Goal: Task Accomplishment & Management: Use online tool/utility

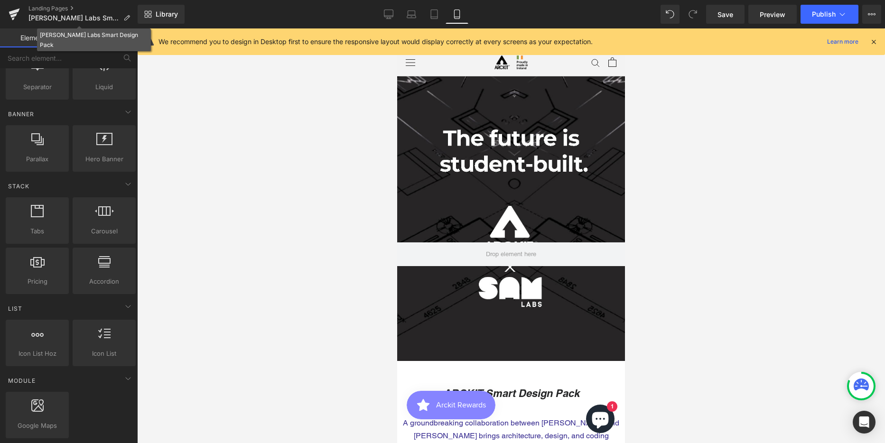
scroll to position [4007, 221]
click at [392, 8] on link "Desktop" at bounding box center [388, 14] width 23 height 19
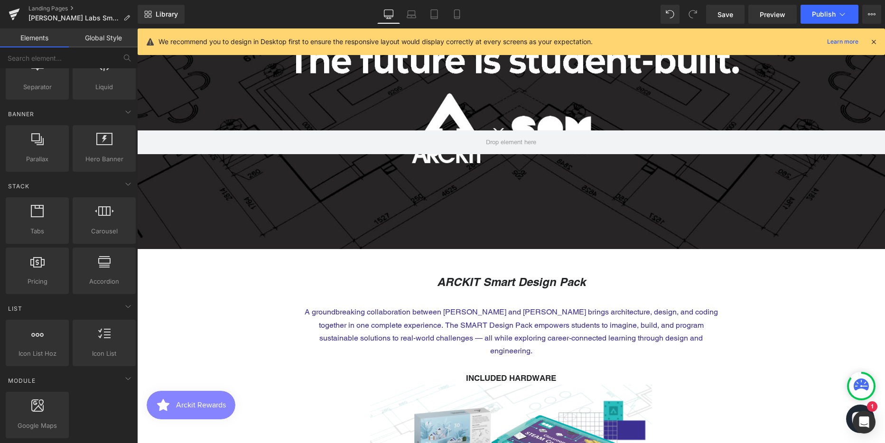
scroll to position [237, 0]
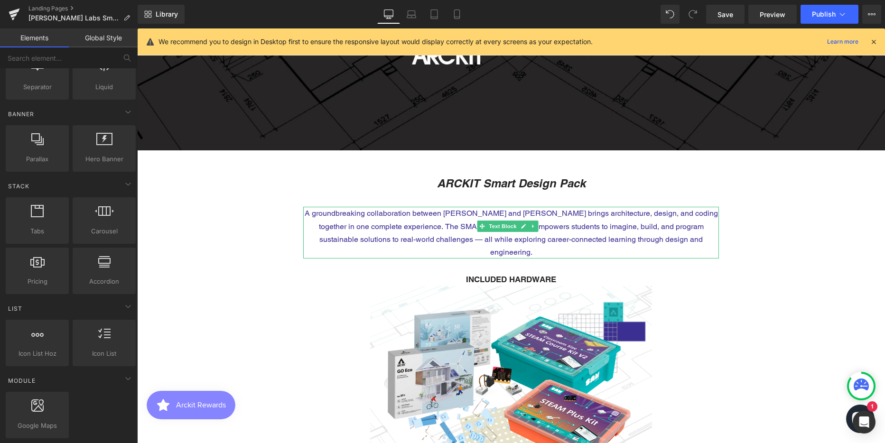
click at [443, 224] on p "A groundbreaking collaboration between [PERSON_NAME] and [PERSON_NAME] brings a…" at bounding box center [511, 233] width 416 height 52
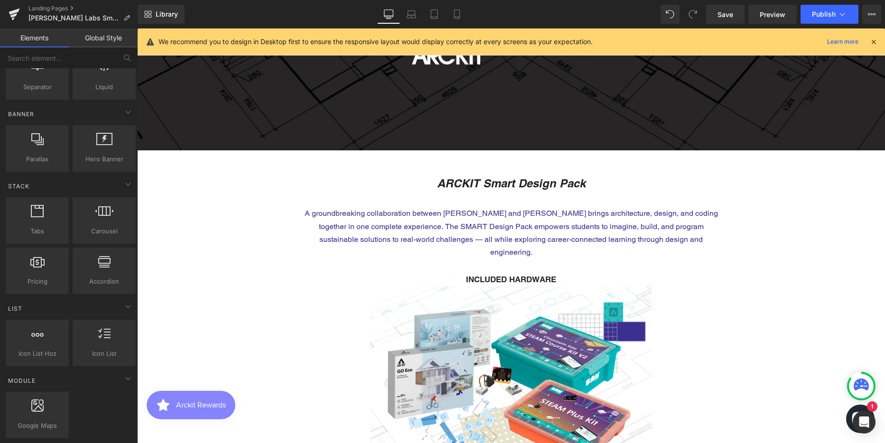
click at [434, 227] on p "A groundbreaking collaboration between [PERSON_NAME] and [PERSON_NAME] brings a…" at bounding box center [511, 233] width 416 height 52
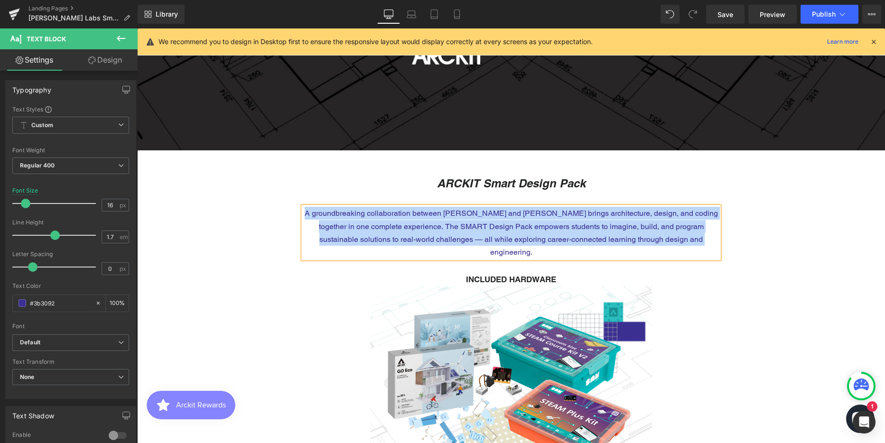
copy p "A groundbreaking collaboration between [PERSON_NAME] and [PERSON_NAME] brings a…"
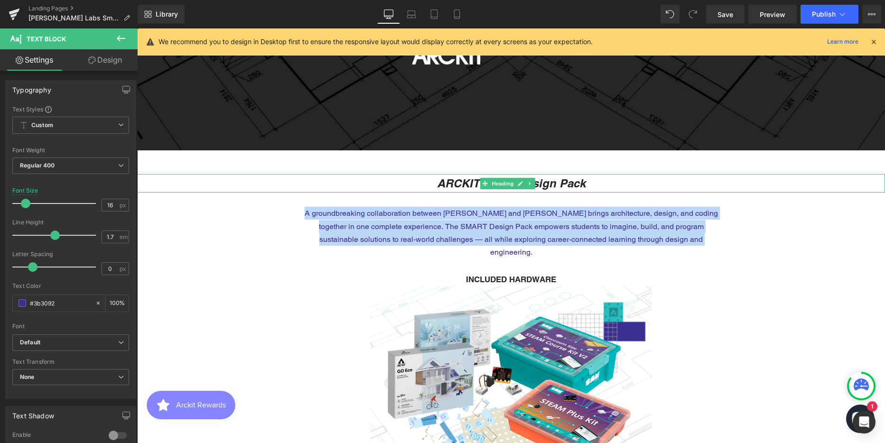
click at [472, 179] on icon "ARCKIT Smart Design Pack" at bounding box center [511, 182] width 148 height 13
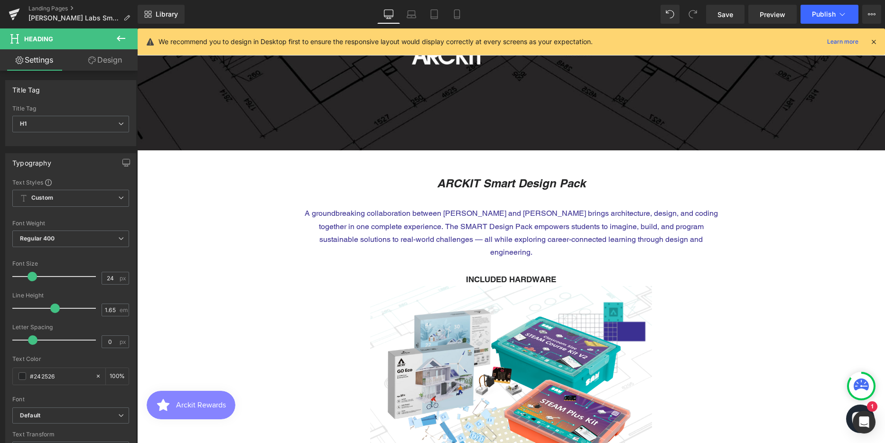
click at [95, 56] on link "Design" at bounding box center [105, 59] width 69 height 21
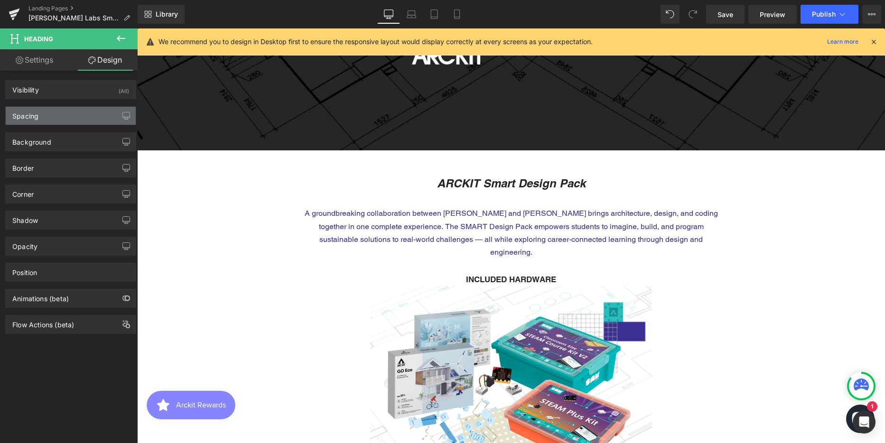
click at [76, 120] on div "Spacing" at bounding box center [71, 116] width 130 height 18
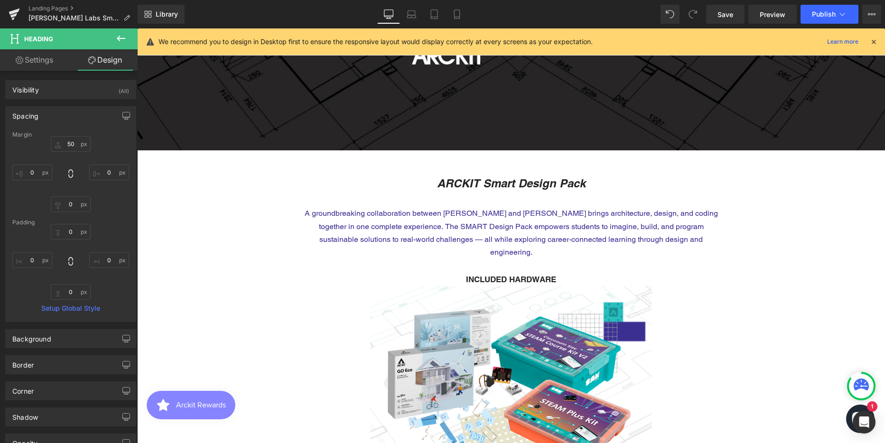
type input "50"
type input "0"
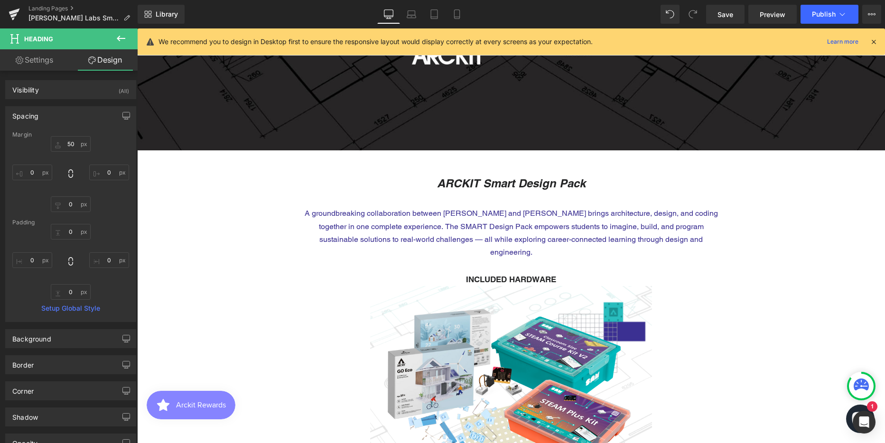
type input "0"
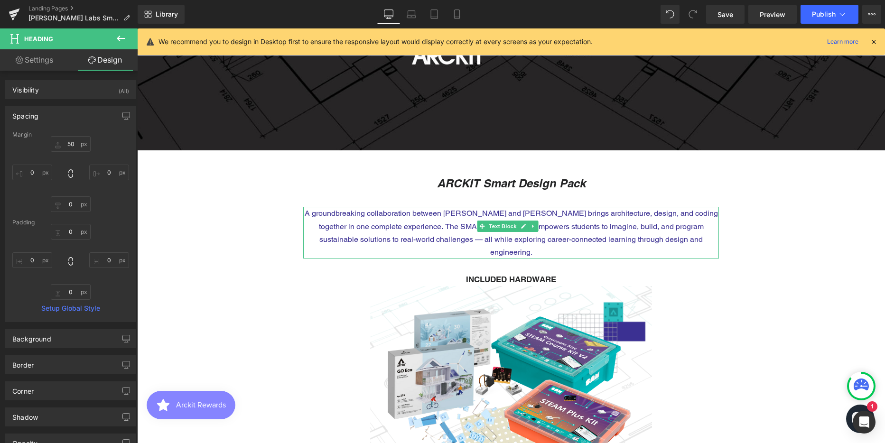
click at [335, 216] on p "A groundbreaking collaboration between [PERSON_NAME] and [PERSON_NAME] brings a…" at bounding box center [511, 233] width 416 height 52
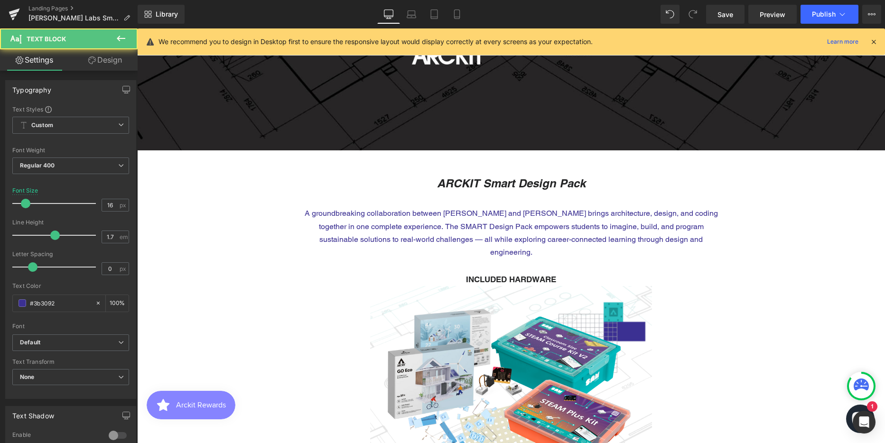
click at [107, 60] on link "Design" at bounding box center [105, 59] width 69 height 21
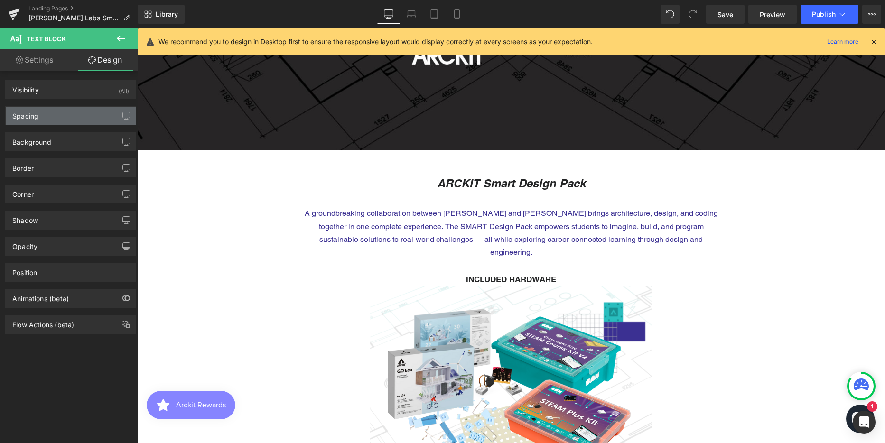
click at [68, 112] on div "Spacing" at bounding box center [71, 116] width 130 height 18
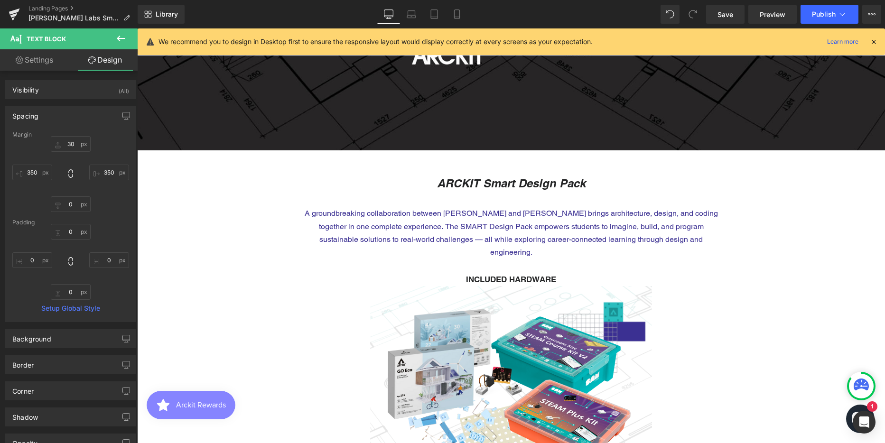
type input "30"
type input "350"
type input "0"
type input "350"
type input "0"
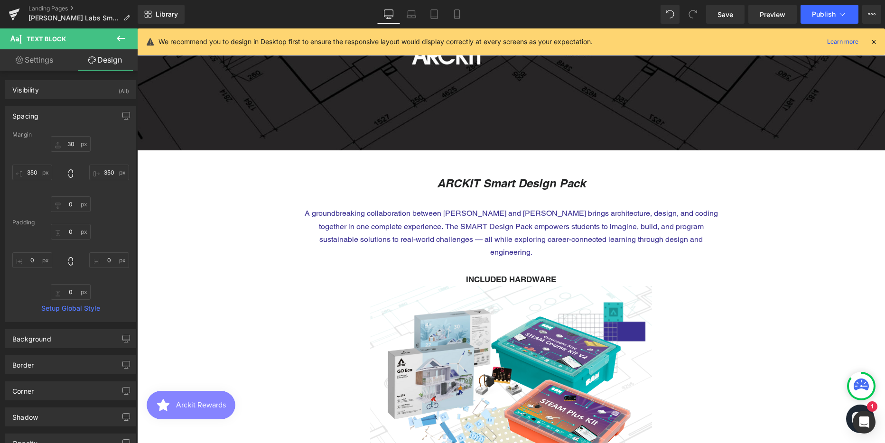
type input "0"
click at [535, 277] on icon at bounding box center [532, 280] width 5 height 6
click at [745, 286] on div at bounding box center [511, 395] width 748 height 219
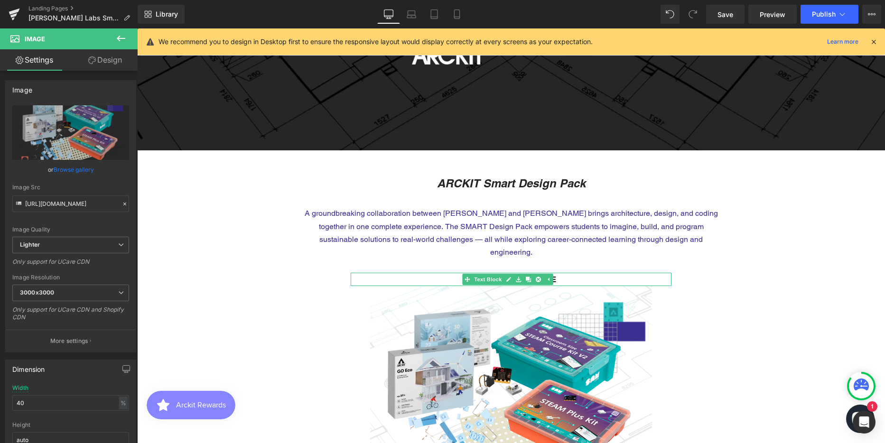
click at [568, 273] on p "INCLUDED HARDWARE" at bounding box center [511, 279] width 321 height 13
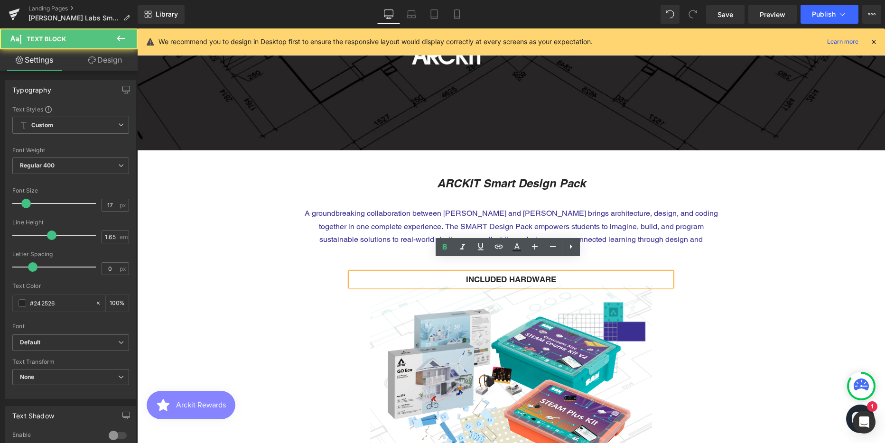
click at [555, 273] on p "INCLUDED HARDWARE" at bounding box center [511, 279] width 321 height 13
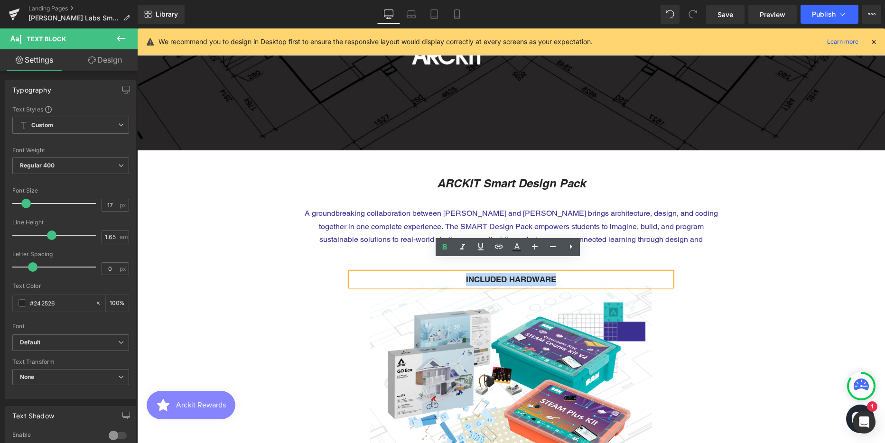
copy strong "INCLUDED HARDWARE"
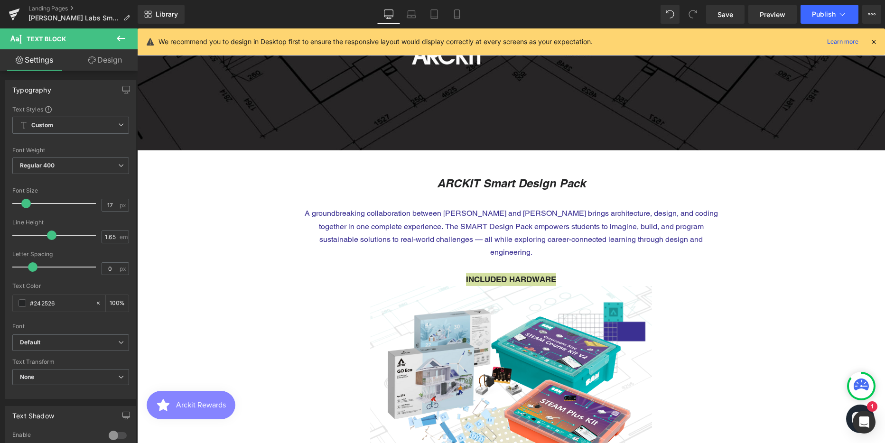
click at [103, 62] on link "Design" at bounding box center [105, 59] width 69 height 21
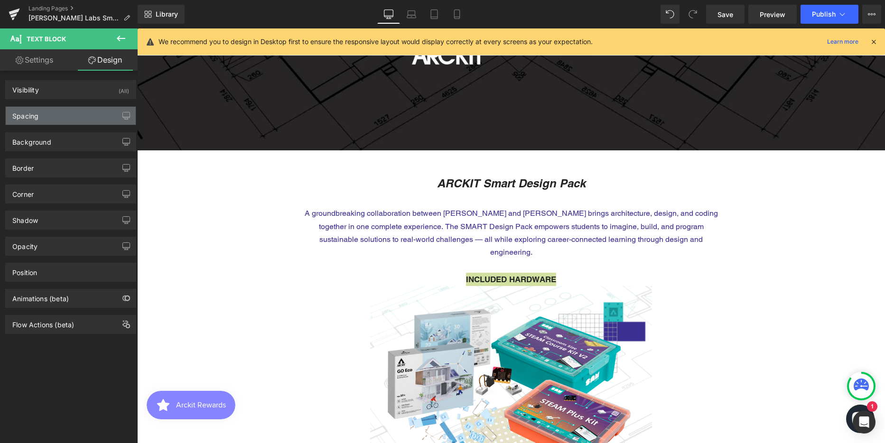
click at [49, 115] on div "Spacing" at bounding box center [71, 116] width 130 height 18
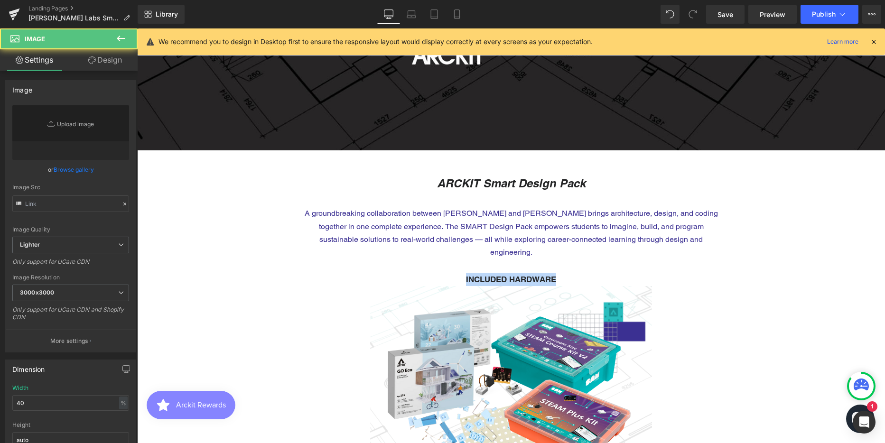
click at [732, 286] on div "Image" at bounding box center [511, 395] width 748 height 219
click at [460, 273] on p "INCLUDED HARDWARE" at bounding box center [511, 279] width 321 height 13
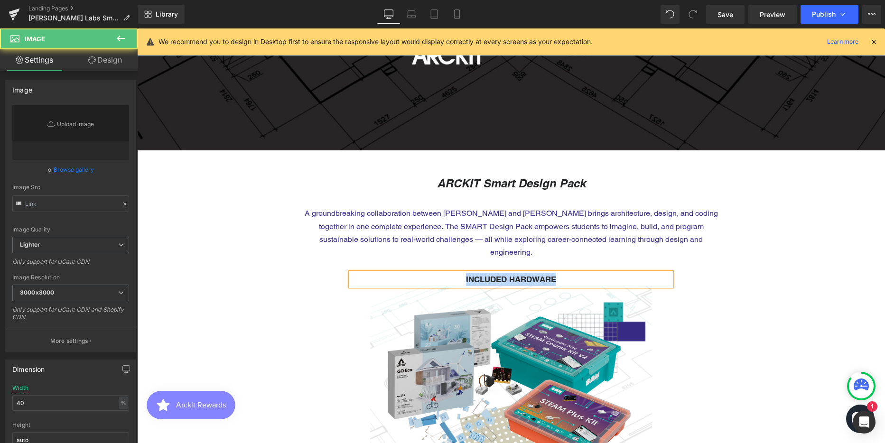
click at [619, 353] on img at bounding box center [510, 395] width 299 height 219
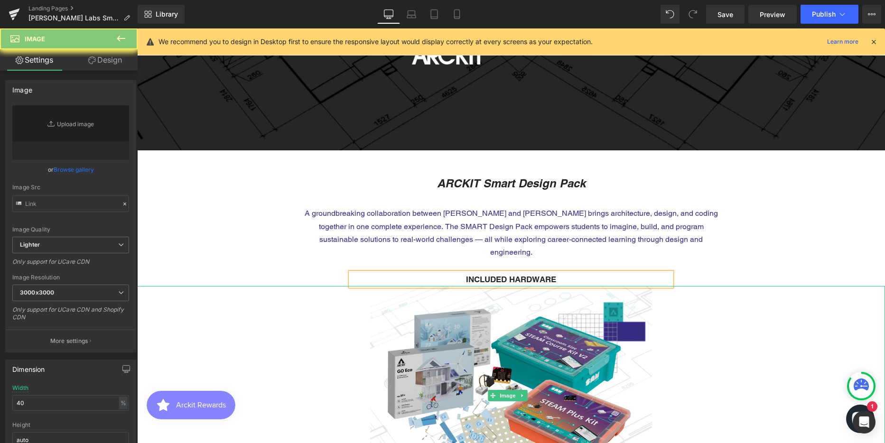
click at [473, 315] on img at bounding box center [510, 395] width 299 height 219
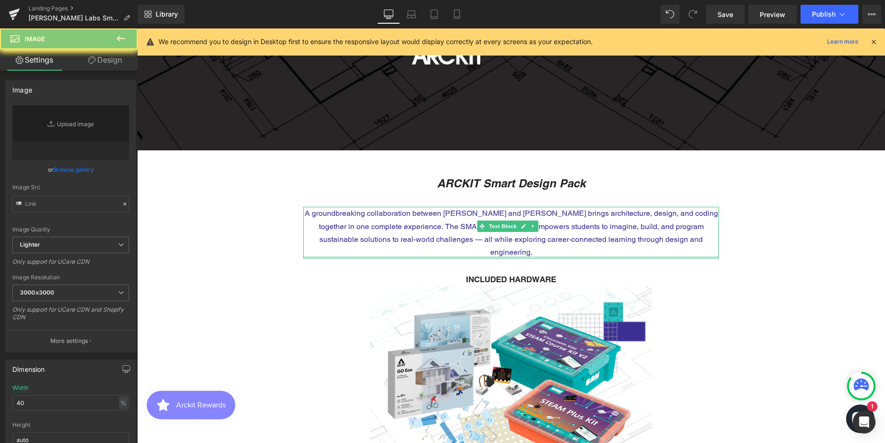
click at [308, 245] on div "A groundbreaking collaboration between [PERSON_NAME] and [PERSON_NAME] brings a…" at bounding box center [511, 233] width 416 height 52
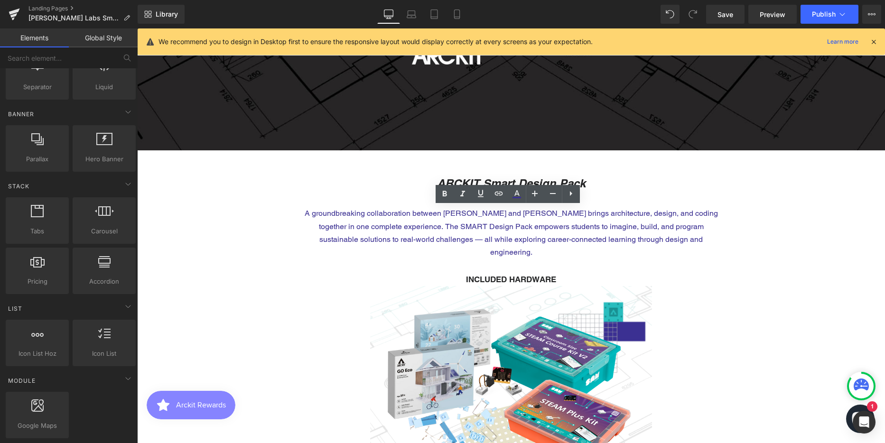
click at [507, 273] on div "INCLUDED HARDWARE Text Block" at bounding box center [511, 279] width 321 height 13
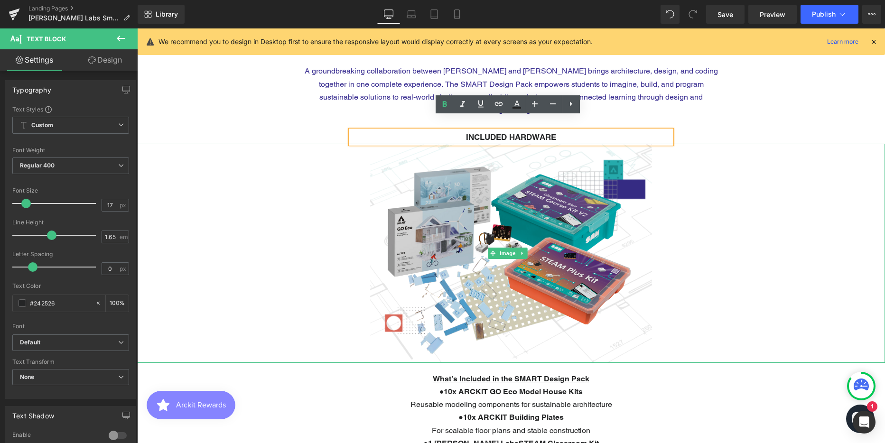
scroll to position [474, 0]
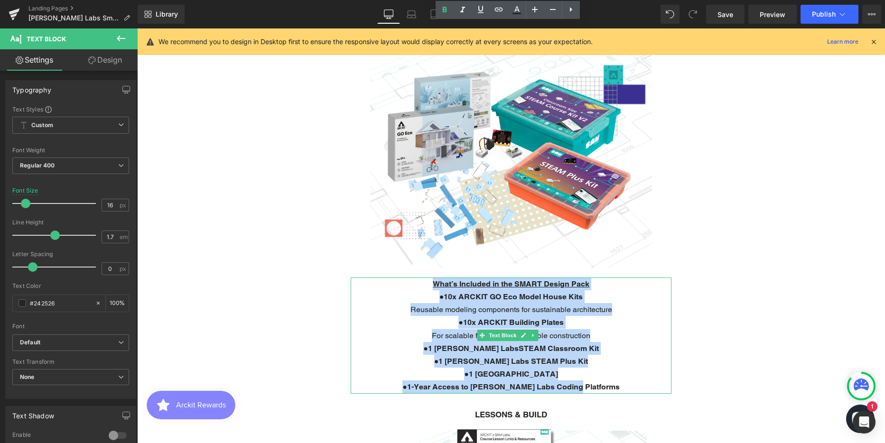
drag, startPoint x: 427, startPoint y: 270, endPoint x: 602, endPoint y: 370, distance: 201.2
click at [602, 370] on div "What’s Included in the SMART Design Pack ● 10x ARCKIT GO Eco Model House Kits R…" at bounding box center [511, 335] width 321 height 116
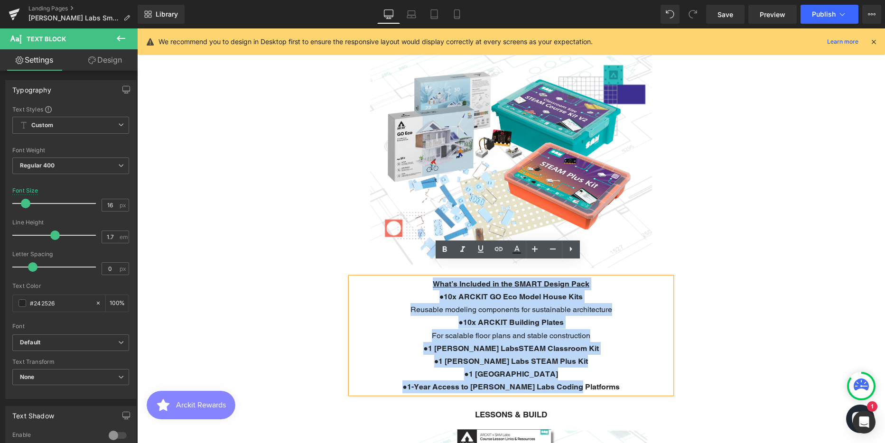
copy div "What’s Included in the SMART Design Pack ● 10x ARCKIT GO Eco Model House Kits R…"
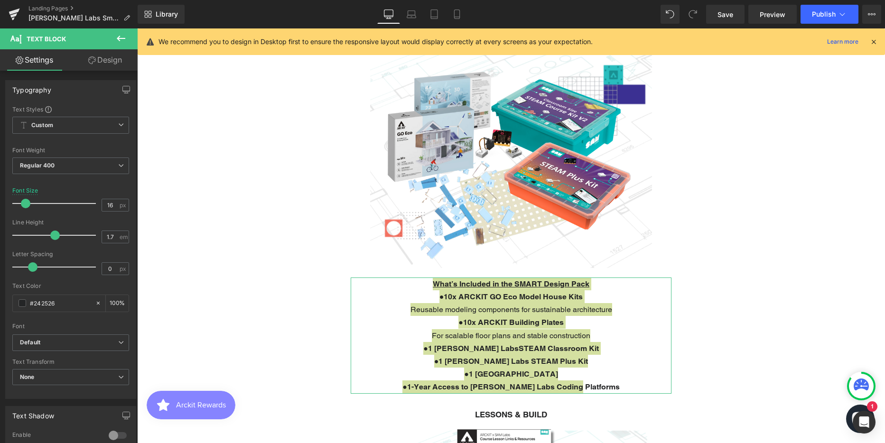
click at [112, 56] on link "Design" at bounding box center [105, 59] width 69 height 21
click at [0, 0] on div "Spacing" at bounding box center [0, 0] width 0 height 0
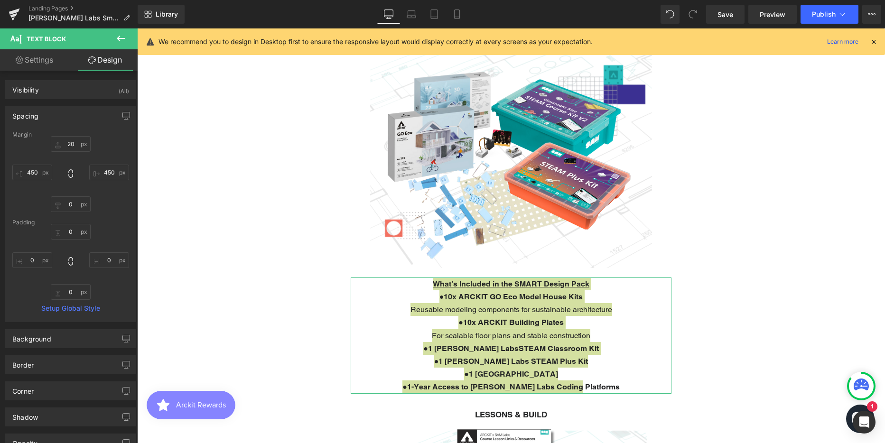
type input "20"
type input "450"
type input "0"
type input "450"
type input "0"
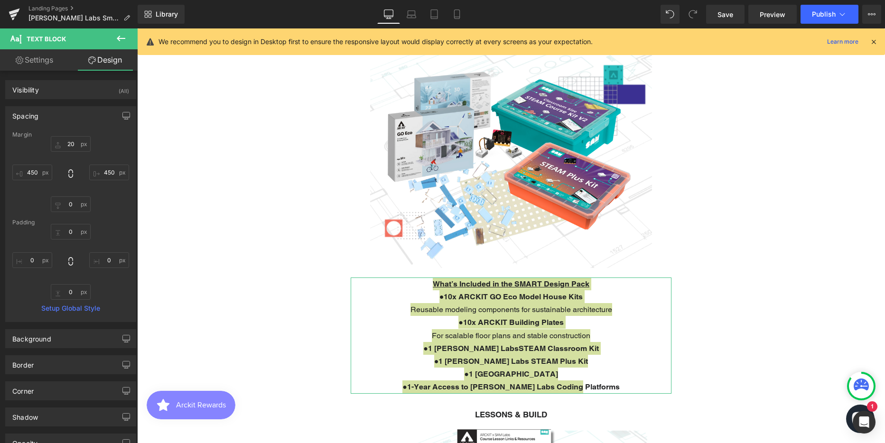
type input "0"
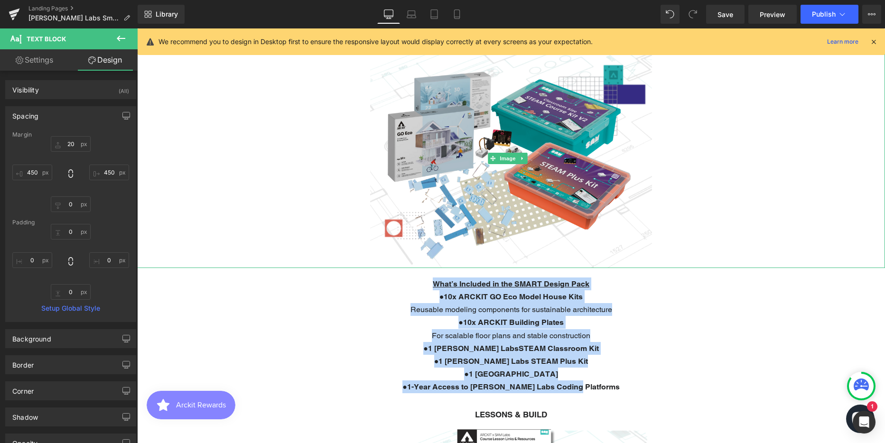
click at [458, 100] on img at bounding box center [510, 158] width 299 height 219
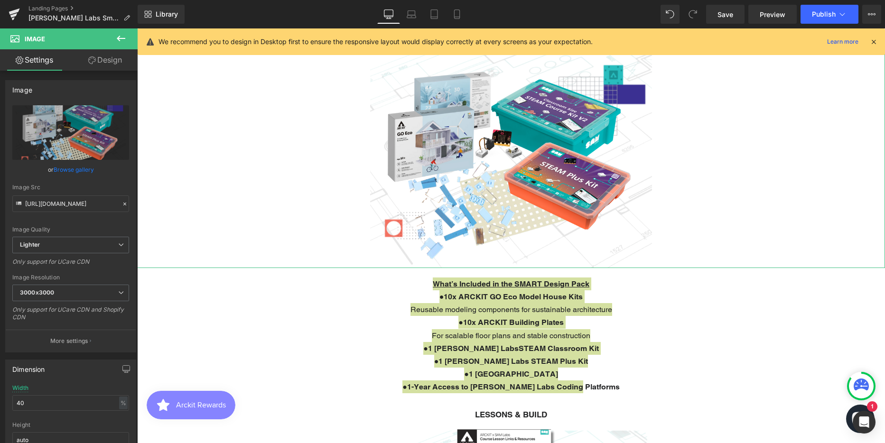
click at [111, 59] on link "Design" at bounding box center [105, 59] width 69 height 21
click at [0, 0] on div "Spacing" at bounding box center [0, 0] width 0 height 0
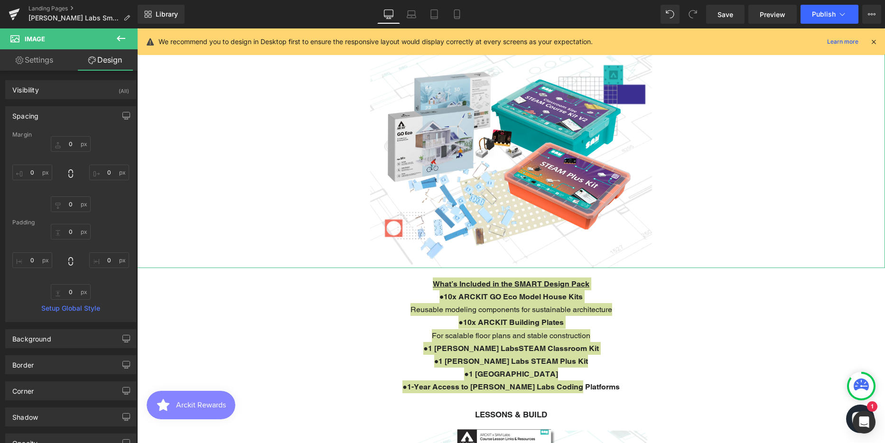
type input "0"
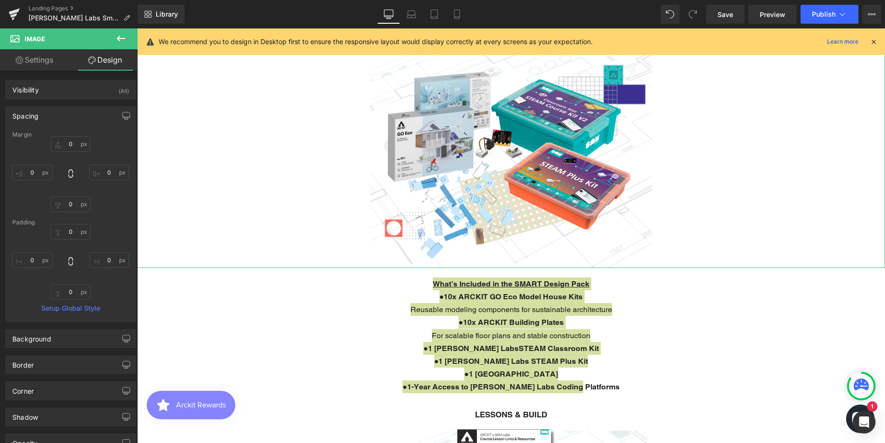
type input "0"
click at [29, 55] on link "Settings" at bounding box center [34, 59] width 69 height 21
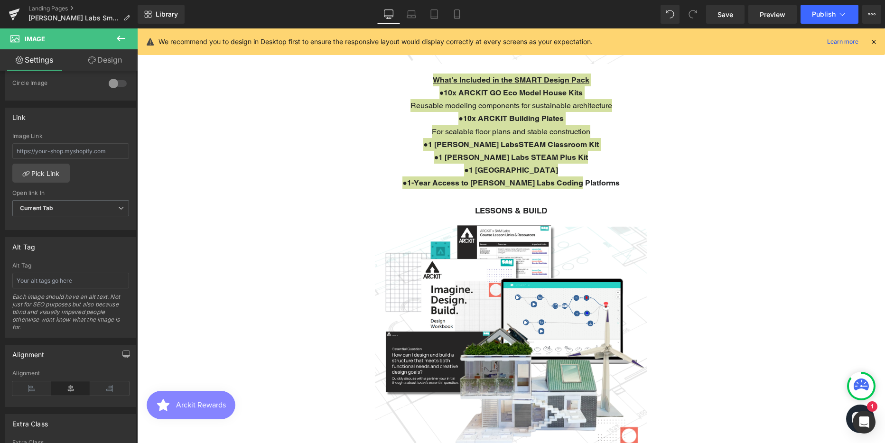
scroll to position [759, 0]
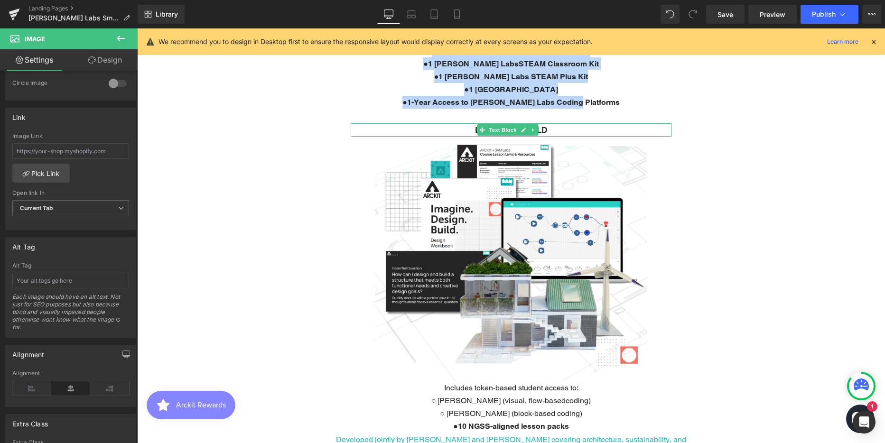
click at [545, 123] on p "LESSONS & BUILD" at bounding box center [511, 129] width 321 height 13
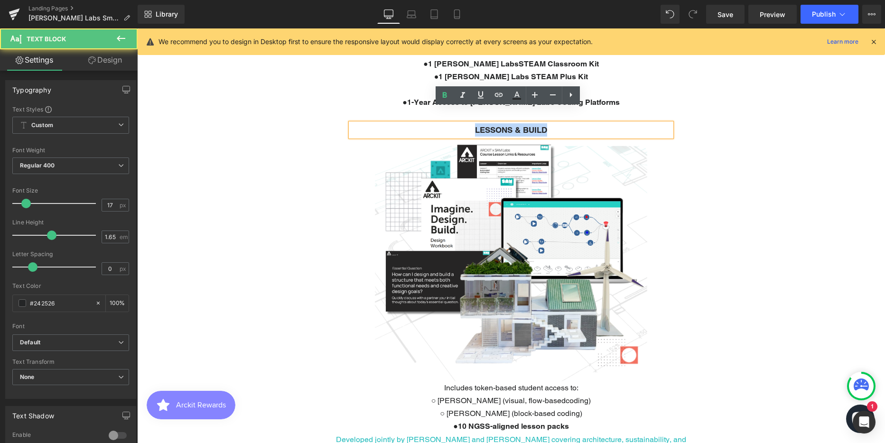
drag, startPoint x: 545, startPoint y: 114, endPoint x: 461, endPoint y: 118, distance: 83.6
click at [461, 123] on p "LESSONS & BUILD" at bounding box center [511, 129] width 321 height 13
copy strong "LESSONS & BUILD"
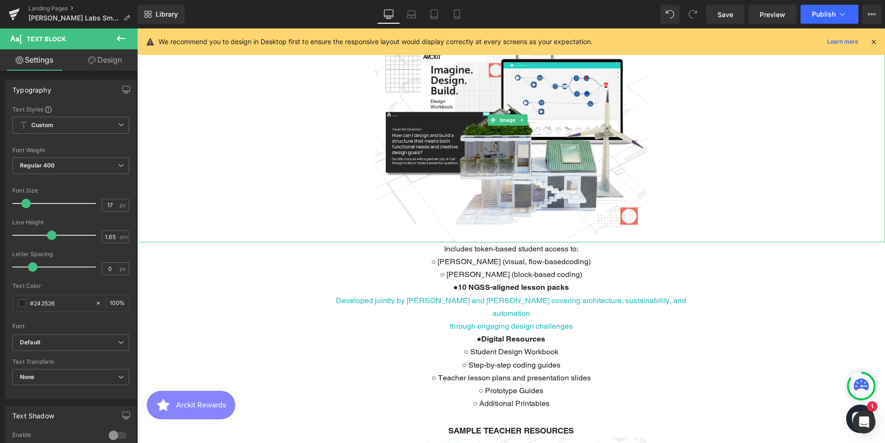
scroll to position [901, 0]
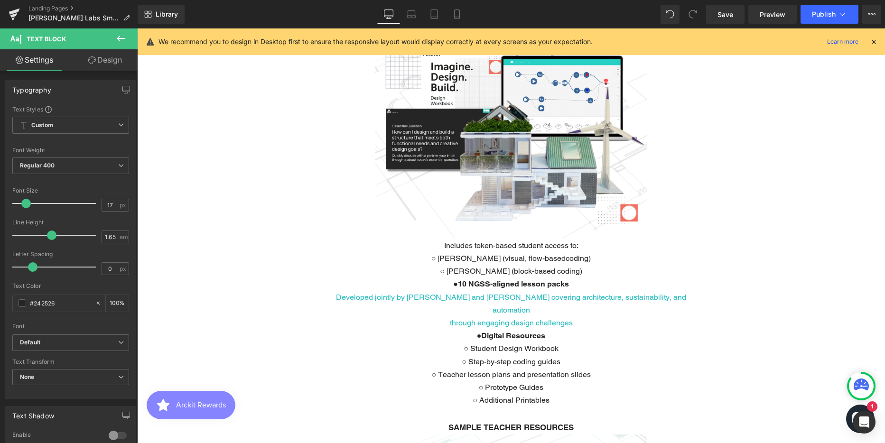
click at [512, 252] on p "○ [PERSON_NAME] (visual, flow-basedcoding)" at bounding box center [510, 258] width 273 height 13
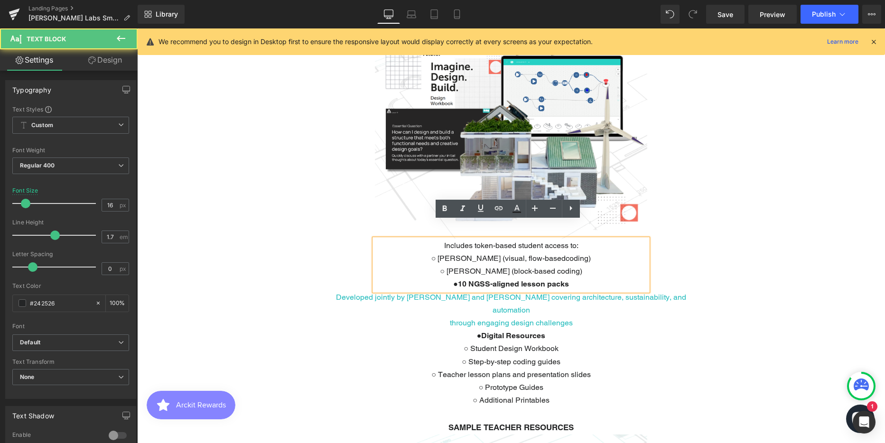
click at [511, 252] on p "○ [PERSON_NAME] (visual, flow-basedcoding)" at bounding box center [510, 258] width 273 height 13
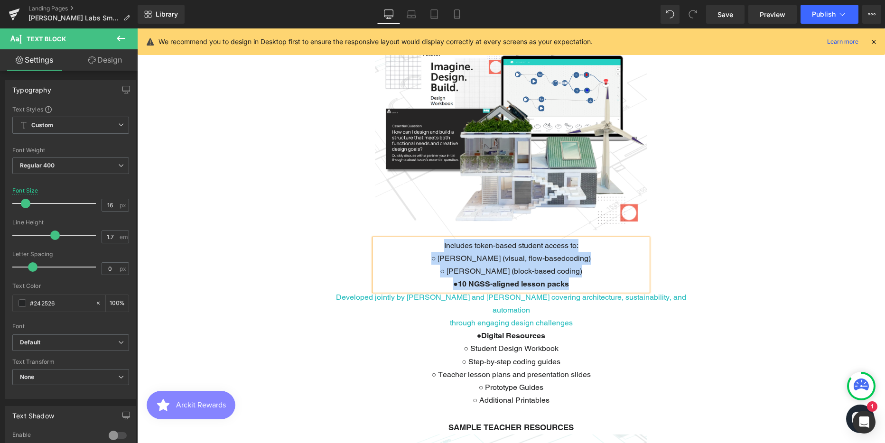
copy div "Includes token-based student access to: ○ [PERSON_NAME] (visual, flow-basedcodi…"
click at [470, 291] on p "Developed jointly by [PERSON_NAME] and [PERSON_NAME] covering architecture, sus…" at bounding box center [511, 304] width 368 height 26
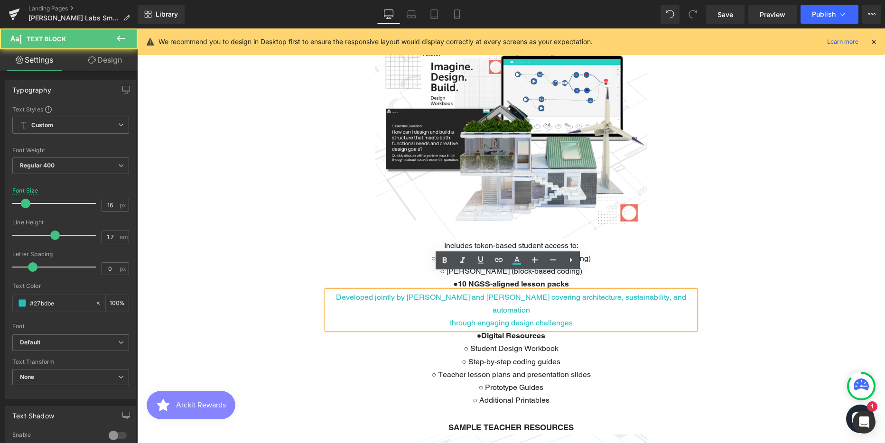
click at [470, 291] on p "Developed jointly by [PERSON_NAME] and [PERSON_NAME] covering architecture, sus…" at bounding box center [511, 304] width 368 height 26
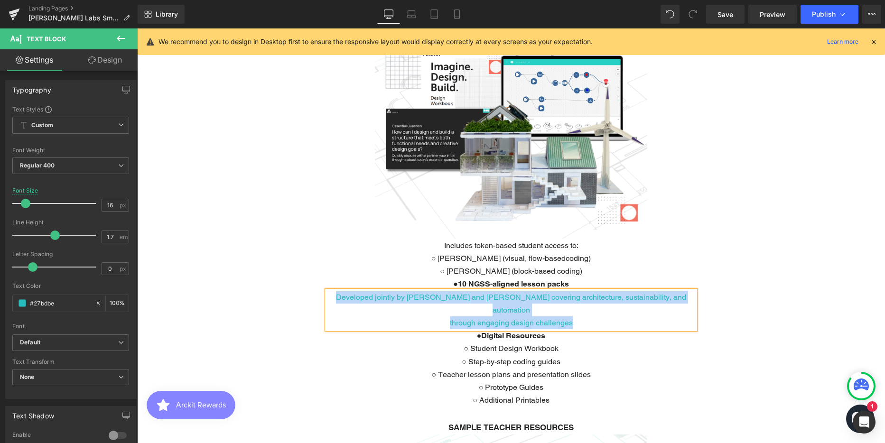
copy div "Developed jointly by [PERSON_NAME] and [PERSON_NAME] covering architecture, sus…"
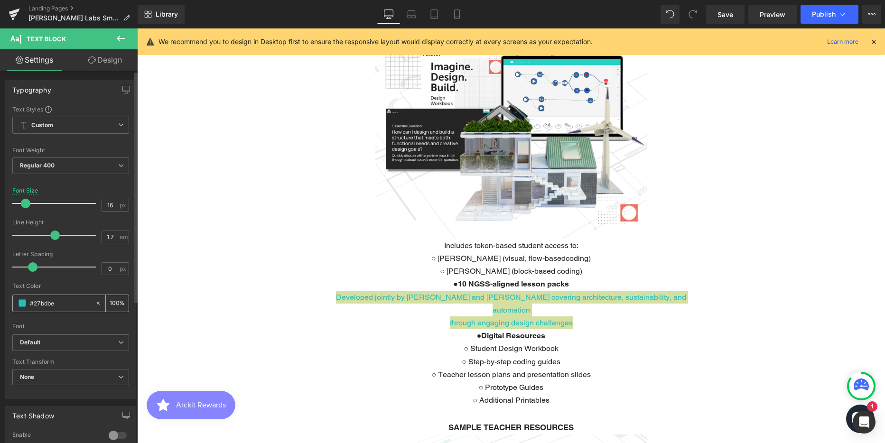
click at [52, 302] on input "#27bdbe" at bounding box center [60, 303] width 61 height 10
click at [99, 59] on link "Design" at bounding box center [105, 59] width 69 height 21
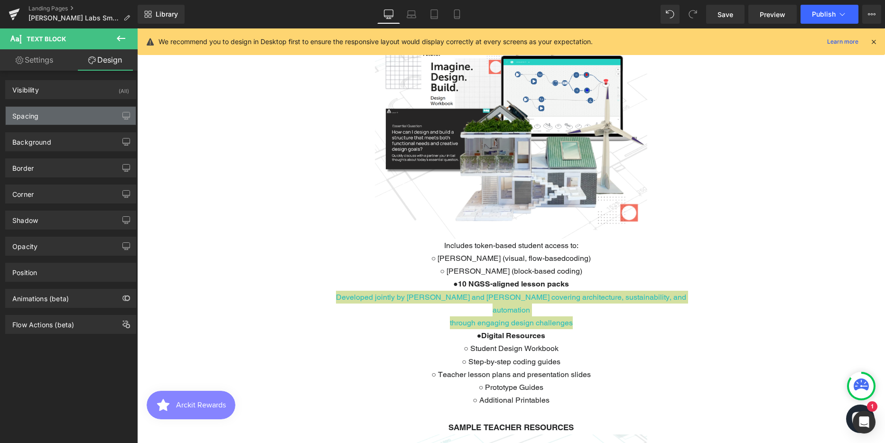
click at [59, 111] on div "Spacing" at bounding box center [71, 116] width 130 height 18
type input "0"
type input "400"
type input "0"
type input "400"
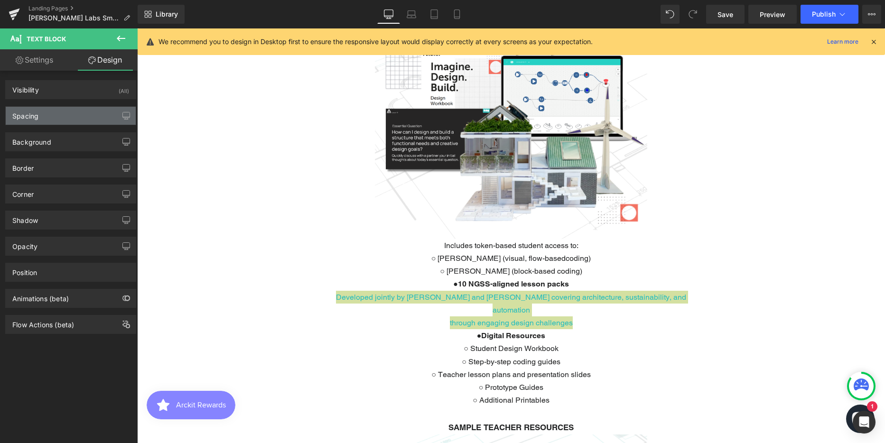
type input "0"
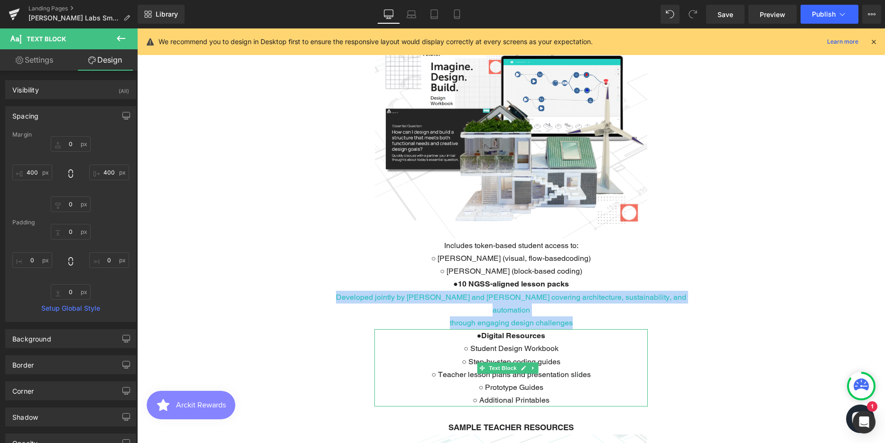
click at [522, 355] on p "○ Step-by-step coding guides" at bounding box center [510, 361] width 273 height 13
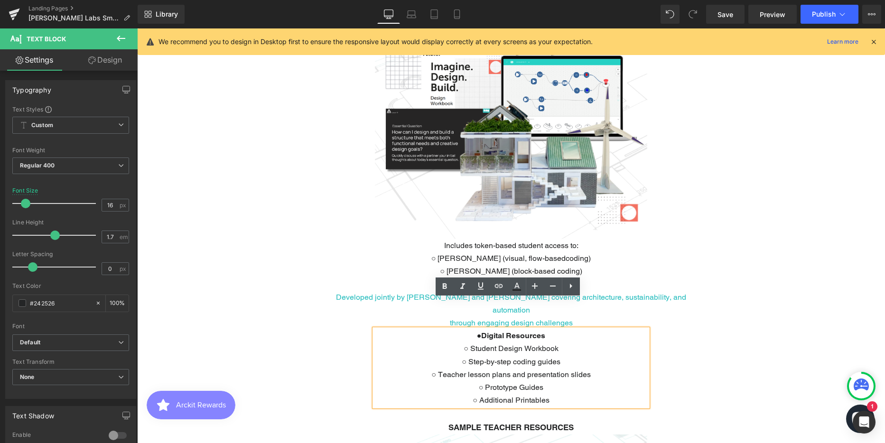
click at [522, 355] on p "○ Step-by-step coding guides" at bounding box center [510, 361] width 273 height 13
copy div "● Digital Resources ○ Student Design Workbook ○ Step-by-step coding guides ○ Te…"
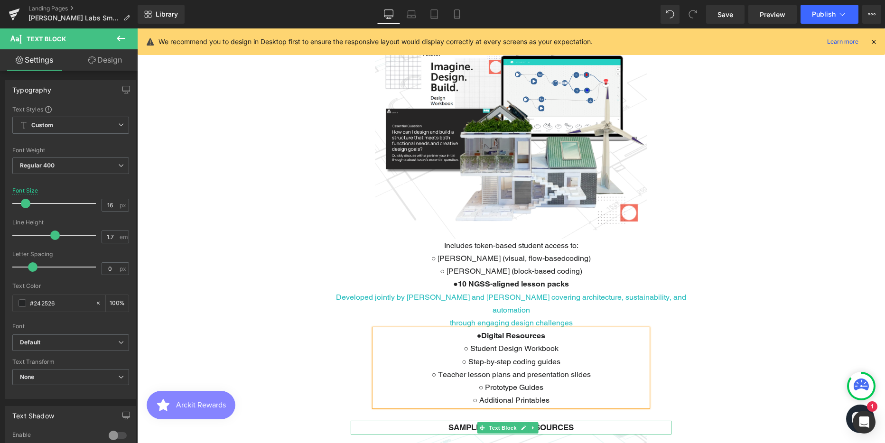
click at [555, 423] on strong "SAMPLE TEACHER RESOURCES" at bounding box center [510, 427] width 125 height 9
copy div "● Digital Resources ○ Student Design Workbook ○ Step-by-step coding guides ○ Te…"
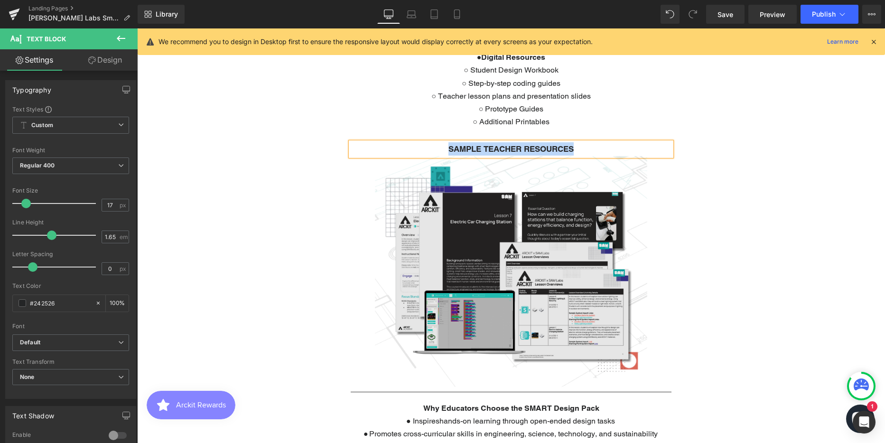
scroll to position [1186, 0]
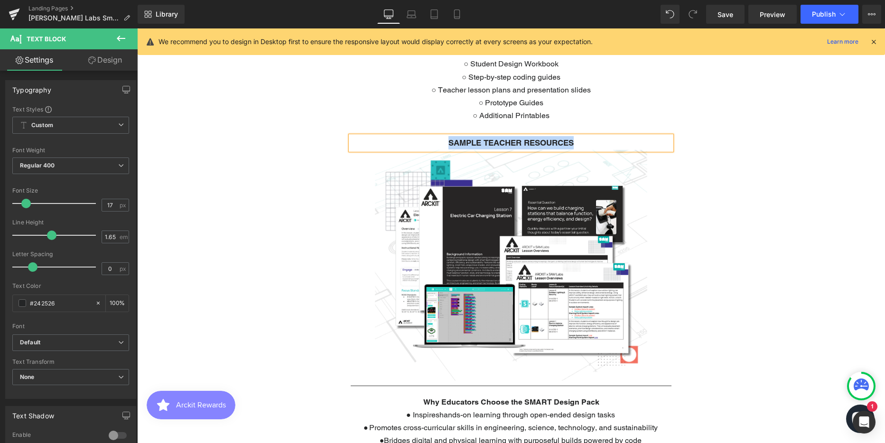
click at [794, 236] on div at bounding box center [511, 265] width 748 height 231
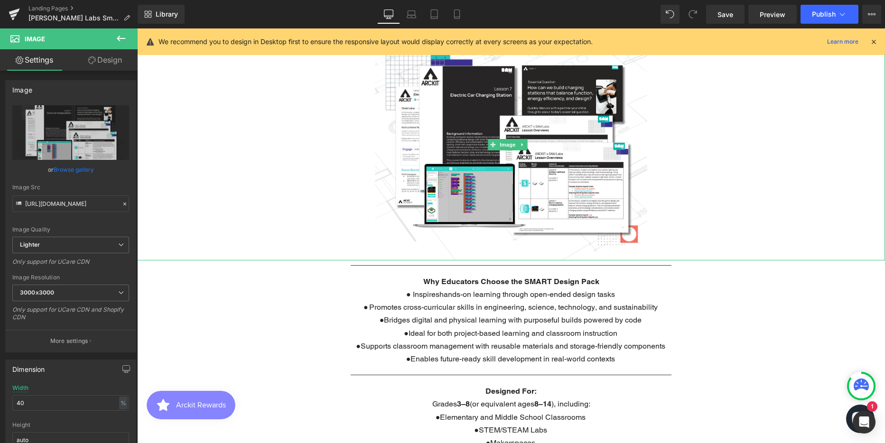
scroll to position [1328, 0]
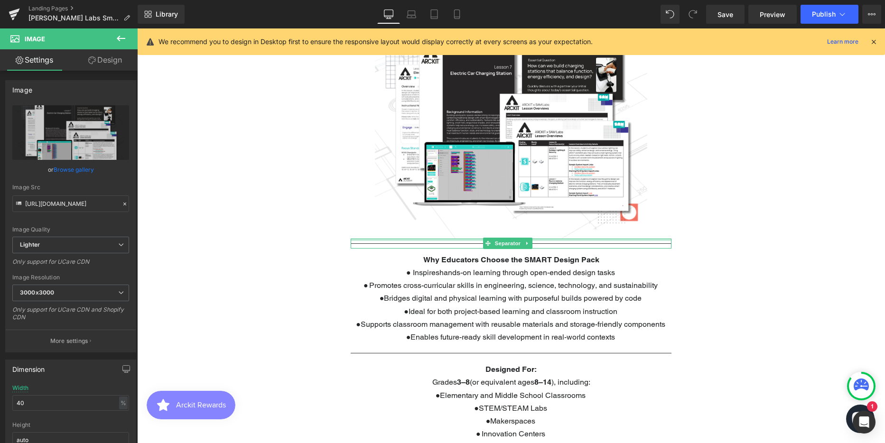
click at [455, 239] on div at bounding box center [511, 240] width 321 height 2
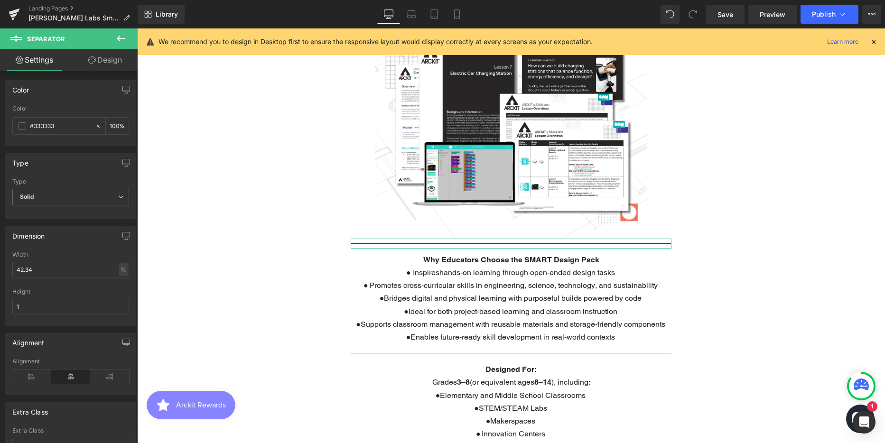
click at [108, 57] on link "Design" at bounding box center [105, 59] width 69 height 21
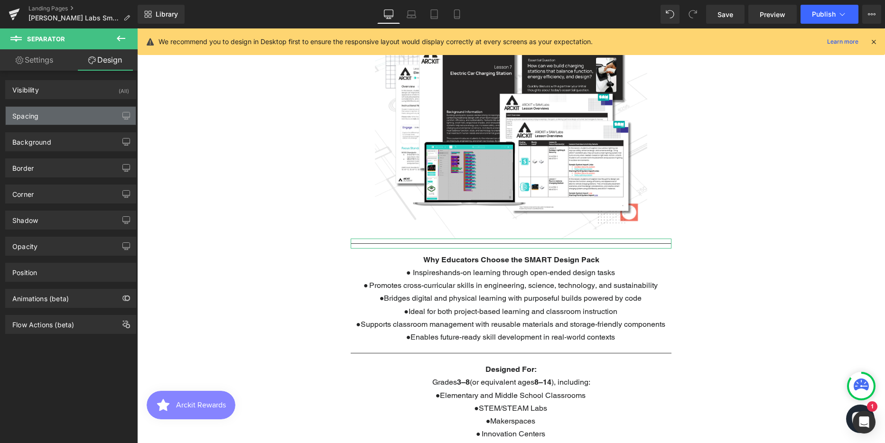
click at [63, 115] on div "Spacing" at bounding box center [71, 116] width 130 height 18
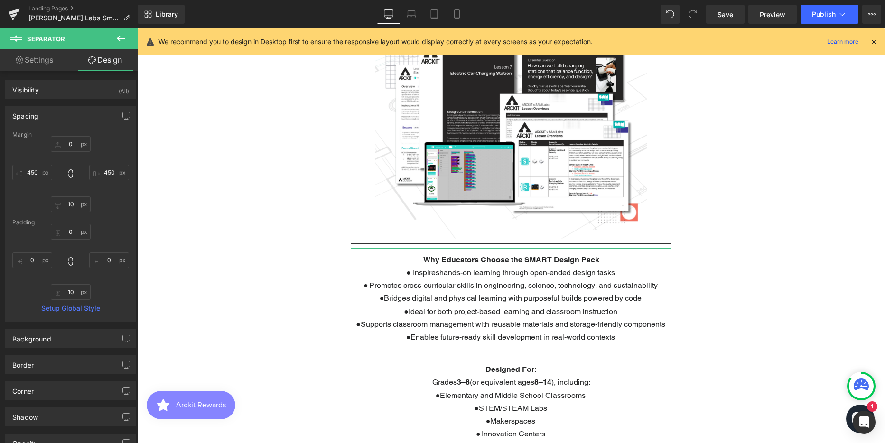
type input "0"
type input "450"
type input "10"
type input "450"
type input "0"
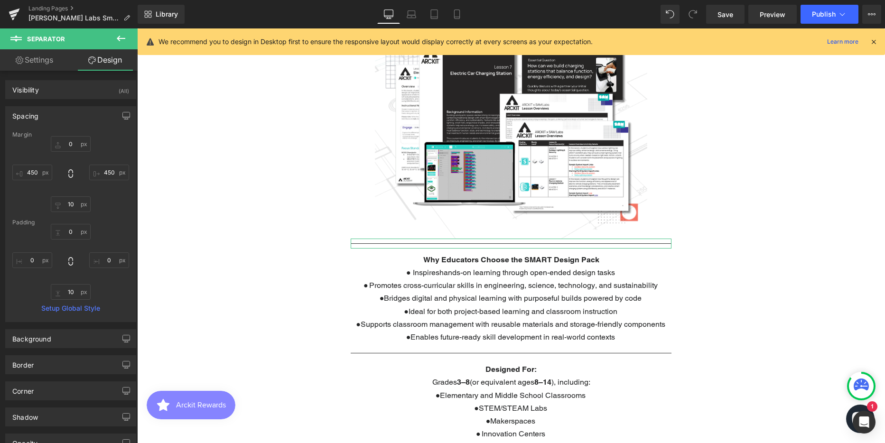
type input "0"
type input "10"
type input "0"
click at [456, 279] on p "● Promotes cross-curricular skills in engineering, science, technology, and sus…" at bounding box center [510, 285] width 463 height 13
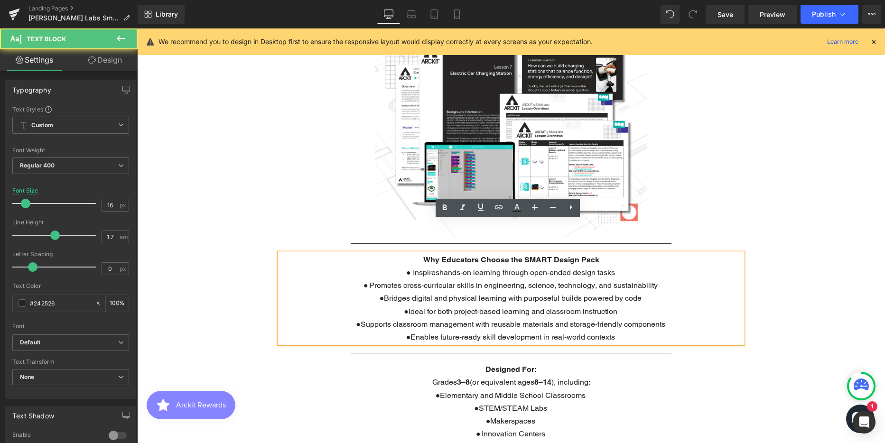
click at [451, 281] on span "Promotes cross-curricular skills in engineering, science, technology, and susta…" at bounding box center [513, 285] width 288 height 9
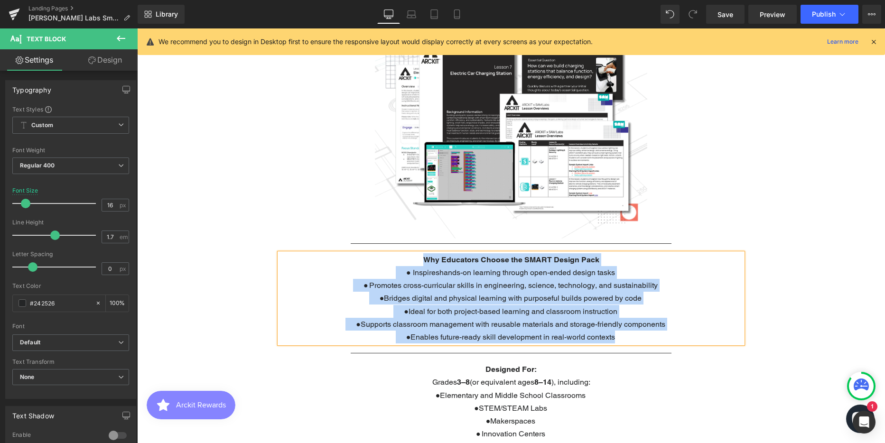
copy div "Why Educators Choose the SMART Design Pack ● Inspireshands-on learning through …"
click at [784, 294] on div "Hero Banner 350px 200px ARCKIT Smart Design Pack Heading A groundbreaking colla…" at bounding box center [511, 274] width 748 height 2998
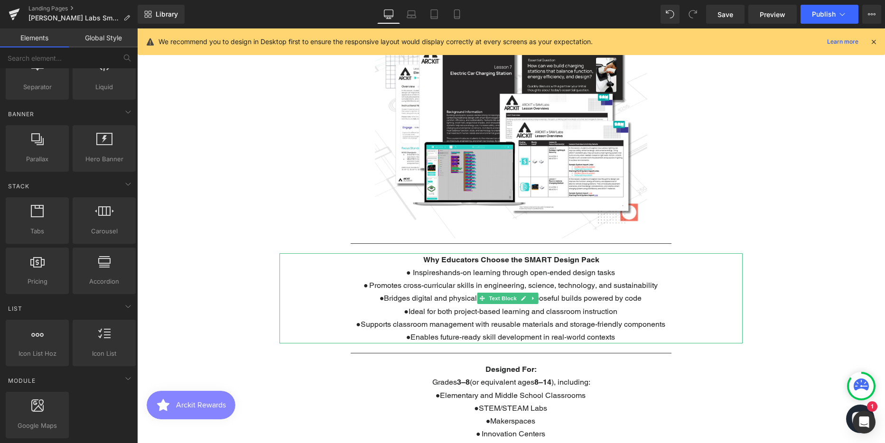
click at [536, 281] on span "Promotes cross-curricular skills in engineering, science, technology, and susta…" at bounding box center [513, 285] width 288 height 9
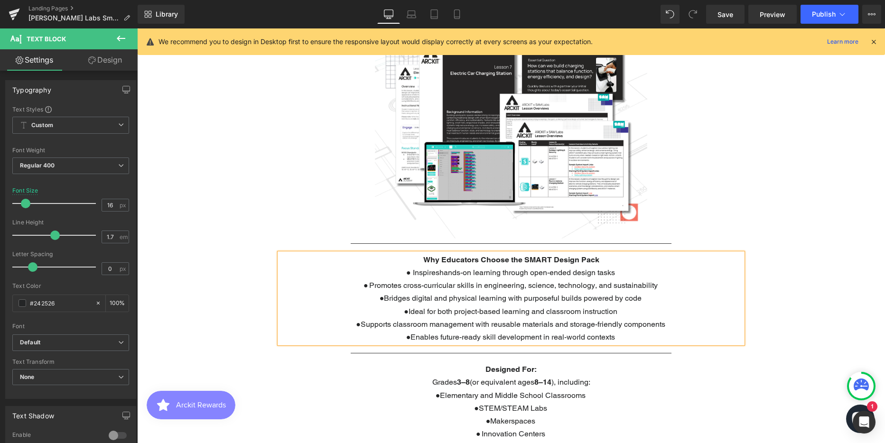
click at [111, 57] on link "Design" at bounding box center [105, 59] width 69 height 21
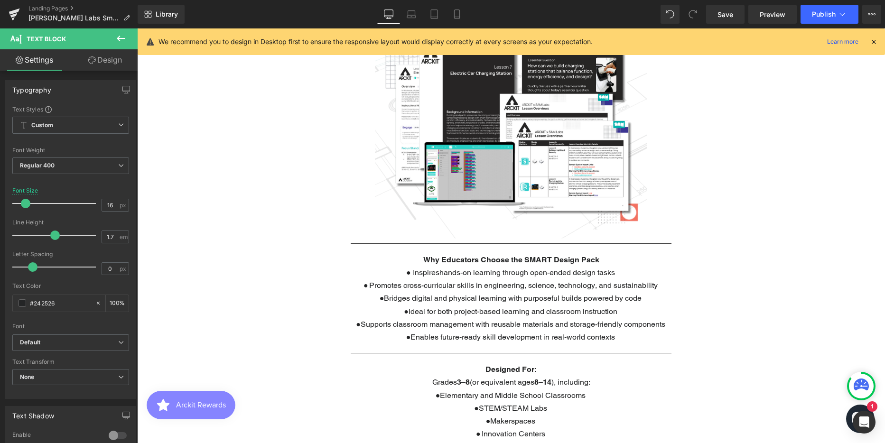
click at [0, 0] on div "Spacing" at bounding box center [0, 0] width 0 height 0
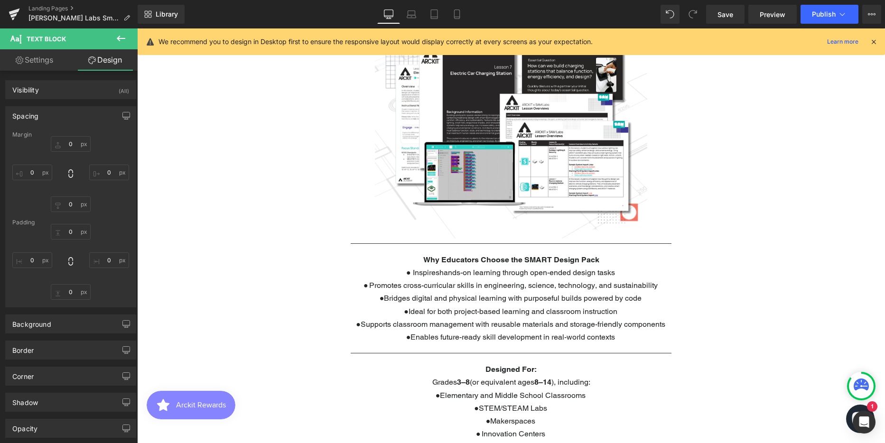
click at [27, 113] on div "Spacing" at bounding box center [25, 113] width 26 height 13
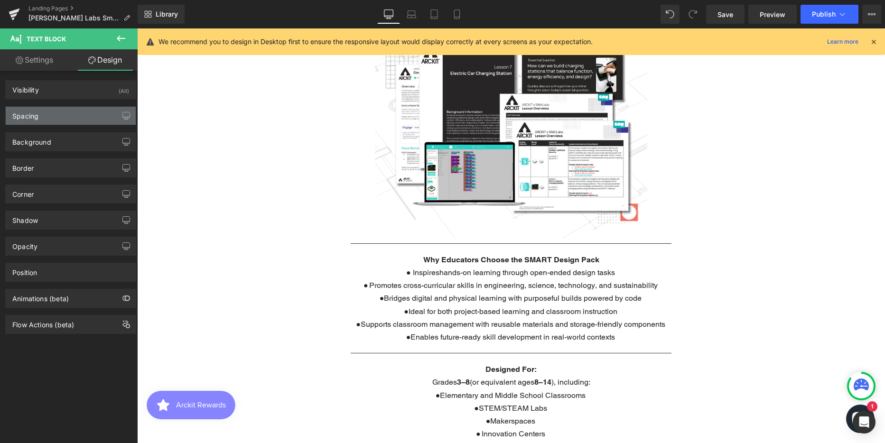
type input "0"
type input "300"
type input "0"
type input "300"
type input "0"
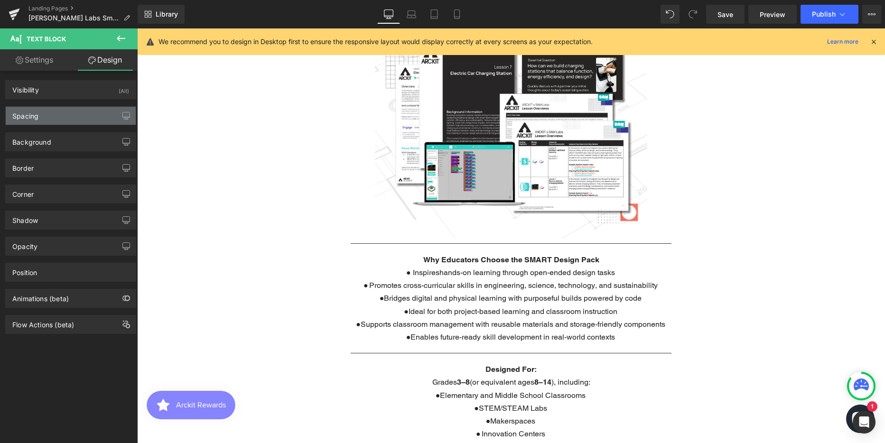
type input "0"
click at [27, 113] on div "Spacing" at bounding box center [25, 113] width 26 height 13
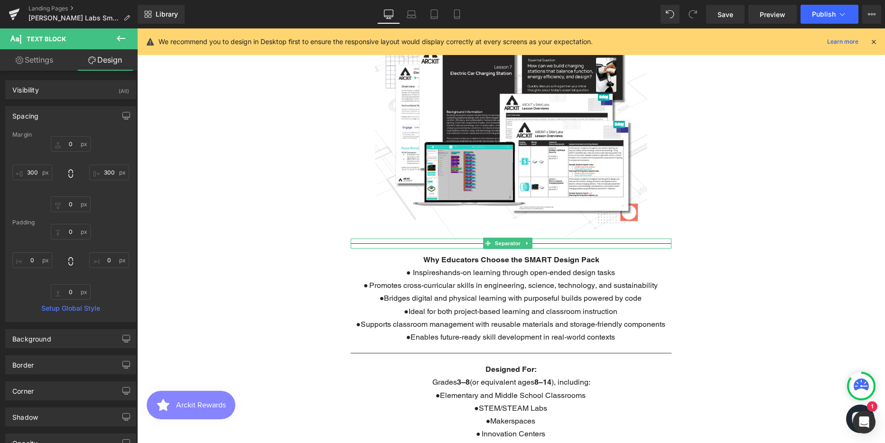
click at [377, 239] on div at bounding box center [511, 244] width 321 height 10
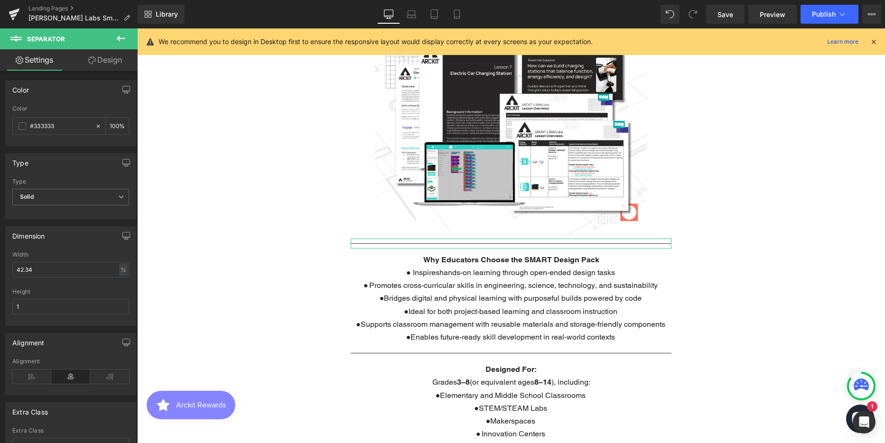
click at [115, 62] on link "Design" at bounding box center [105, 59] width 69 height 21
click at [0, 0] on div "Spacing" at bounding box center [0, 0] width 0 height 0
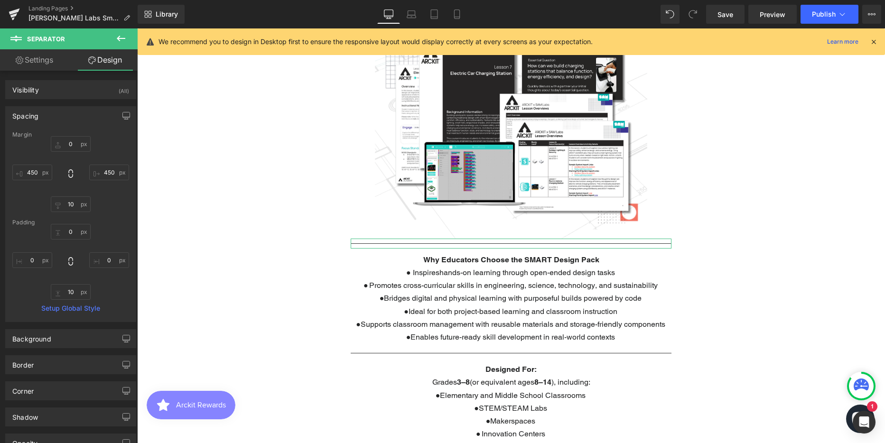
type input "0"
type input "450"
type input "10"
type input "450"
type input "0"
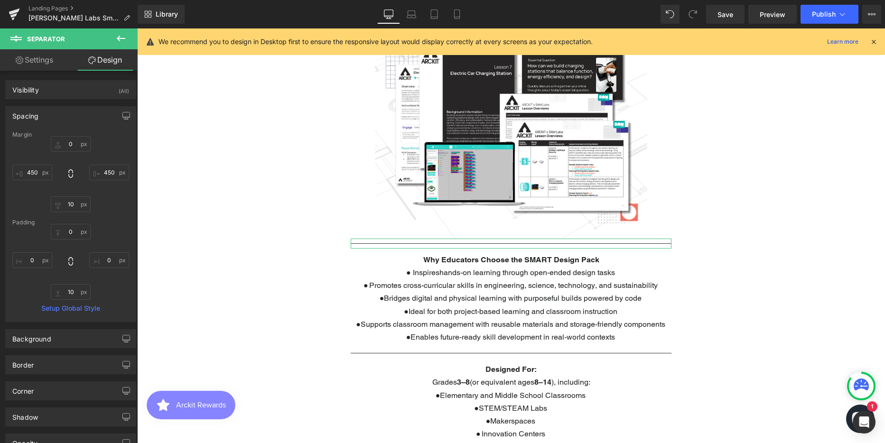
type input "0"
type input "10"
type input "0"
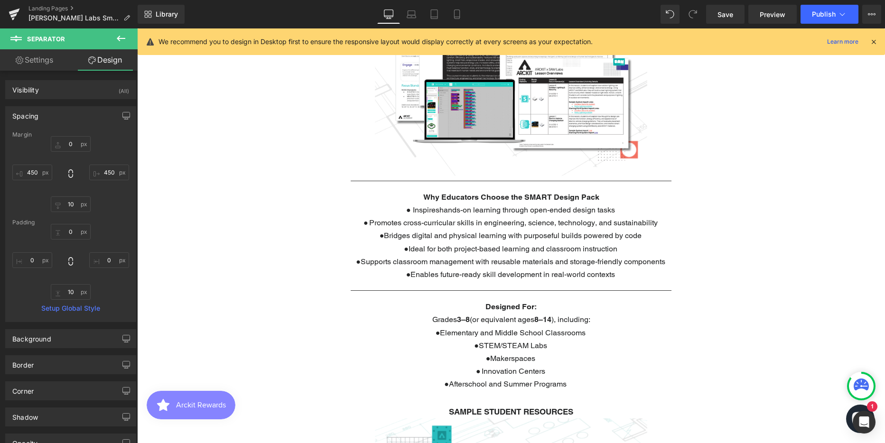
scroll to position [1470, 0]
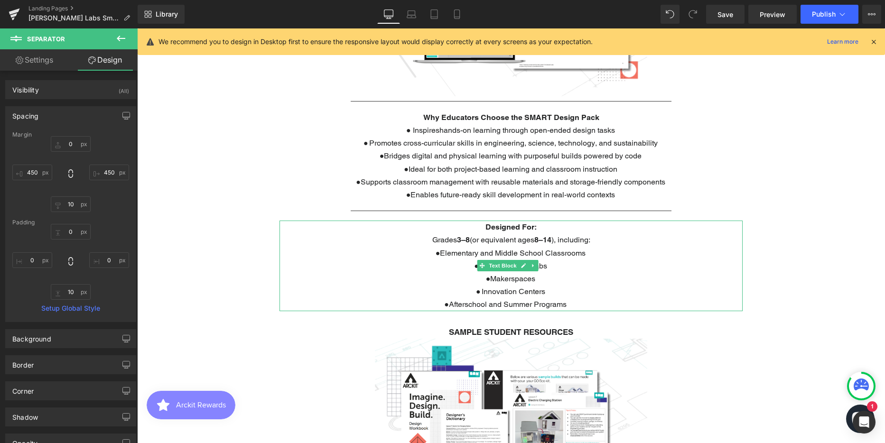
click at [462, 249] on span "Elementary and Middle School Classrooms" at bounding box center [513, 253] width 146 height 9
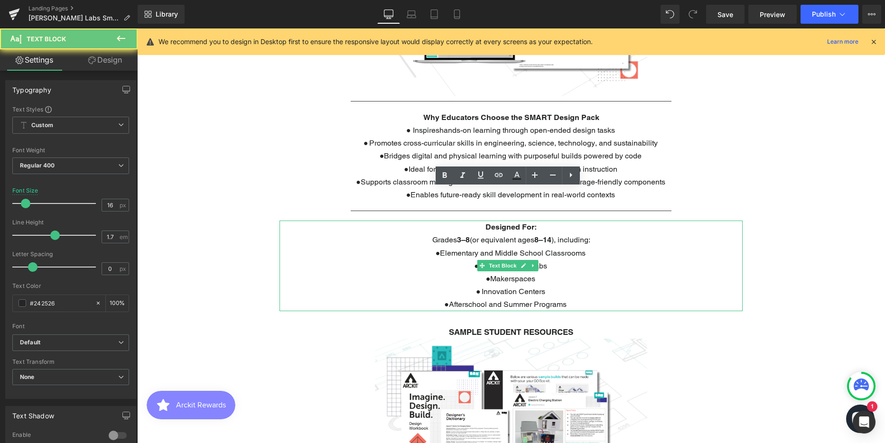
click at [462, 249] on span "Elementary and Middle School Classrooms" at bounding box center [513, 253] width 146 height 9
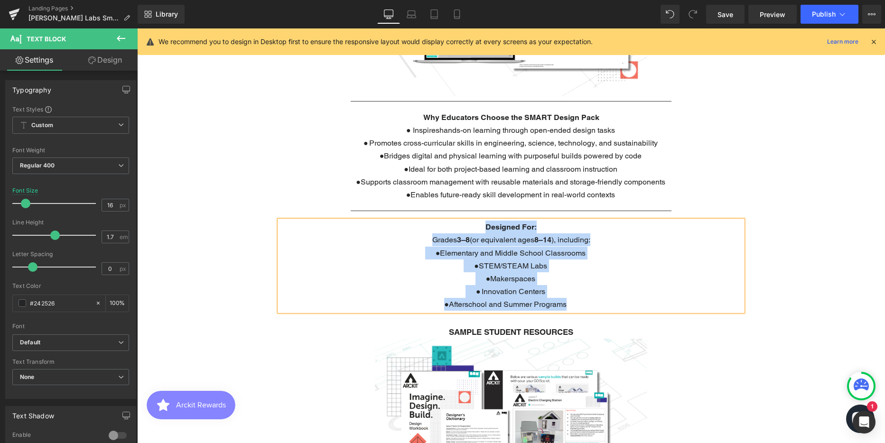
copy div "Designed For: Grades 3–8 (or equivalent ages [DEMOGRAPHIC_DATA] ), including: ●…"
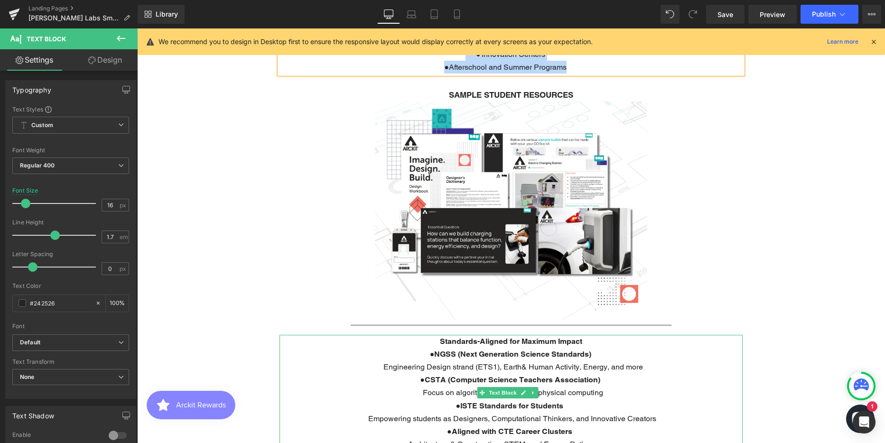
click at [511, 401] on b "ISTE Standards for Students" at bounding box center [511, 405] width 103 height 9
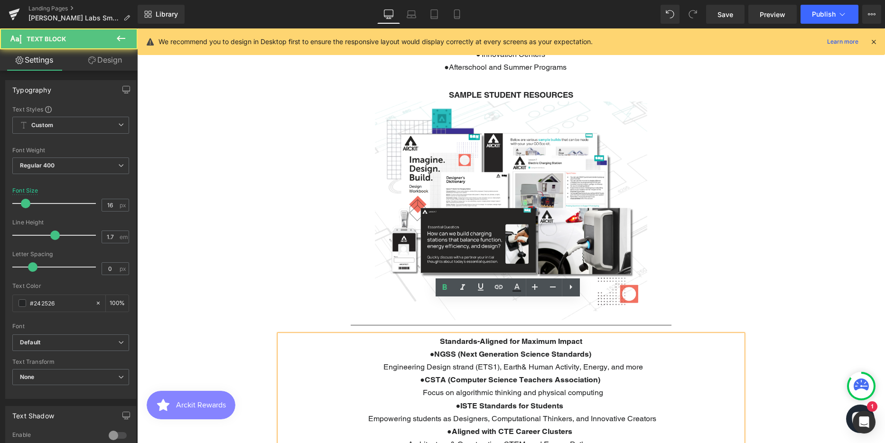
click at [596, 399] on p "● ISTE Standards for Students" at bounding box center [510, 405] width 463 height 13
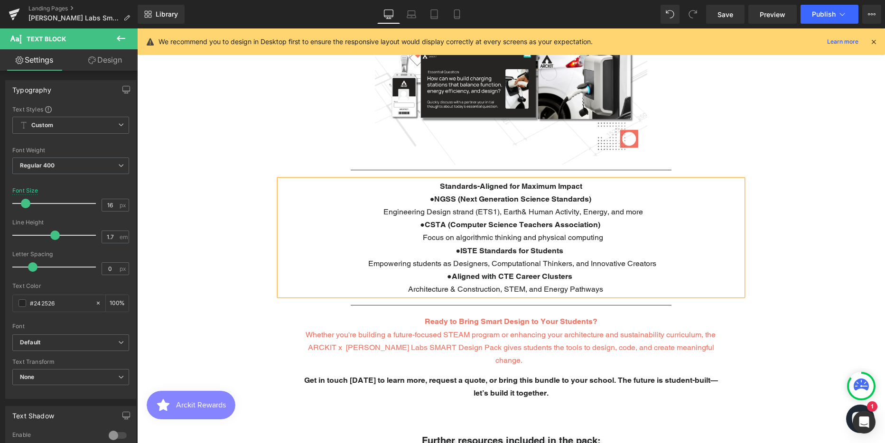
scroll to position [1897, 0]
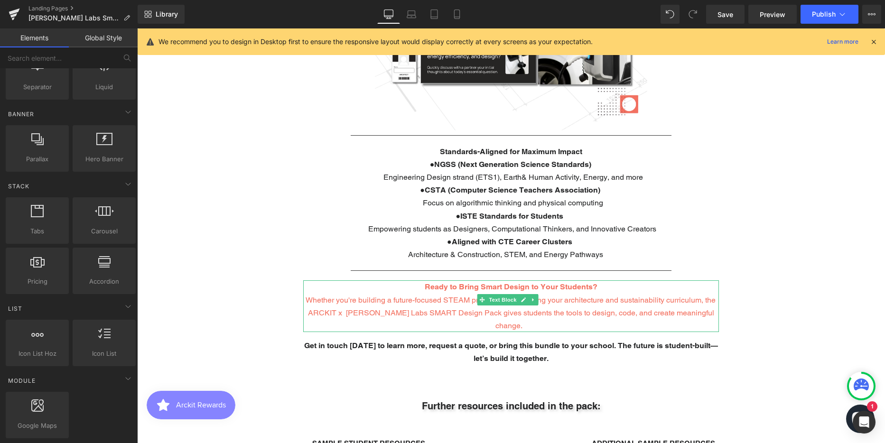
click at [473, 296] on span "Whether you're building a future-focused STEAM program or enhancing your archit…" at bounding box center [510, 313] width 410 height 35
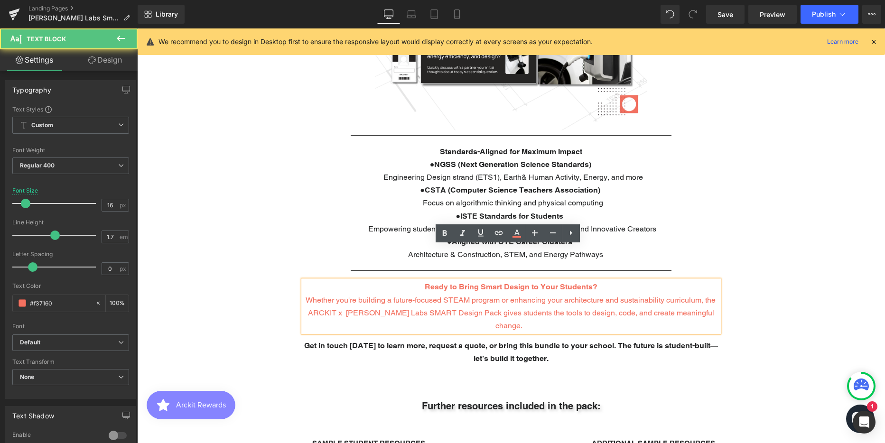
click at [458, 296] on span "Whether you're building a future-focused STEAM program or enhancing your archit…" at bounding box center [510, 313] width 410 height 35
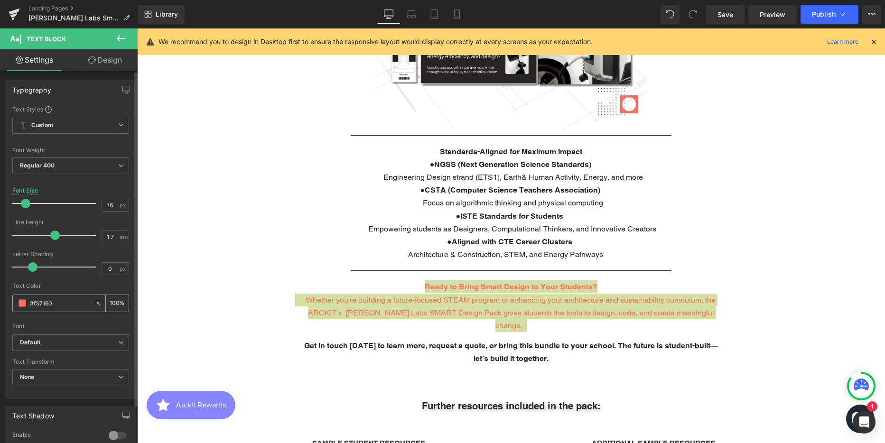
click at [42, 299] on input "#f37160" at bounding box center [60, 303] width 61 height 10
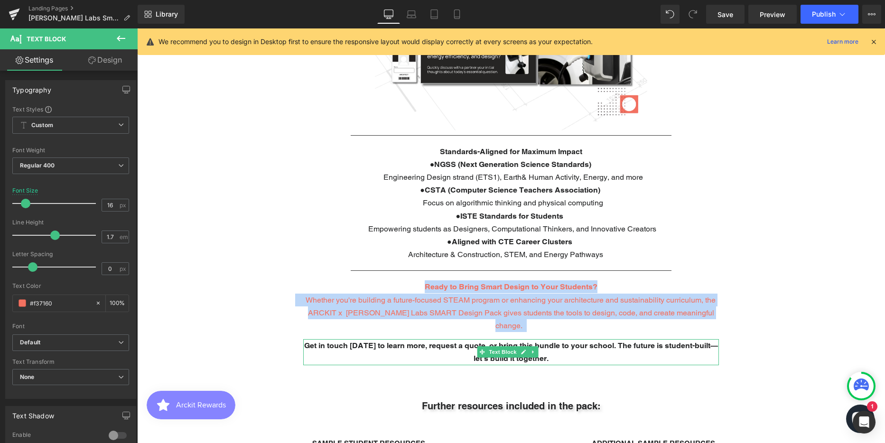
click at [434, 341] on span "Get in touch [DATE] to learn more, request a quote, or bring this bundle to you…" at bounding box center [511, 352] width 414 height 22
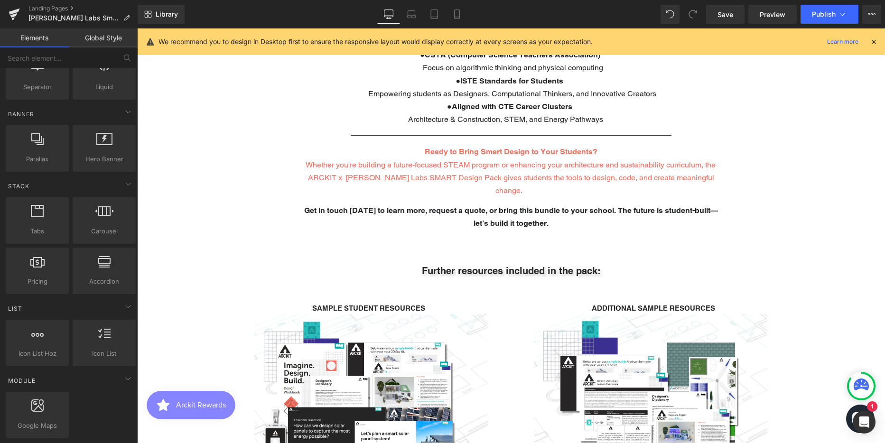
scroll to position [2040, 0]
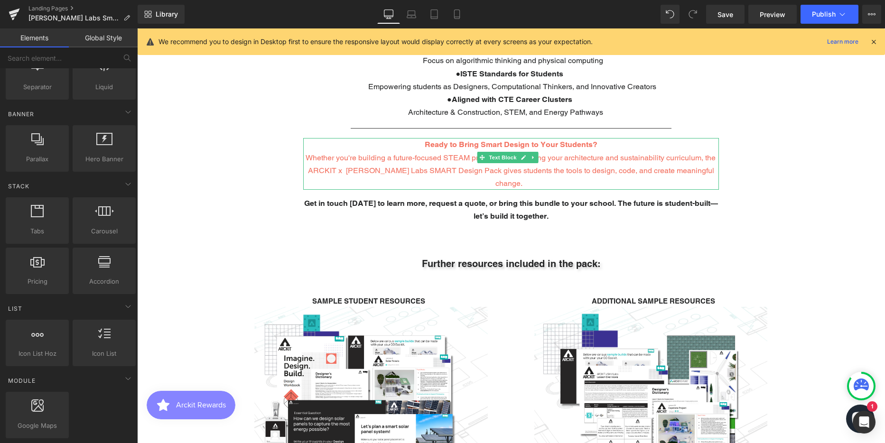
click at [423, 151] on p "Whether you're building a future-focused STEAM program or enhancing your archit…" at bounding box center [511, 170] width 416 height 39
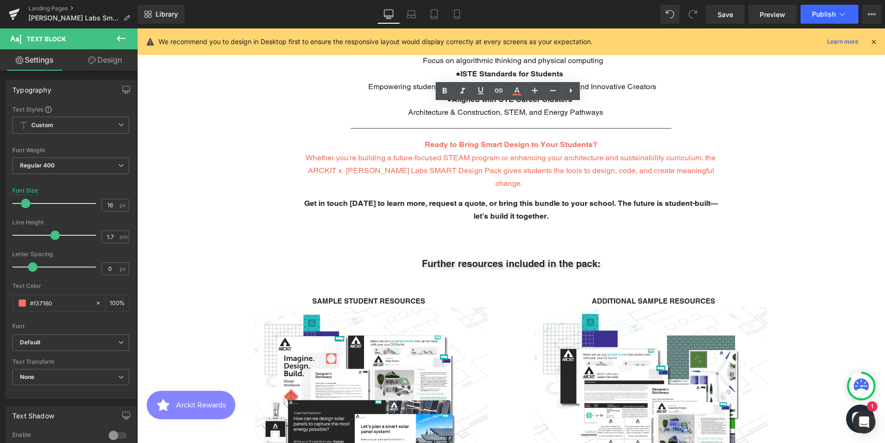
click at [103, 61] on link "Design" at bounding box center [105, 59] width 69 height 21
click at [0, 0] on div "Spacing" at bounding box center [0, 0] width 0 height 0
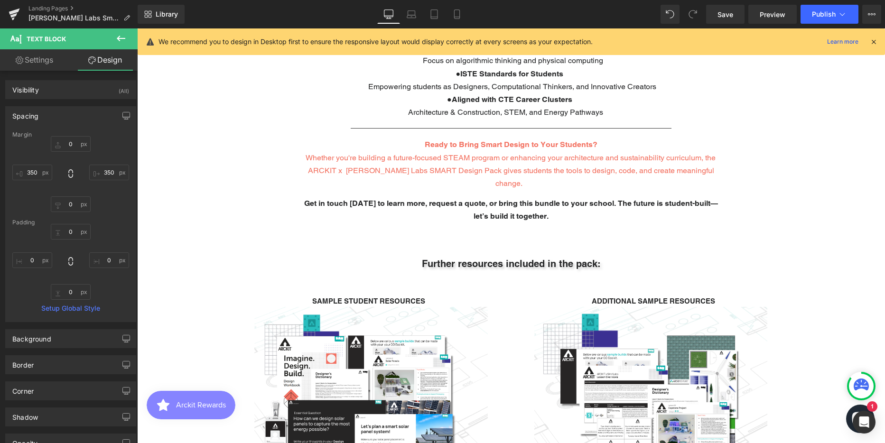
type input "0"
type input "350"
type input "0"
type input "350"
type input "0"
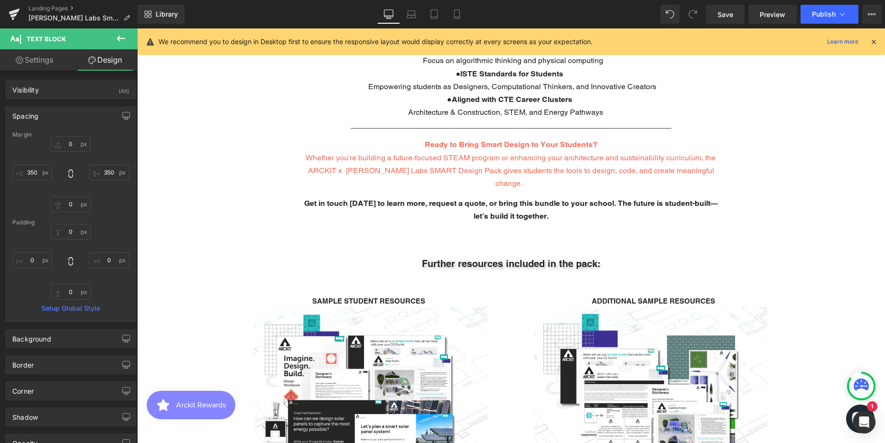
type input "0"
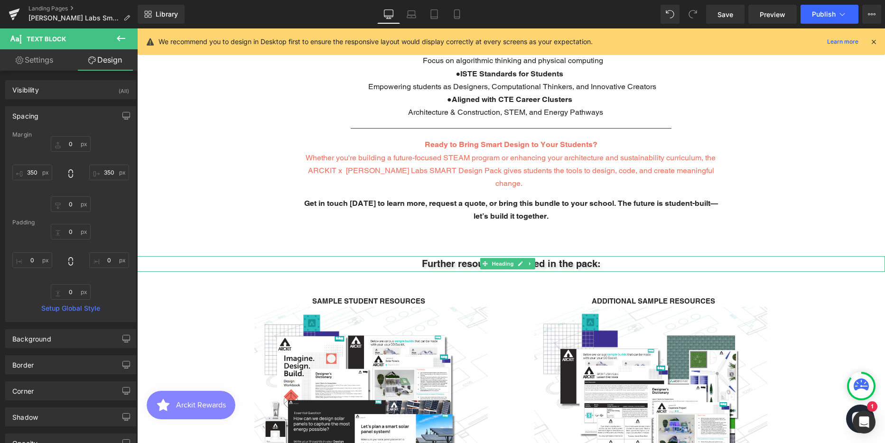
click at [459, 258] on strong "Further resources included in the pack:" at bounding box center [511, 263] width 179 height 11
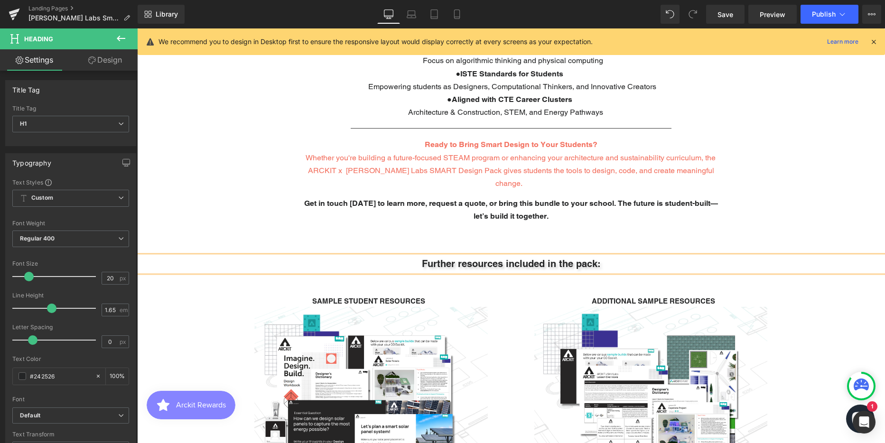
click at [115, 61] on link "Design" at bounding box center [105, 59] width 69 height 21
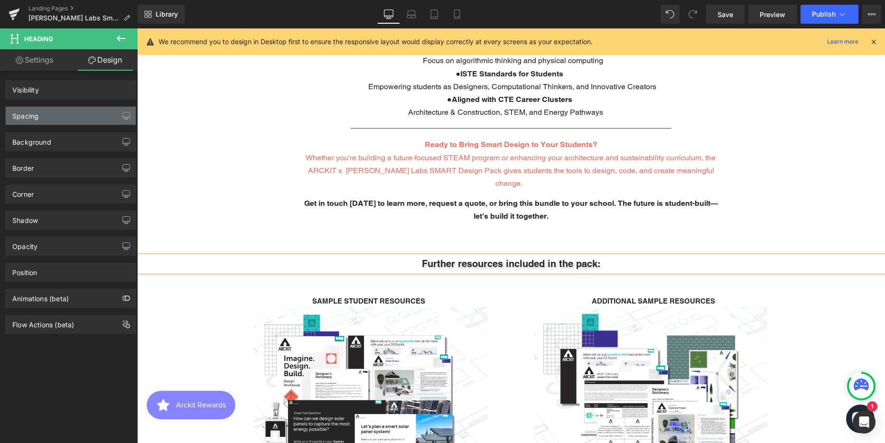
click at [55, 116] on div "Spacing" at bounding box center [71, 116] width 130 height 18
type input "70"
type input "0"
type input "20"
type input "0"
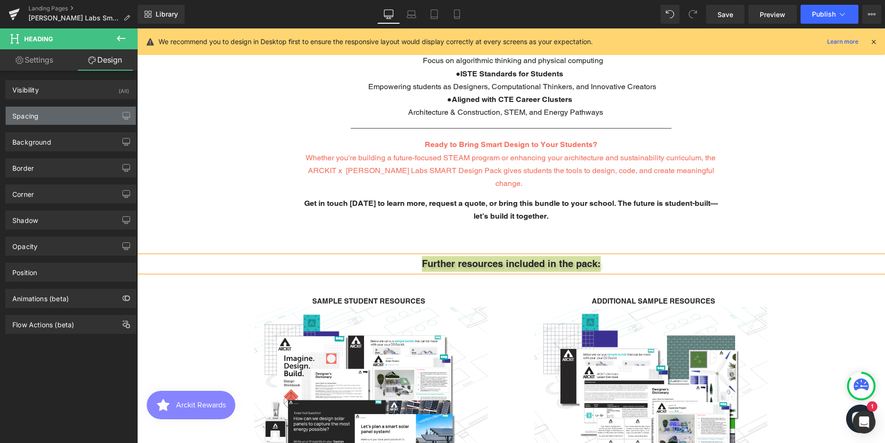
type input "0"
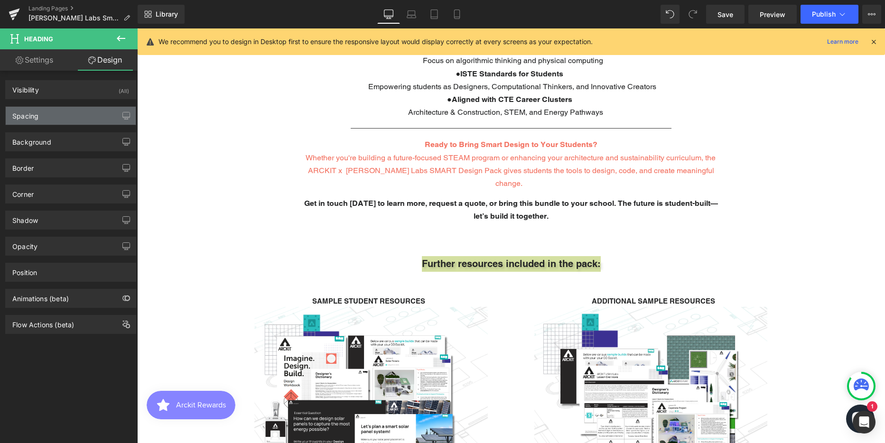
click at [33, 116] on div "Spacing" at bounding box center [25, 113] width 26 height 13
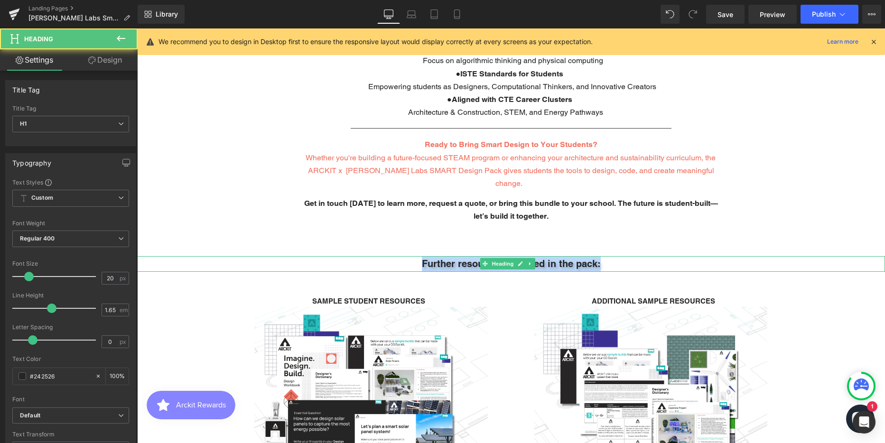
click at [431, 258] on strong "Further resources included in the pack:" at bounding box center [511, 263] width 179 height 11
click at [27, 59] on link "Settings" at bounding box center [34, 59] width 69 height 21
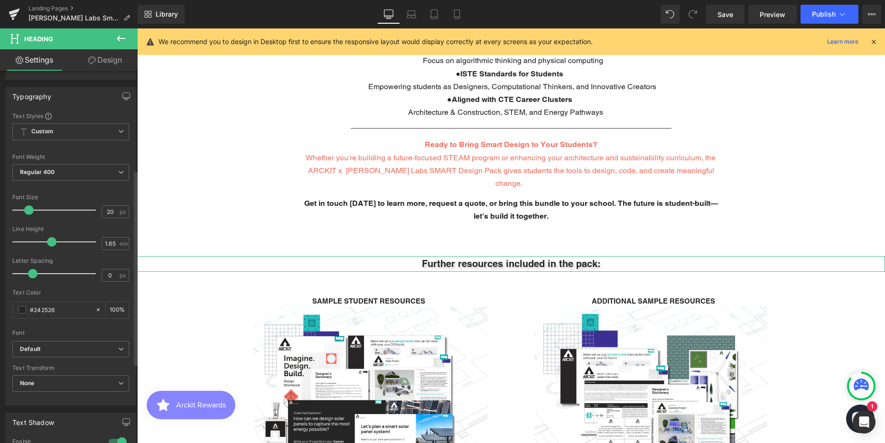
scroll to position [190, 0]
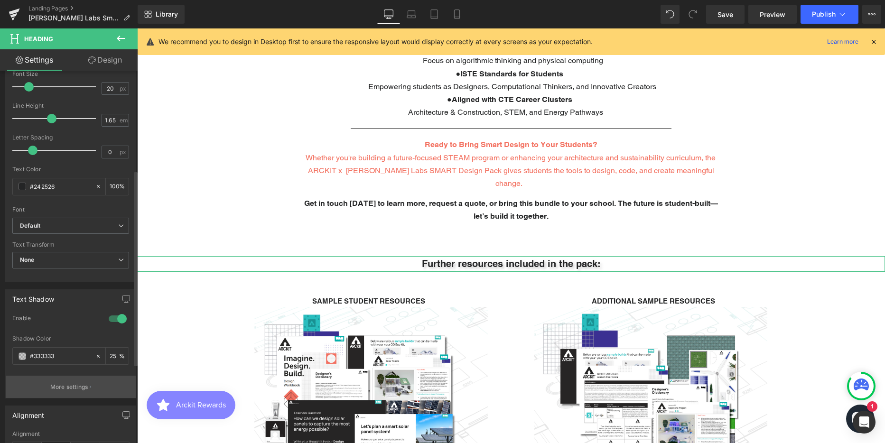
click at [69, 382] on button "More settings" at bounding box center [71, 387] width 130 height 22
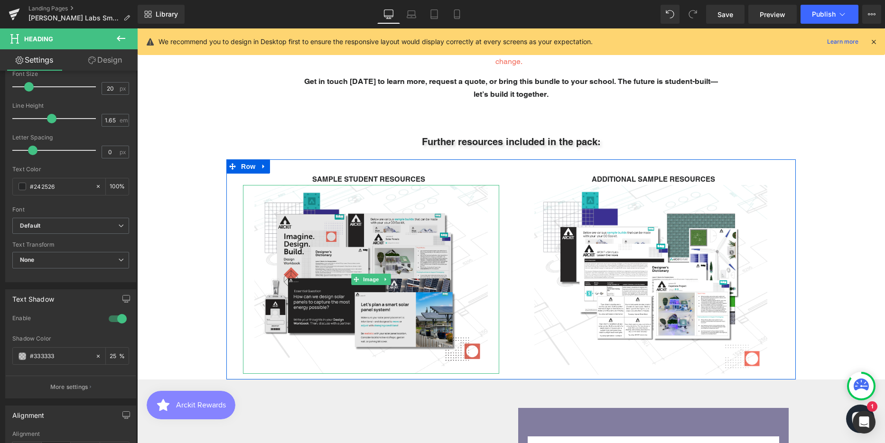
scroll to position [2182, 0]
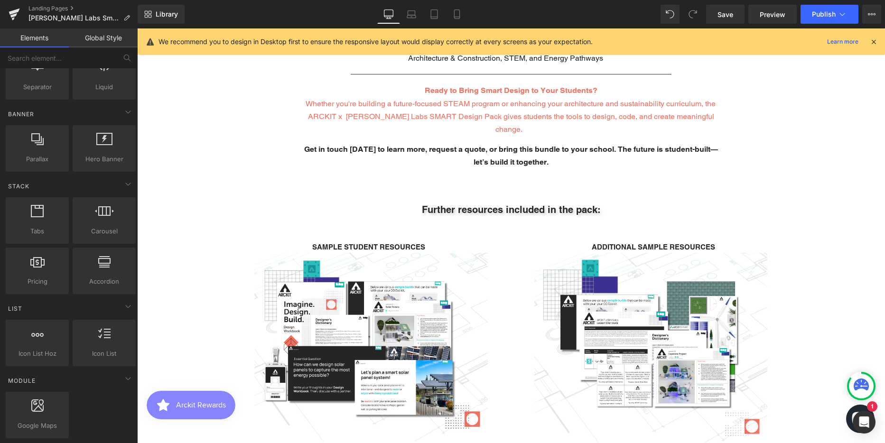
scroll to position [1992, 0]
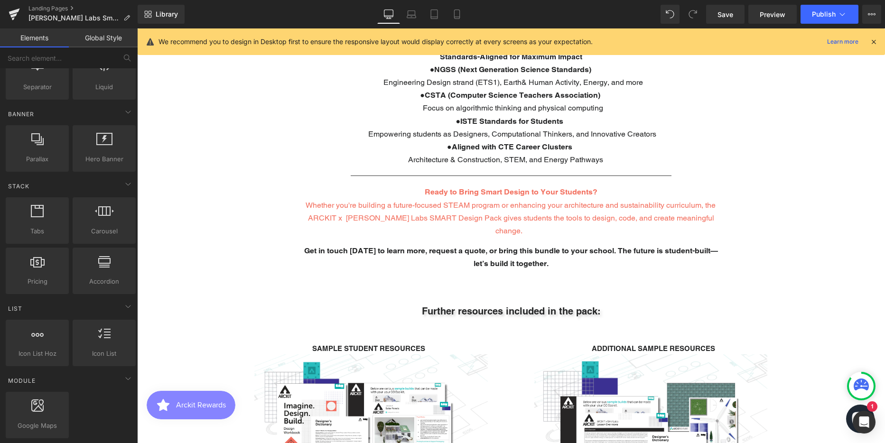
click at [293, 329] on div "SAMPLE STUDENT RESOURCES Text Block Image ADDITIONAL SAMPLE RESOURCES Text Bloc…" at bounding box center [510, 439] width 569 height 220
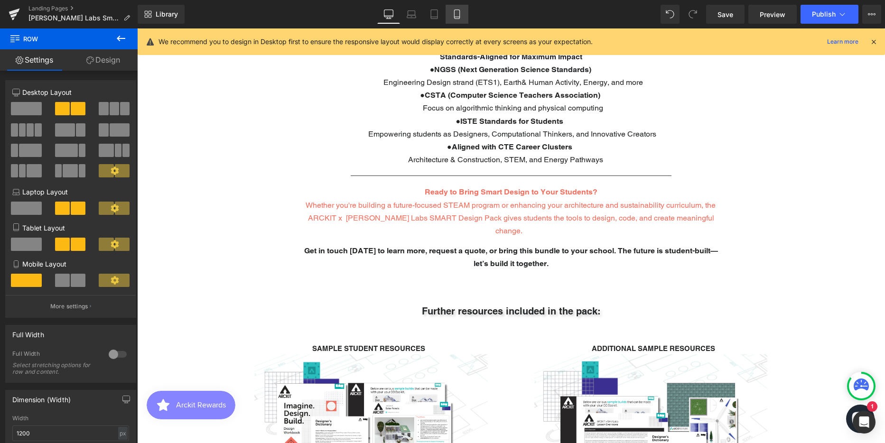
click at [454, 12] on icon at bounding box center [456, 14] width 5 height 9
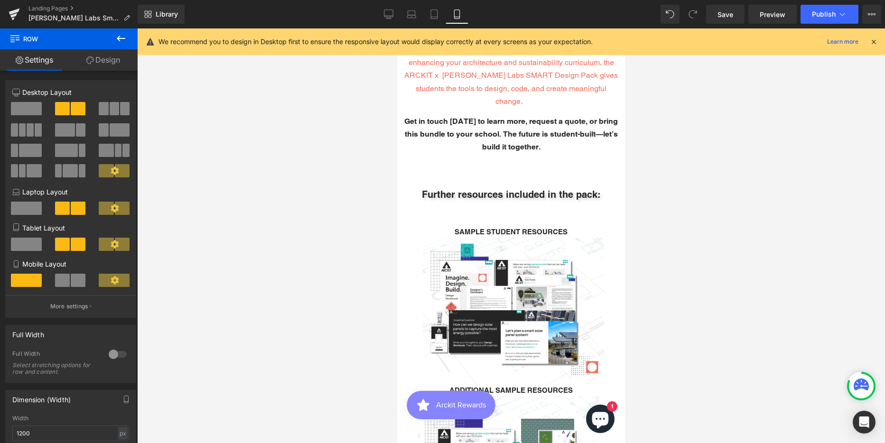
scroll to position [4007, 221]
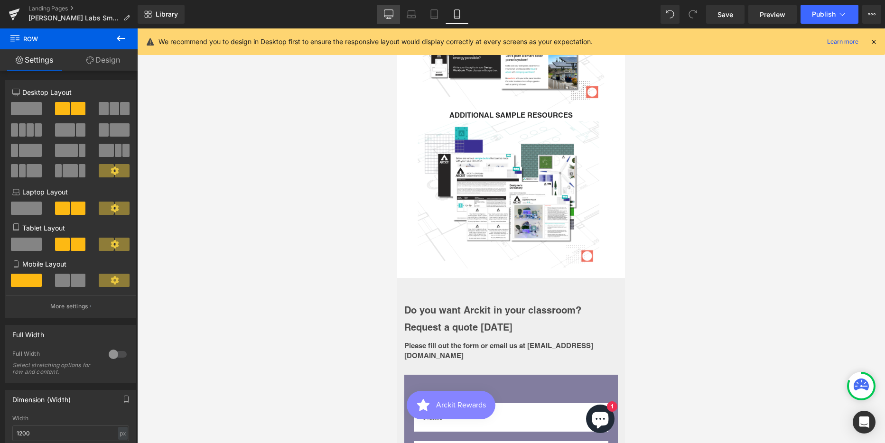
click at [388, 17] on icon at bounding box center [388, 13] width 9 height 7
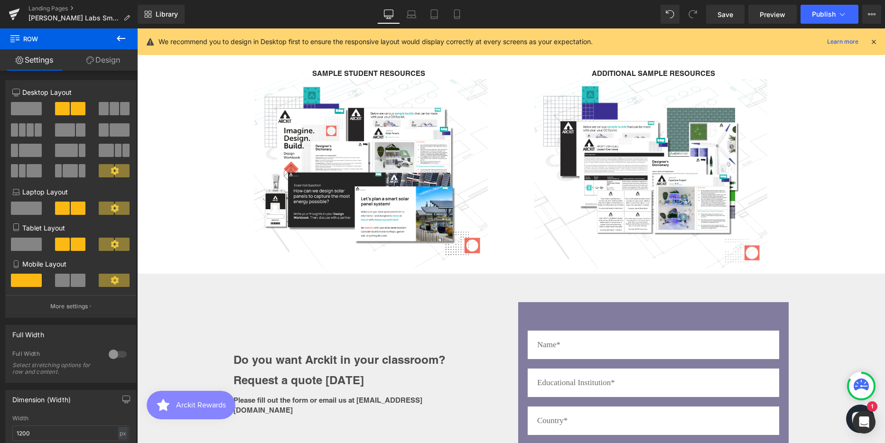
scroll to position [5, 5]
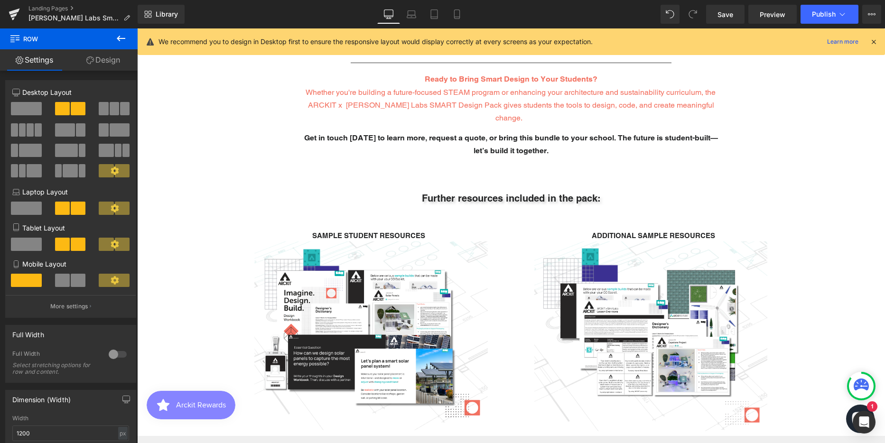
click at [332, 230] on div "SAMPLE STUDENT RESOURCES Text Block" at bounding box center [368, 236] width 270 height 12
click at [332, 231] on b "SAMPLE STUDENT RESOURCES" at bounding box center [368, 235] width 113 height 8
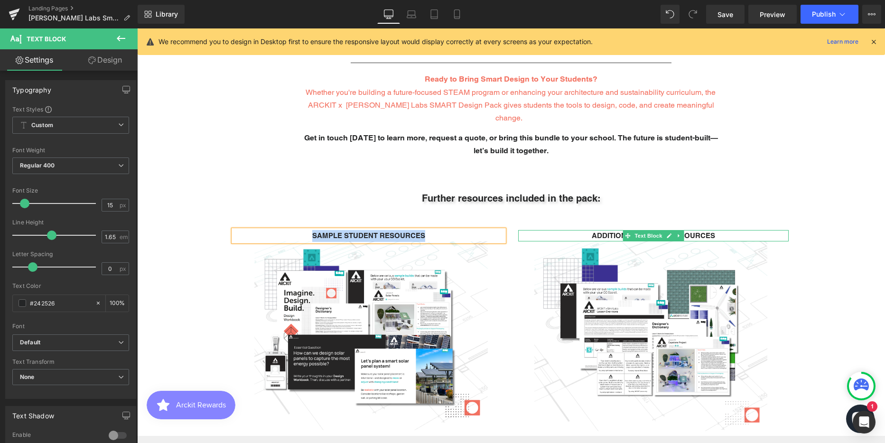
click at [611, 231] on span "ADDITIONAL SAMPLE RESOURCES" at bounding box center [653, 235] width 123 height 8
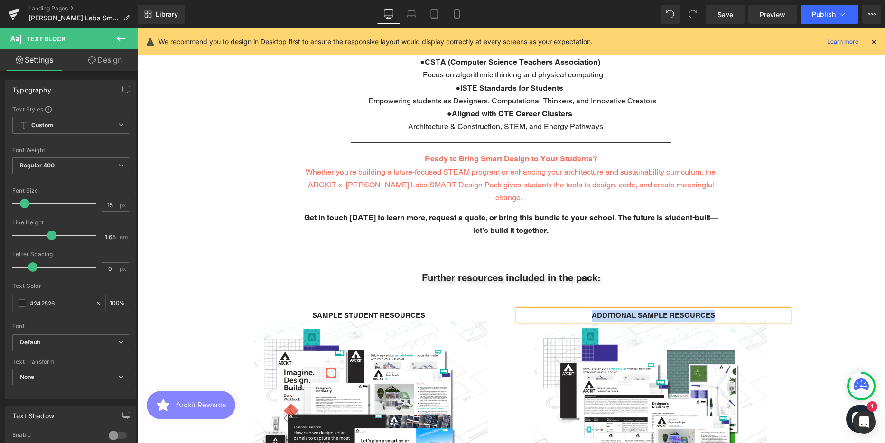
scroll to position [2010, 0]
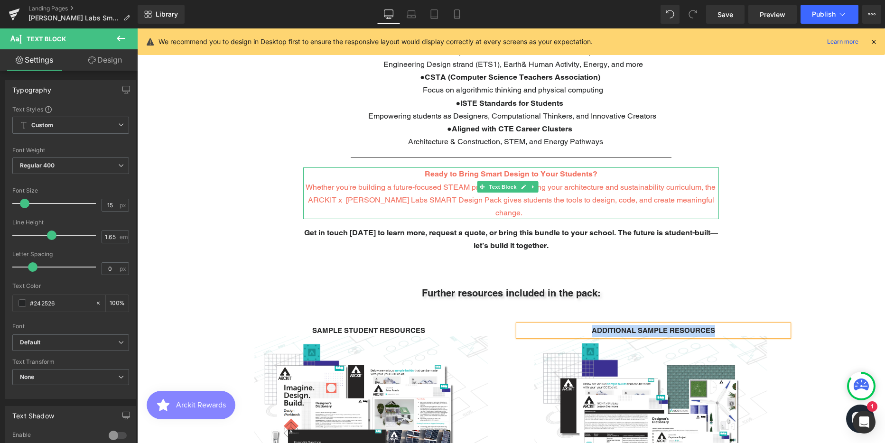
click at [399, 183] on span "Whether you're building a future-focused STEAM program or enhancing your archit…" at bounding box center [510, 200] width 410 height 35
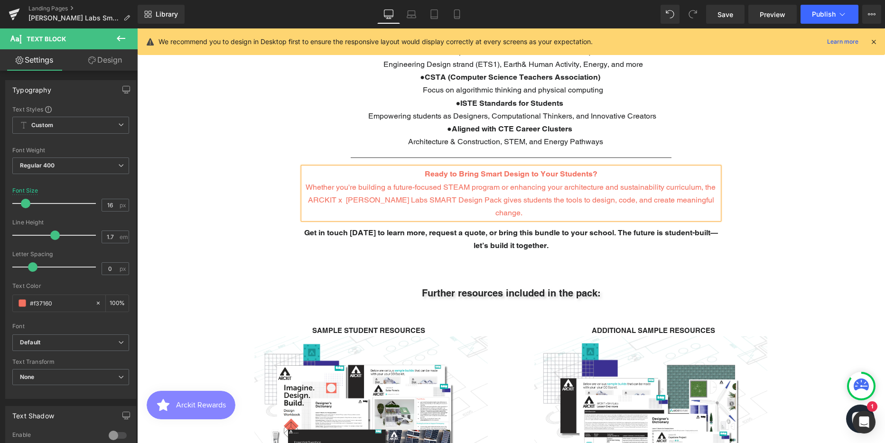
click at [109, 57] on link "Design" at bounding box center [105, 59] width 69 height 21
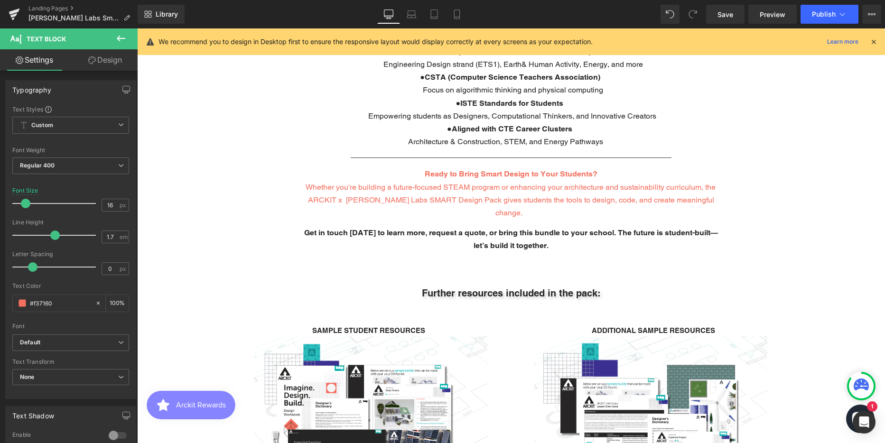
click at [0, 0] on div "Spacing" at bounding box center [0, 0] width 0 height 0
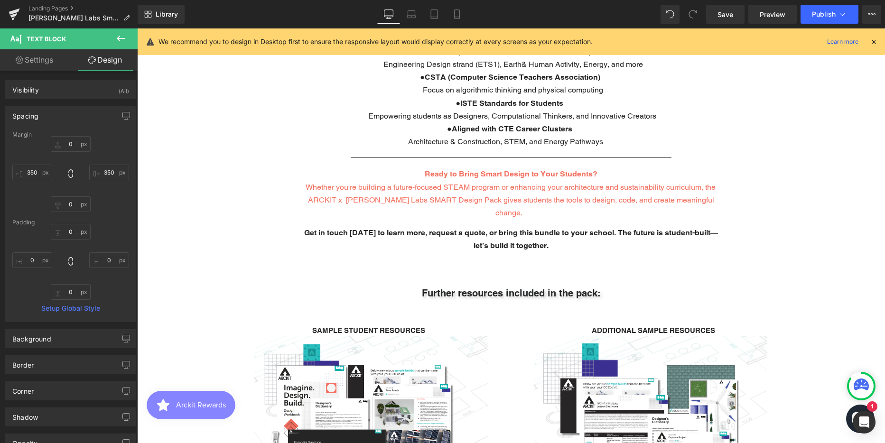
type input "0"
type input "350"
type input "0"
type input "350"
type input "0"
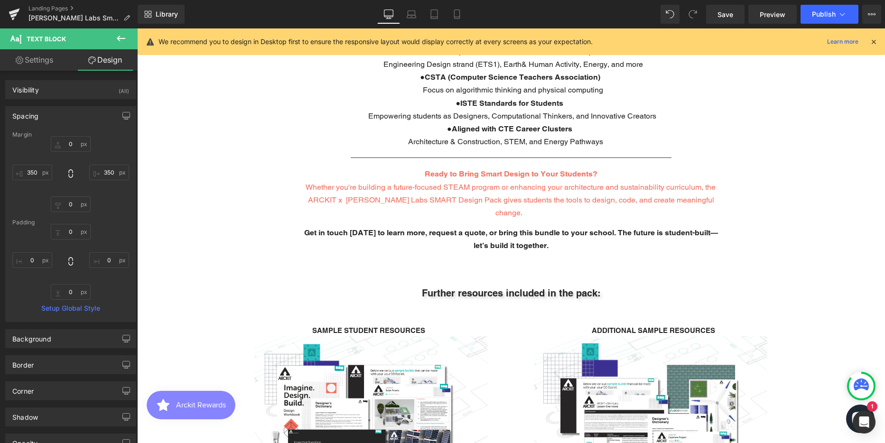
type input "0"
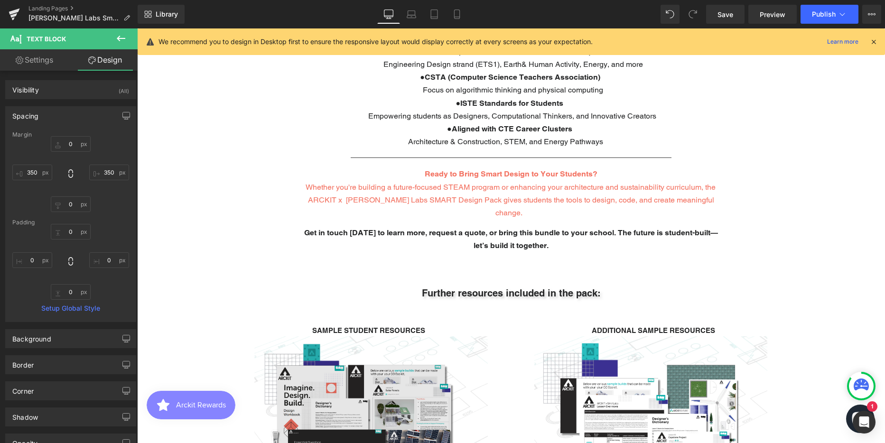
scroll to position [2153, 0]
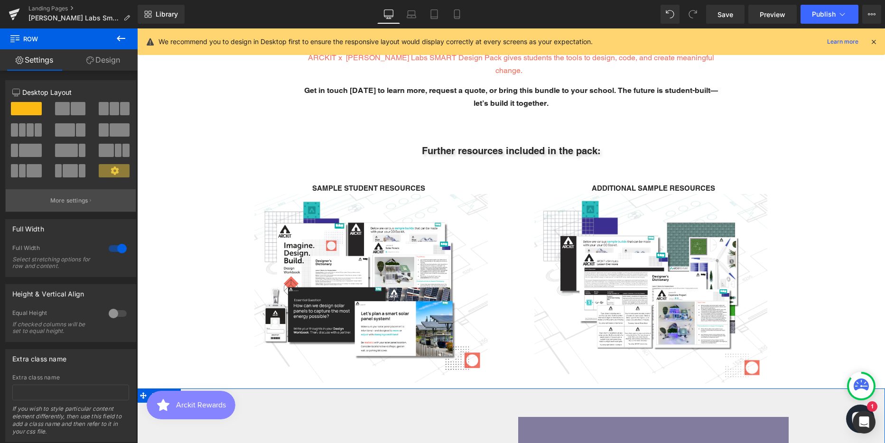
click at [67, 196] on p "More settings" at bounding box center [69, 200] width 38 height 9
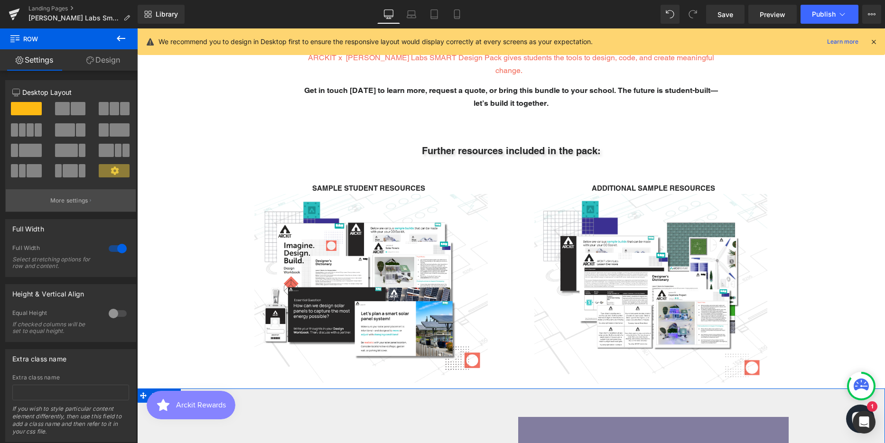
click at [83, 204] on p "More settings" at bounding box center [69, 200] width 38 height 9
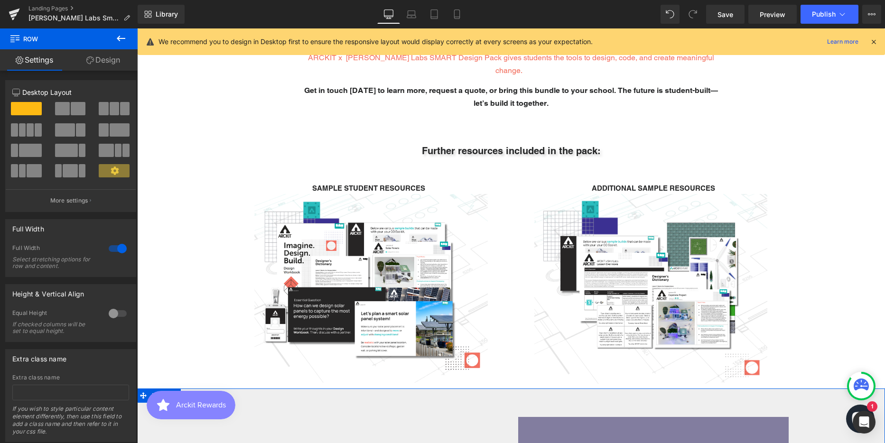
scroll to position [26, 0]
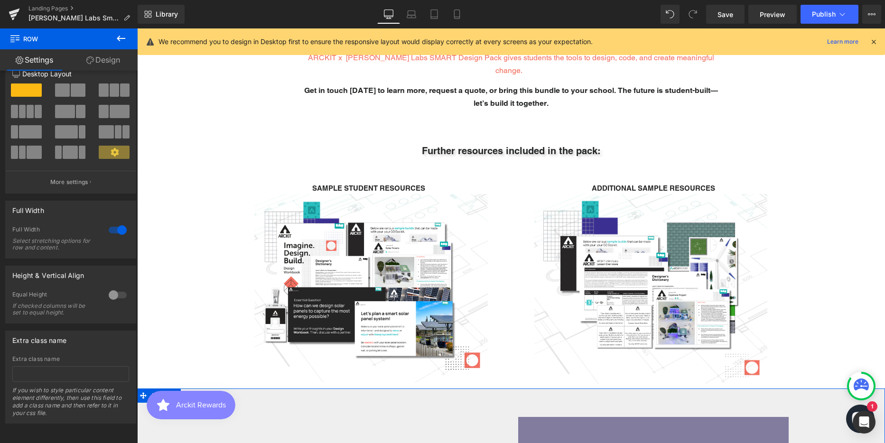
click at [233, 407] on icon at bounding box center [235, 409] width 5 height 5
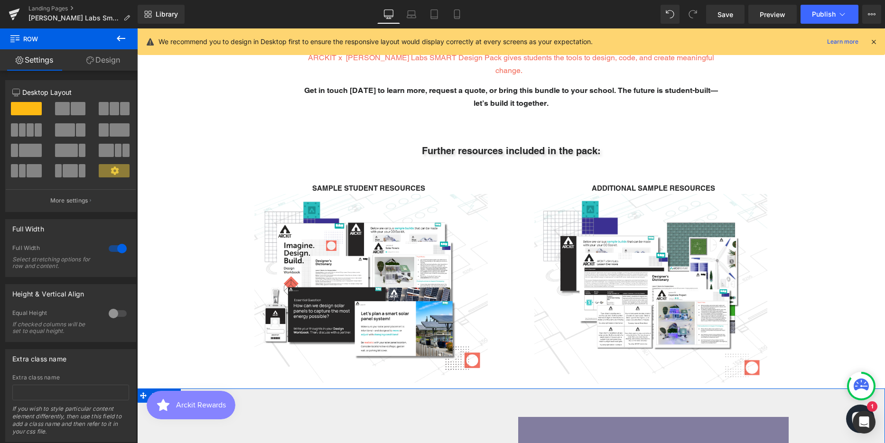
click at [106, 58] on link "Design" at bounding box center [103, 59] width 69 height 21
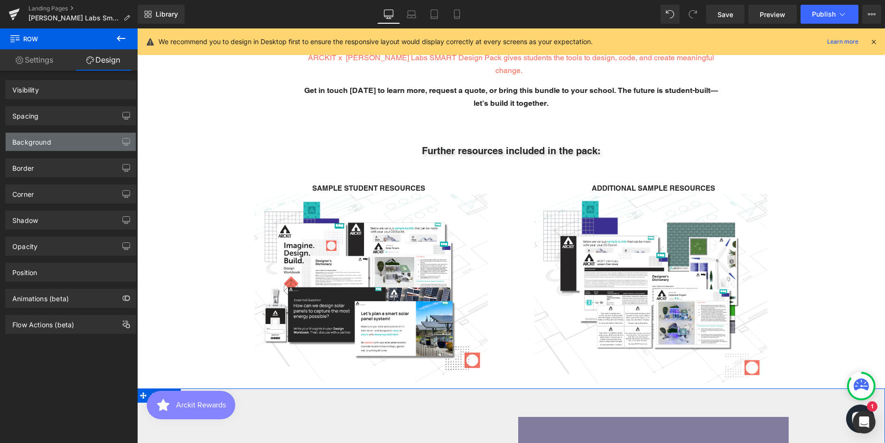
click at [33, 142] on div "Background" at bounding box center [31, 139] width 39 height 13
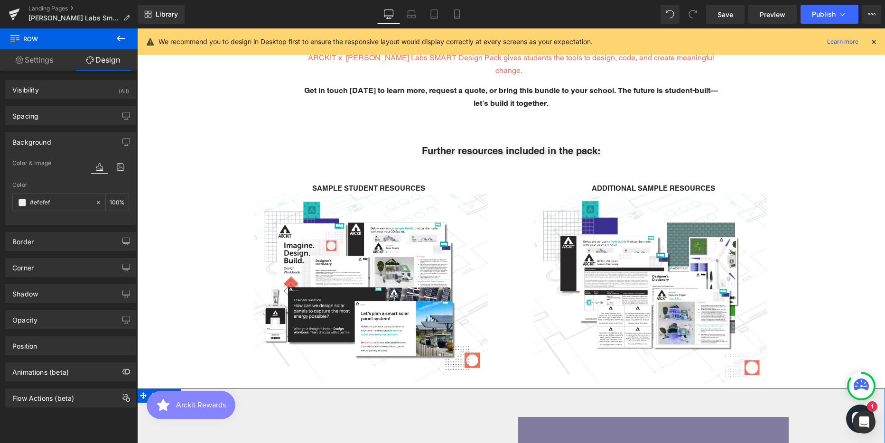
type input "#efefef"
type input "100"
click at [45, 201] on input "#efefef" at bounding box center [60, 202] width 61 height 10
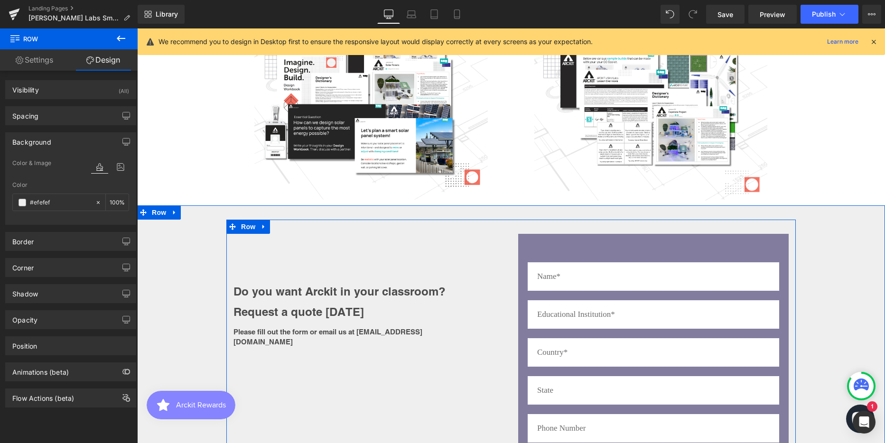
scroll to position [2342, 0]
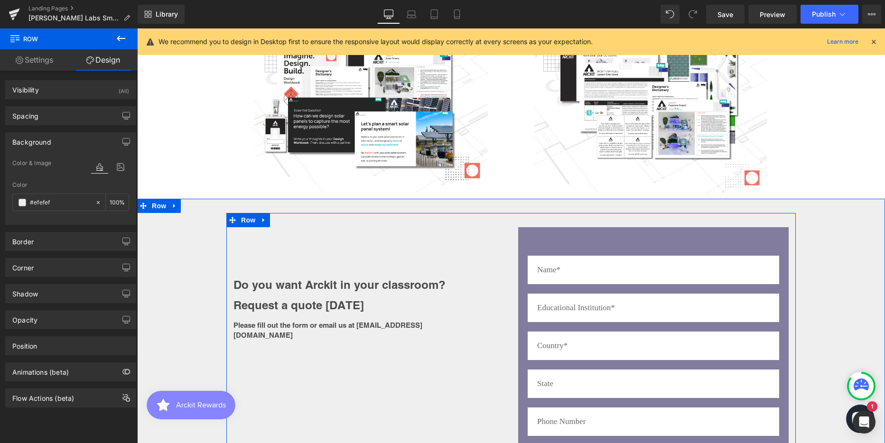
click at [282, 315] on div "Do you want Arckit in your classroom? Request a quote [DATE] Heading Please fil…" at bounding box center [510, 421] width 569 height 416
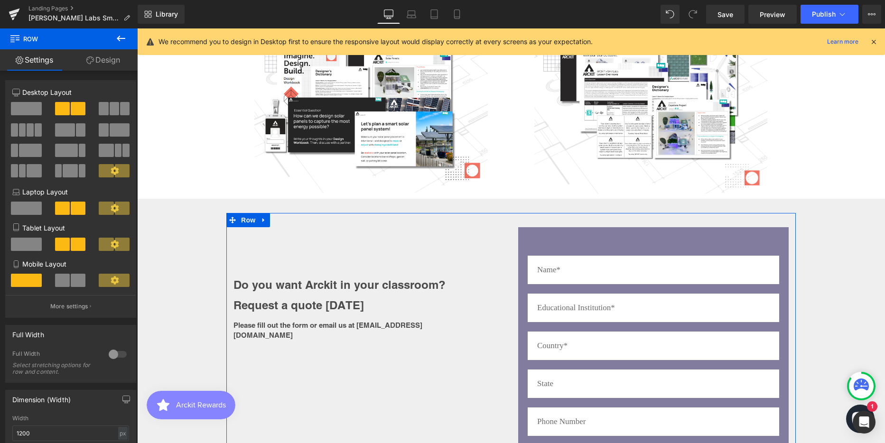
click at [111, 60] on link "Design" at bounding box center [103, 59] width 69 height 21
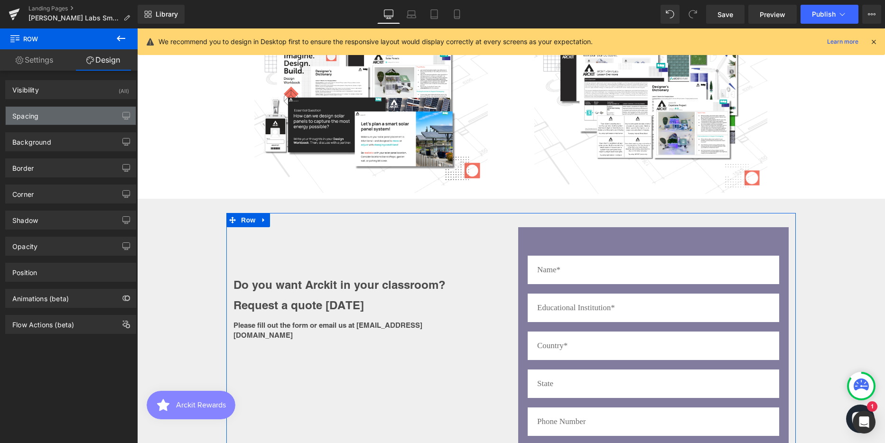
click at [28, 118] on div "Spacing" at bounding box center [25, 113] width 26 height 13
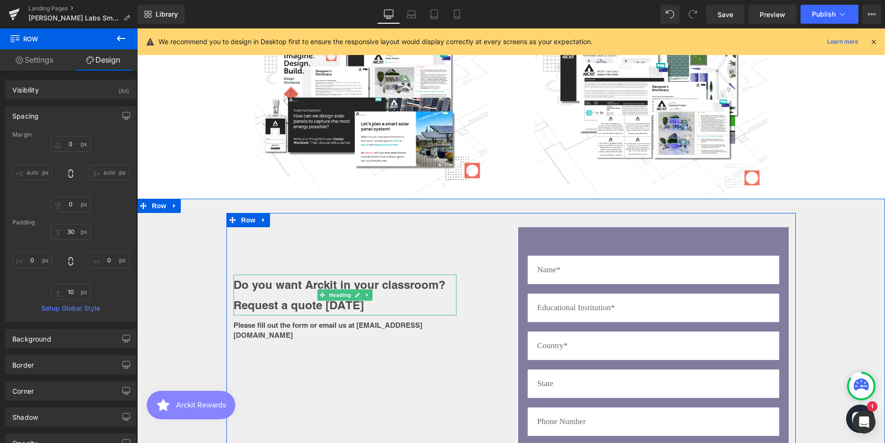
click at [267, 298] on strong "Request a quote [DATE]" at bounding box center [298, 304] width 130 height 13
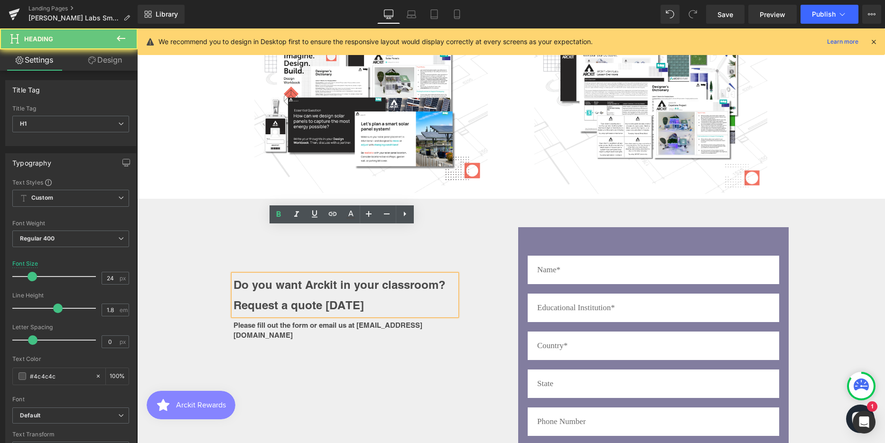
click at [267, 298] on strong "Request a quote [DATE]" at bounding box center [298, 304] width 130 height 13
click at [269, 278] on strong "Do you want Arckit in your classroom?" at bounding box center [339, 284] width 212 height 13
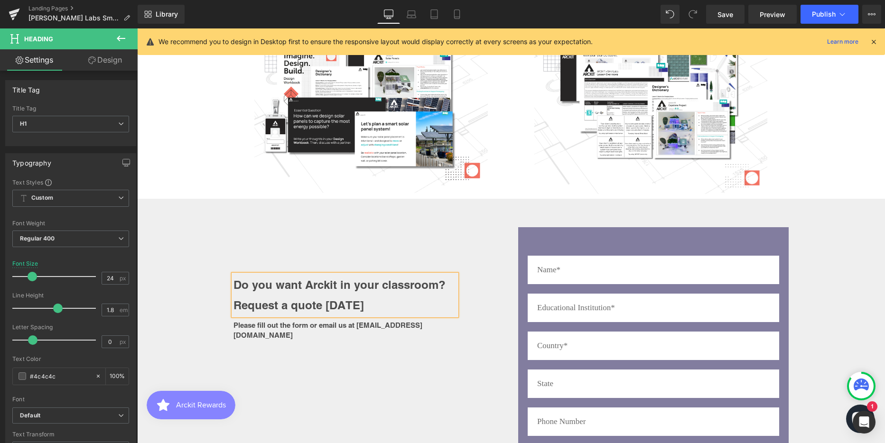
drag, startPoint x: 105, startPoint y: 59, endPoint x: 21, endPoint y: 75, distance: 85.5
click at [105, 59] on link "Design" at bounding box center [105, 59] width 69 height 21
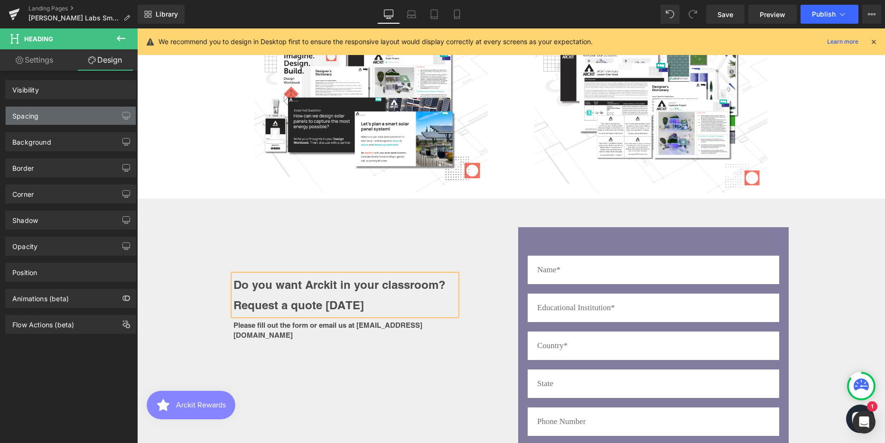
click at [43, 120] on div "Spacing" at bounding box center [71, 116] width 130 height 18
click at [30, 115] on div "Spacing" at bounding box center [25, 113] width 26 height 13
click at [21, 114] on div "Spacing" at bounding box center [25, 113] width 26 height 13
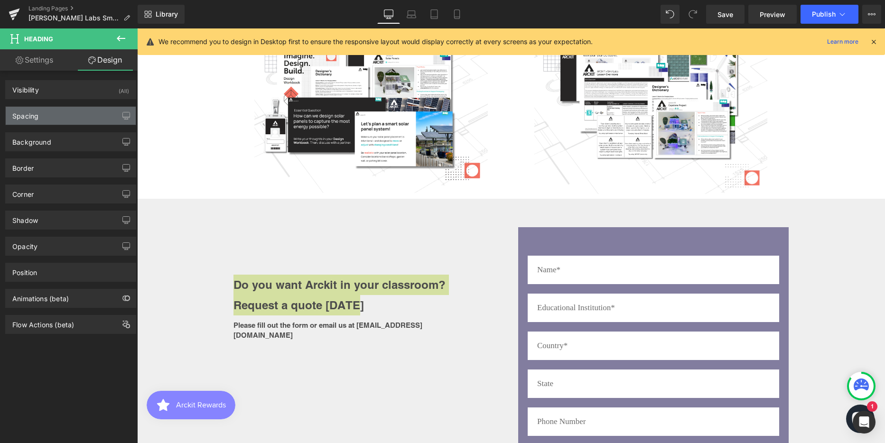
click at [20, 113] on div "Spacing" at bounding box center [25, 113] width 26 height 13
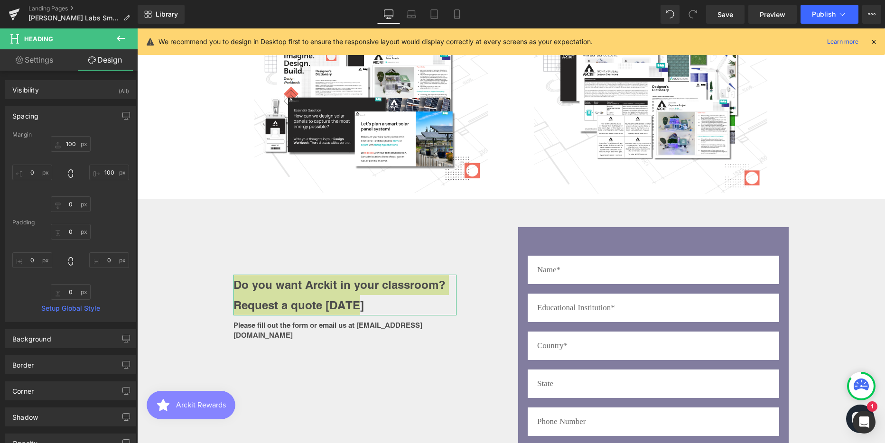
click at [26, 64] on link "Settings" at bounding box center [34, 59] width 69 height 21
type input "100"
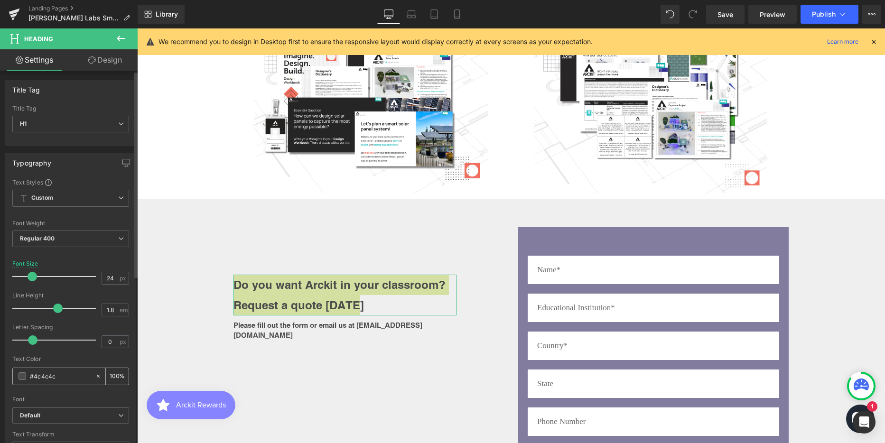
click at [48, 376] on input "#4c4c4c" at bounding box center [60, 376] width 61 height 10
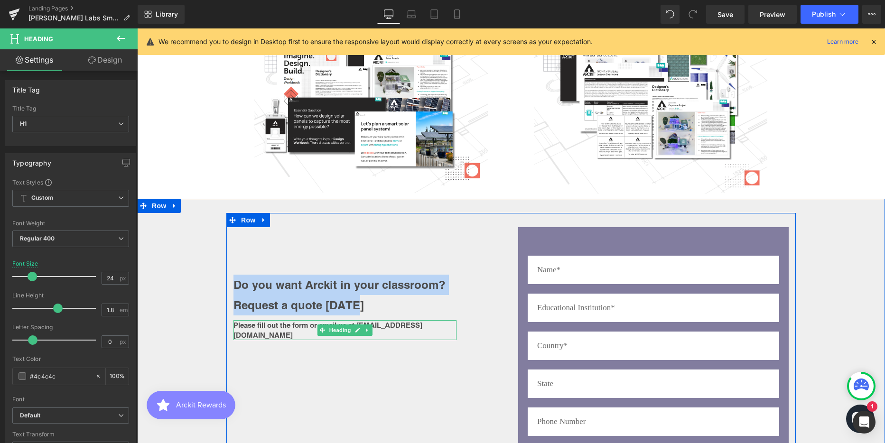
click at [300, 321] on b "Please fill out the form or email us at [EMAIL_ADDRESS][DOMAIN_NAME]" at bounding box center [327, 330] width 189 height 18
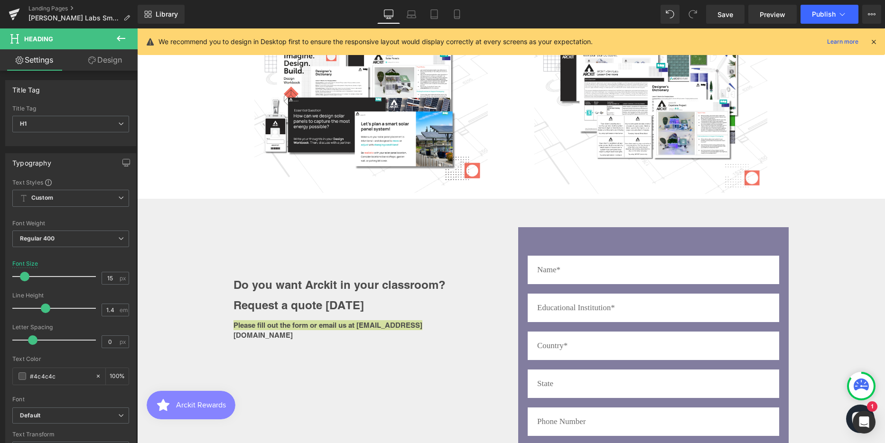
click at [104, 61] on link "Design" at bounding box center [105, 59] width 69 height 21
click at [0, 0] on div "Spacing" at bounding box center [0, 0] width 0 height 0
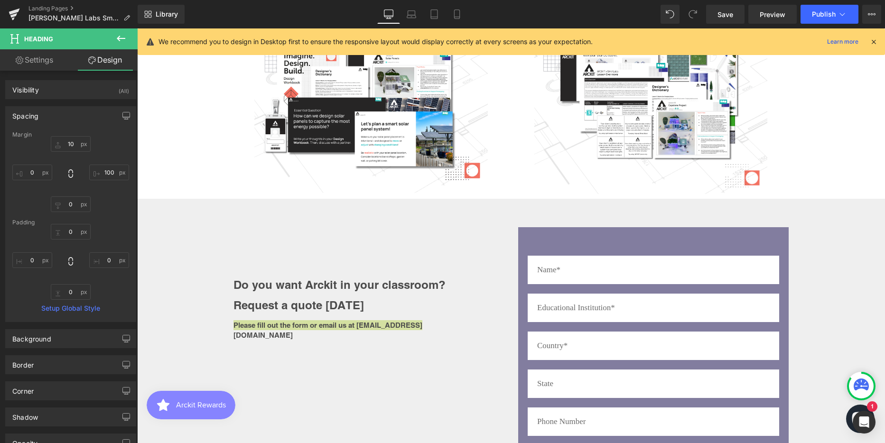
type input "10"
type input "100"
type input "0"
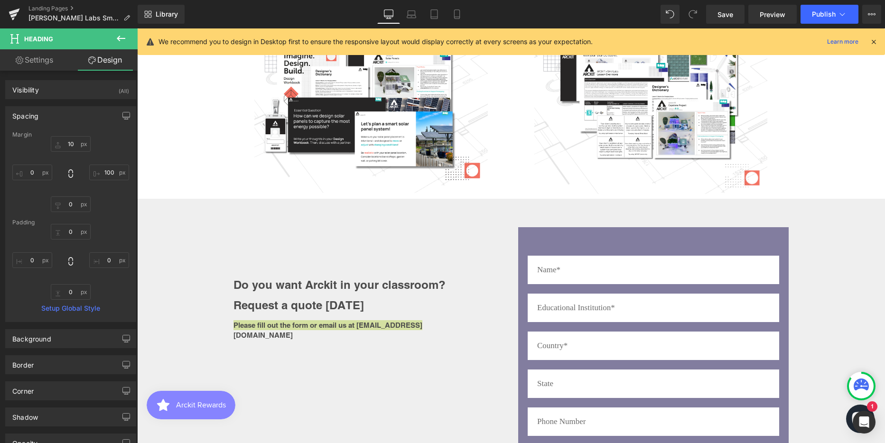
type input "0"
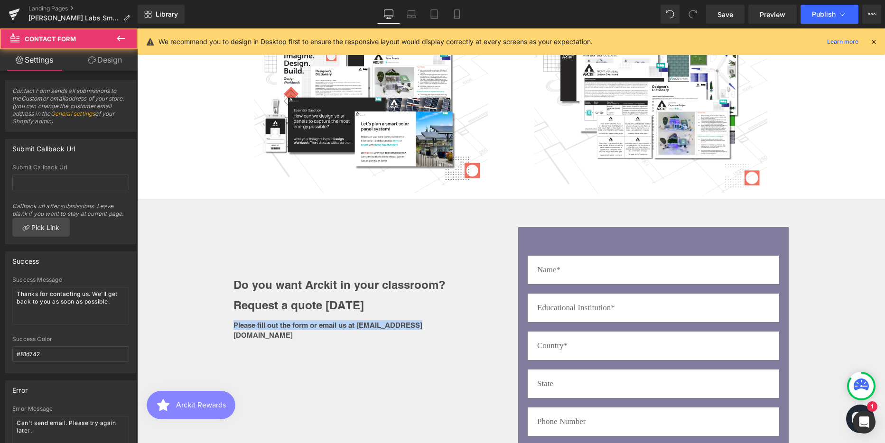
click at [621, 227] on div "Text Field Text Field Text Field Text Field Text Field Email Field Text Area SU…" at bounding box center [653, 425] width 270 height 397
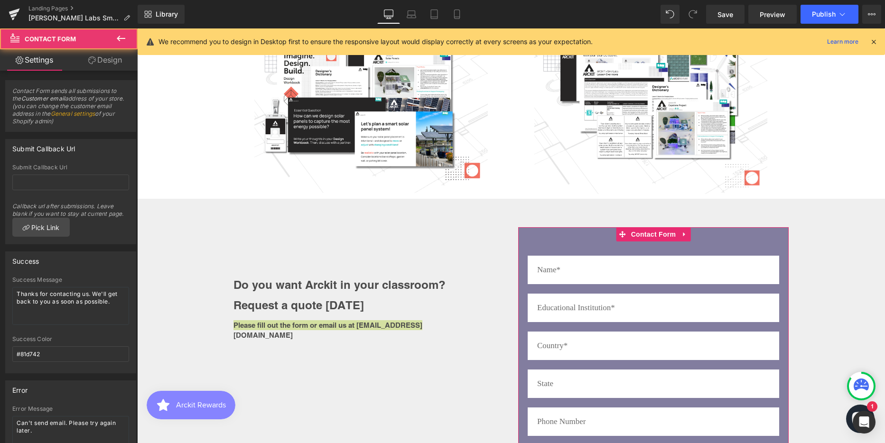
click at [110, 62] on link "Design" at bounding box center [105, 59] width 69 height 21
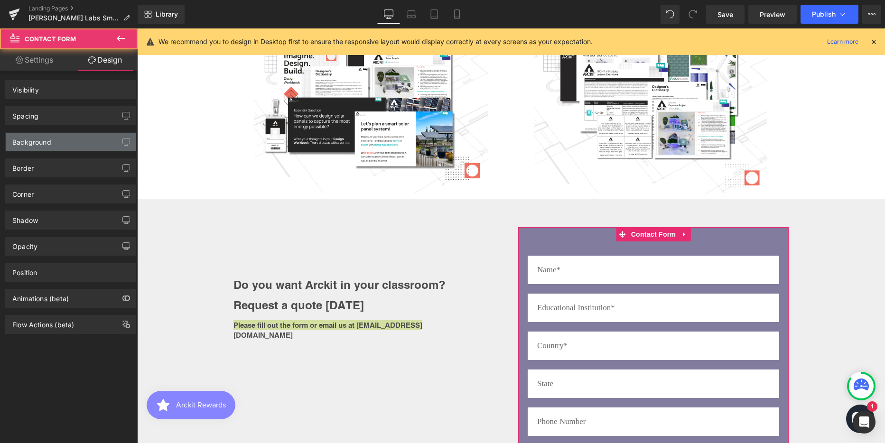
click at [29, 144] on div "Background" at bounding box center [31, 139] width 39 height 13
click at [42, 141] on div "Background" at bounding box center [31, 139] width 39 height 13
click at [43, 139] on div "Background" at bounding box center [31, 139] width 39 height 13
click at [26, 138] on div "Background" at bounding box center [31, 139] width 39 height 13
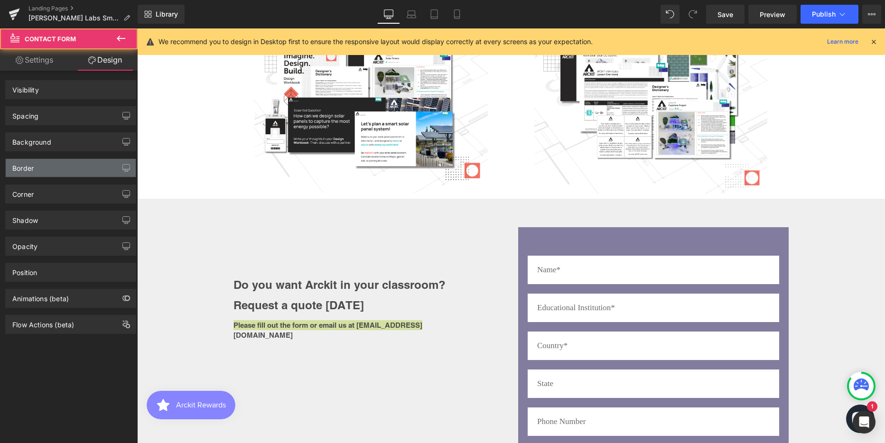
click at [24, 169] on div "Border" at bounding box center [22, 165] width 21 height 13
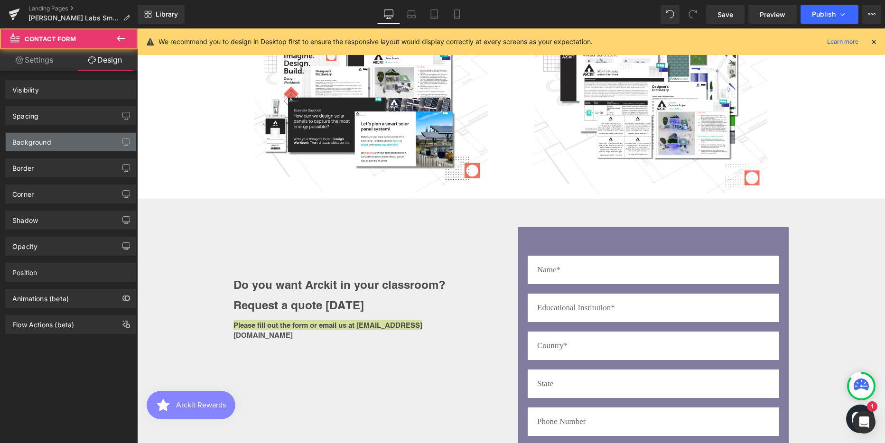
drag, startPoint x: 32, startPoint y: 142, endPoint x: 173, endPoint y: 128, distance: 141.2
click at [32, 142] on div "Background" at bounding box center [31, 139] width 39 height 13
click at [37, 144] on div "Background" at bounding box center [31, 139] width 39 height 13
click at [727, 14] on span "Save" at bounding box center [725, 14] width 16 height 10
click at [33, 141] on div "Background" at bounding box center [31, 139] width 39 height 13
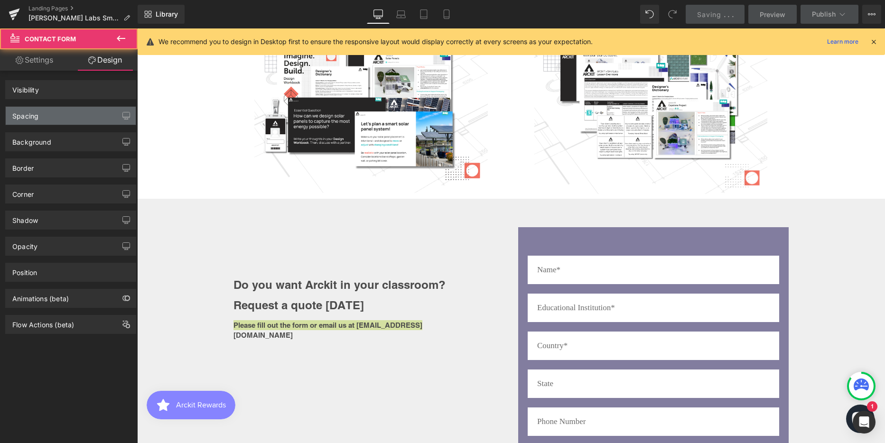
drag, startPoint x: 25, startPoint y: 112, endPoint x: 233, endPoint y: 307, distance: 284.6
click at [25, 112] on div "Spacing" at bounding box center [25, 113] width 26 height 13
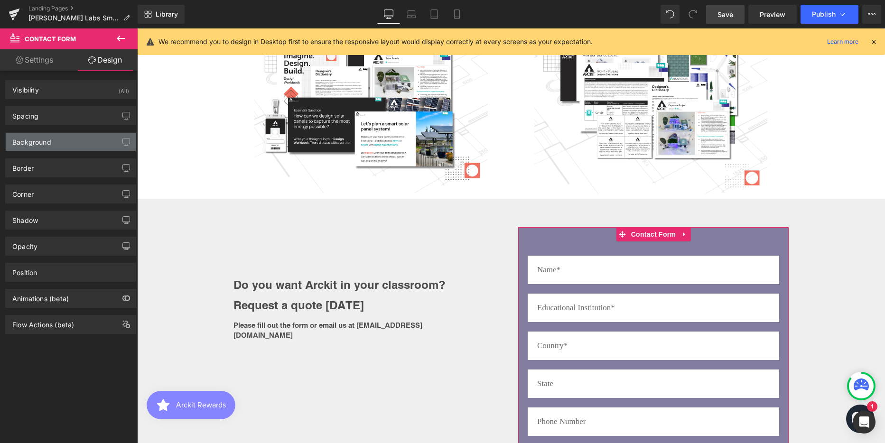
click at [41, 138] on div "Background" at bounding box center [31, 139] width 39 height 13
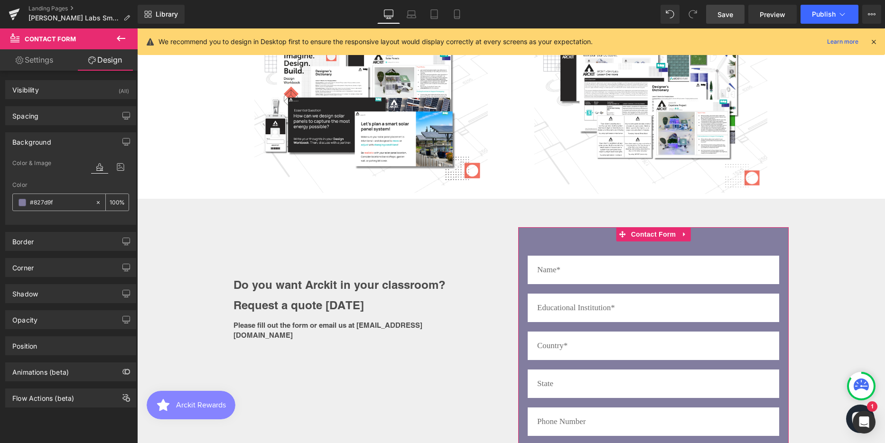
click at [40, 204] on input "#827d9f" at bounding box center [60, 202] width 61 height 10
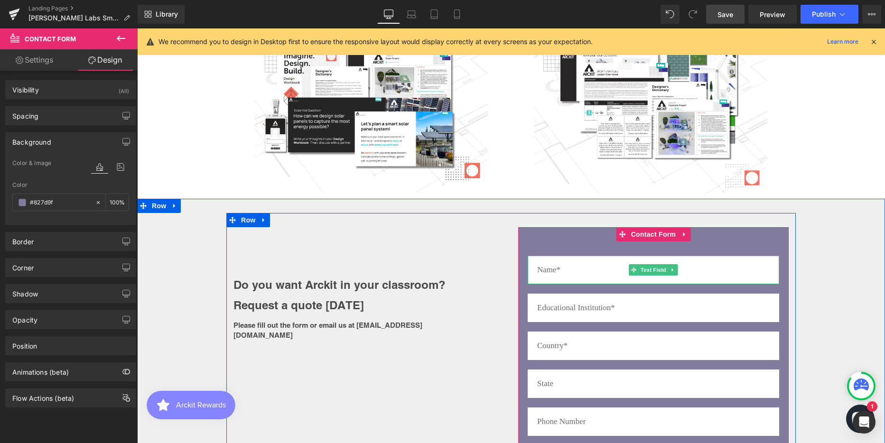
click at [554, 256] on input "text" at bounding box center [652, 270] width 251 height 28
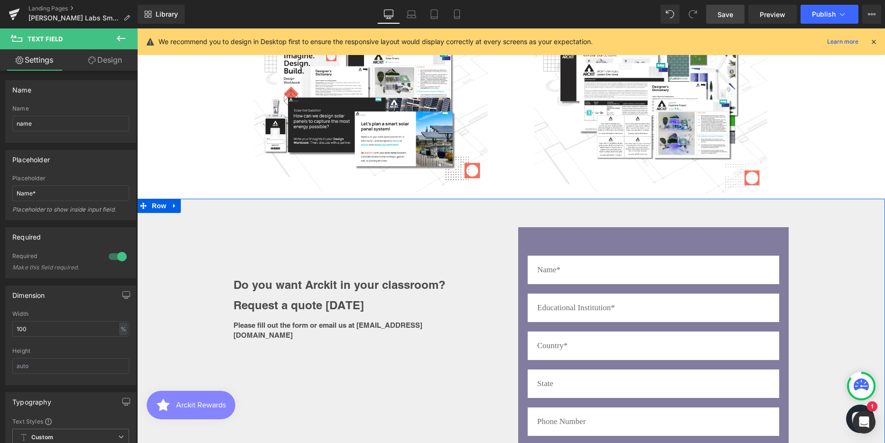
click at [848, 274] on div "Do you want Arckit in your classroom? Request a quote [DATE] Heading Please fil…" at bounding box center [511, 421] width 748 height 416
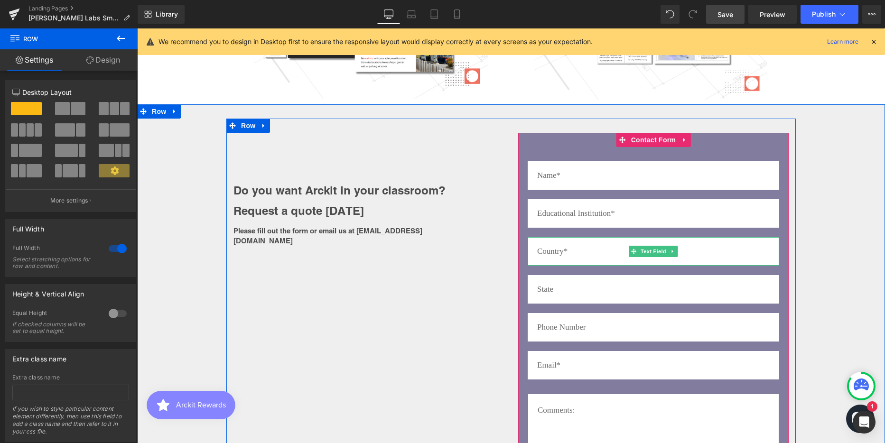
scroll to position [2437, 0]
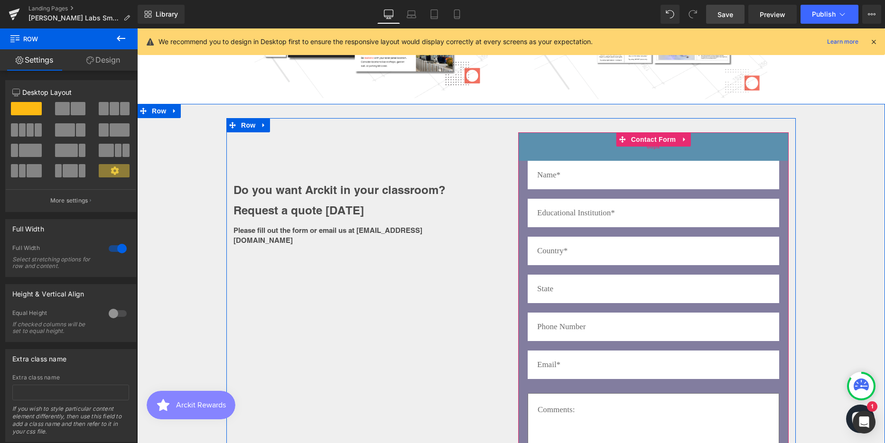
click at [554, 132] on div "60px" at bounding box center [653, 146] width 270 height 28
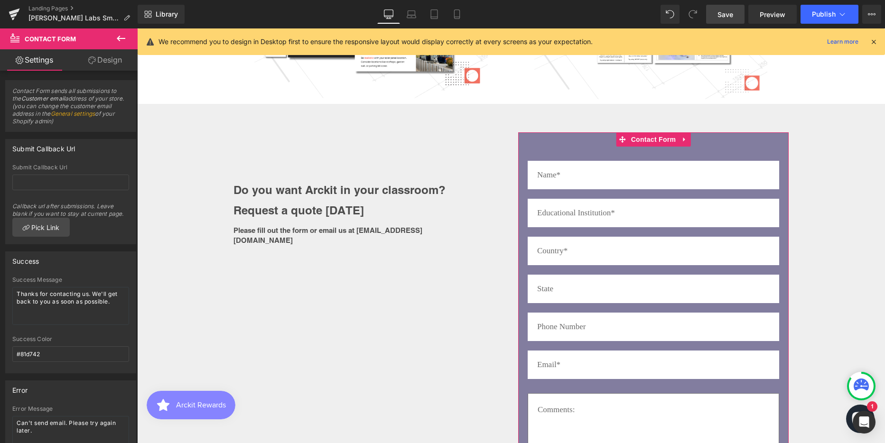
click at [108, 59] on link "Design" at bounding box center [105, 59] width 69 height 21
click at [629, 313] on div "Text Field" at bounding box center [652, 327] width 251 height 28
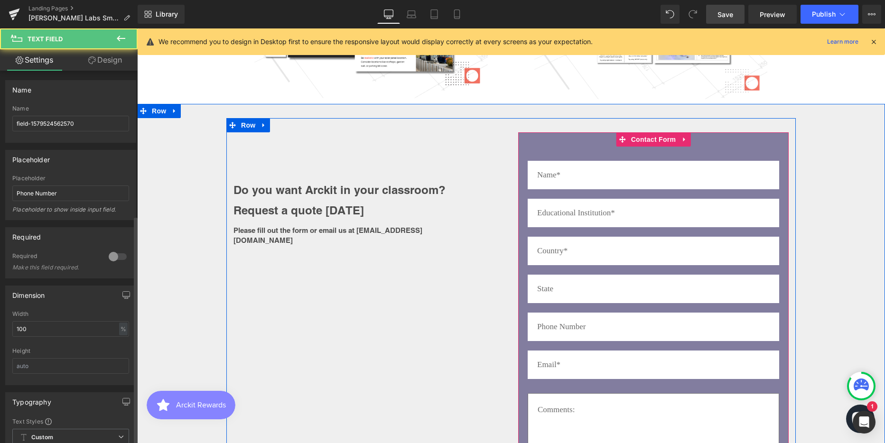
scroll to position [2627, 0]
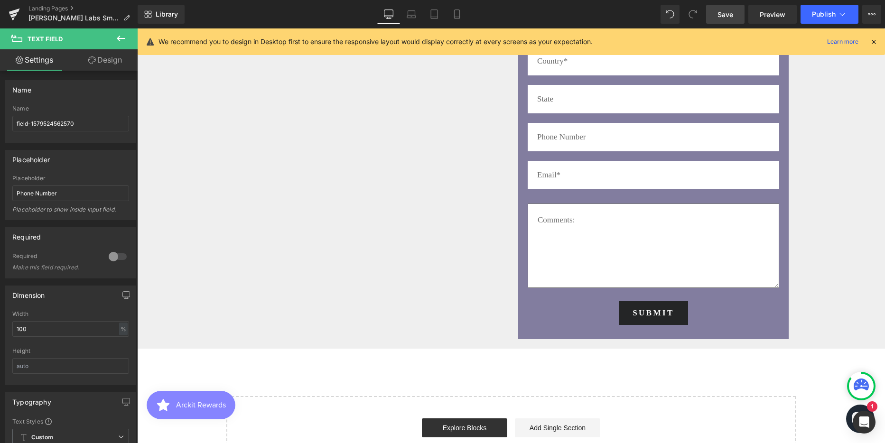
click at [625, 301] on div "SUBMIT Submit Button" at bounding box center [652, 313] width 251 height 24
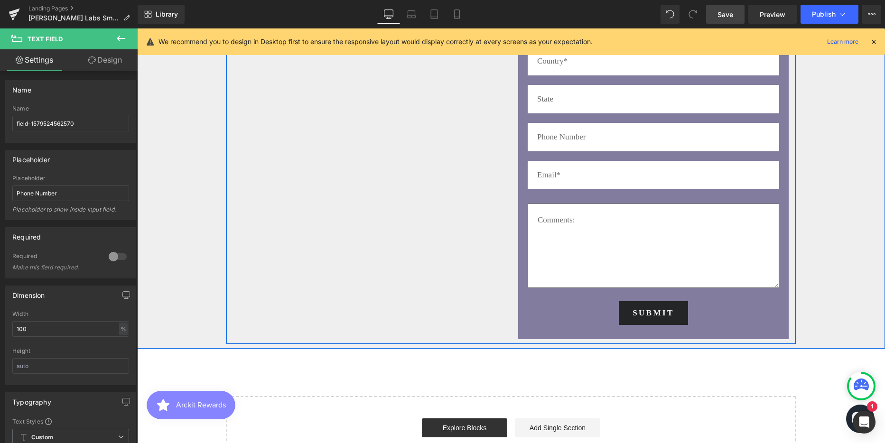
scroll to position [0, 0]
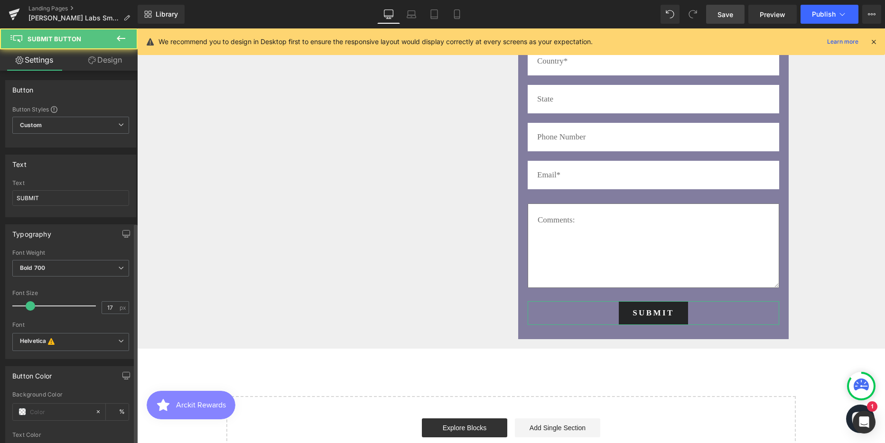
drag, startPoint x: 85, startPoint y: 365, endPoint x: 5, endPoint y: 362, distance: 79.7
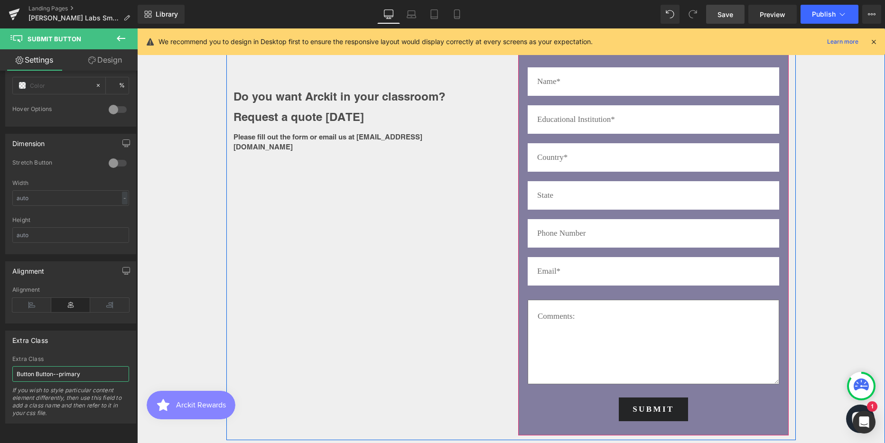
scroll to position [2390, 0]
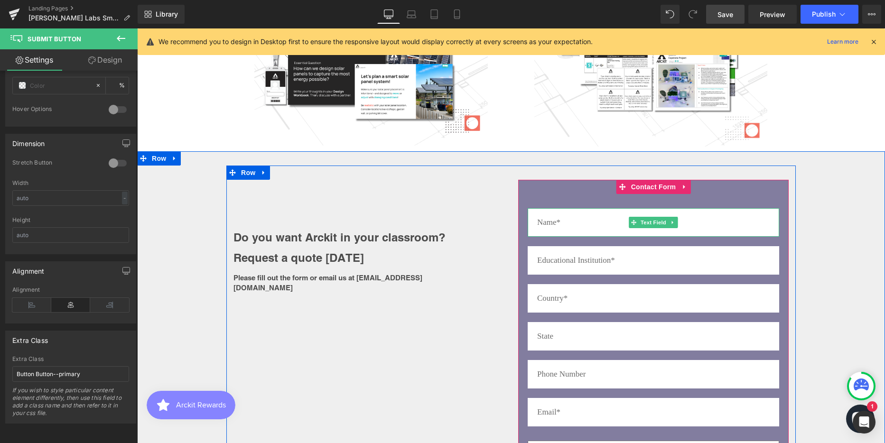
click at [576, 208] on input "text" at bounding box center [652, 222] width 251 height 28
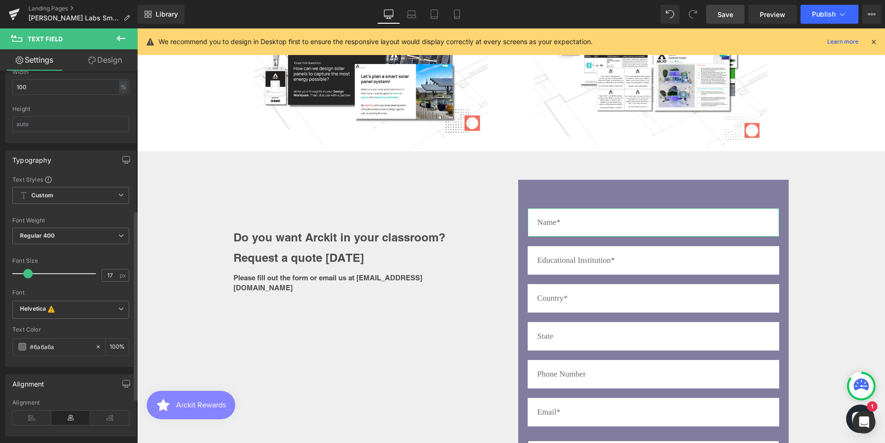
scroll to position [285, 0]
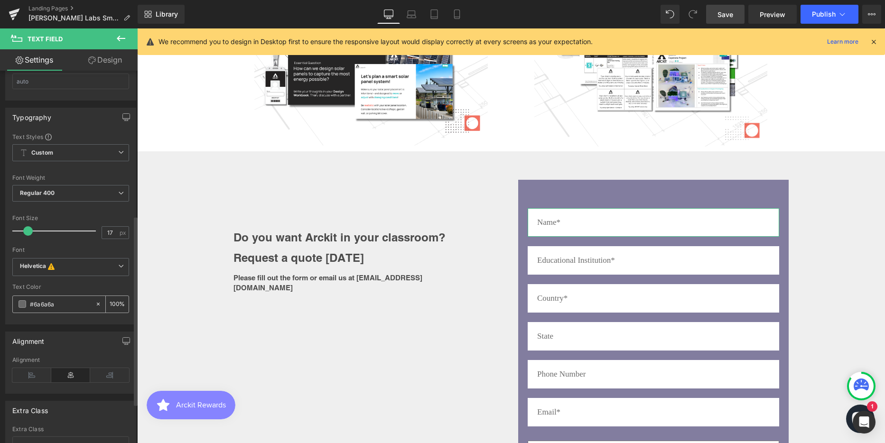
click at [46, 303] on input "#6a6a6a" at bounding box center [60, 304] width 61 height 10
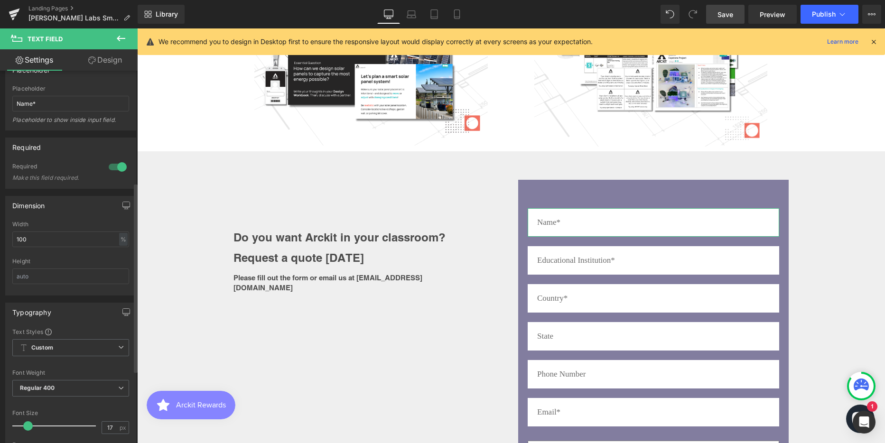
scroll to position [0, 0]
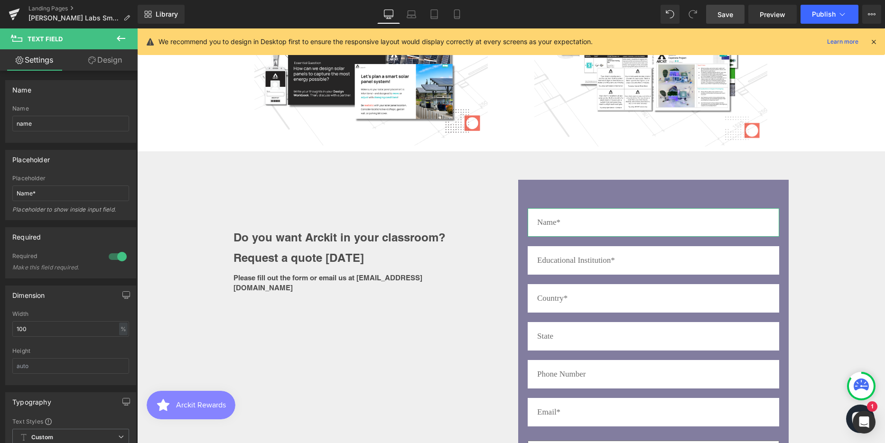
click at [117, 61] on link "Design" at bounding box center [105, 59] width 69 height 21
click at [0, 0] on div "Spacing" at bounding box center [0, 0] width 0 height 0
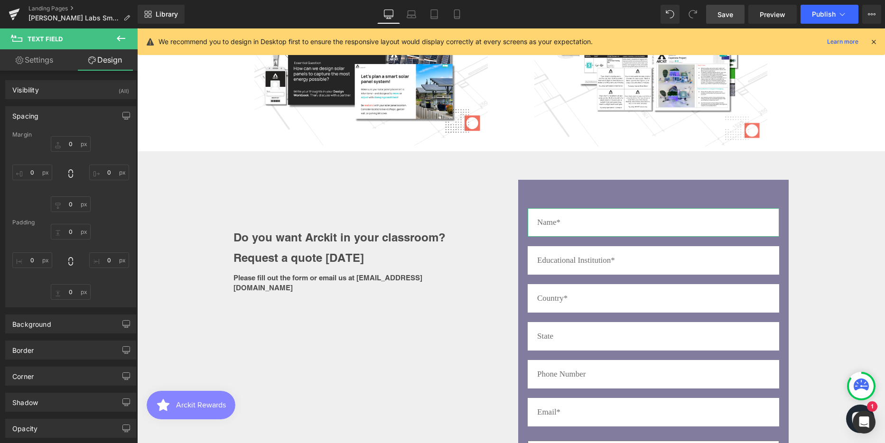
type input "0"
type input "20"
type input "0"
type input "20"
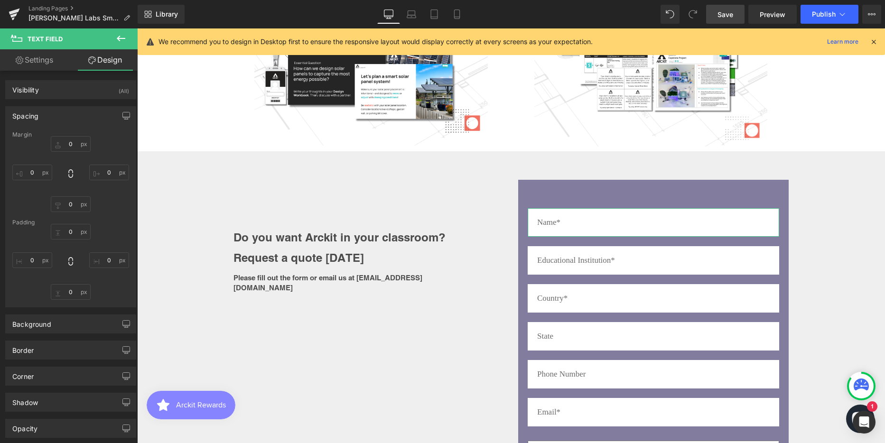
type input "20"
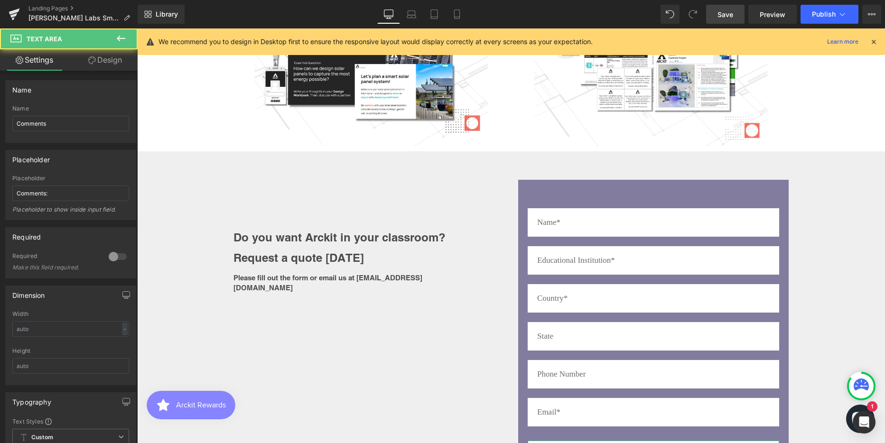
click at [117, 59] on link "Design" at bounding box center [105, 59] width 69 height 21
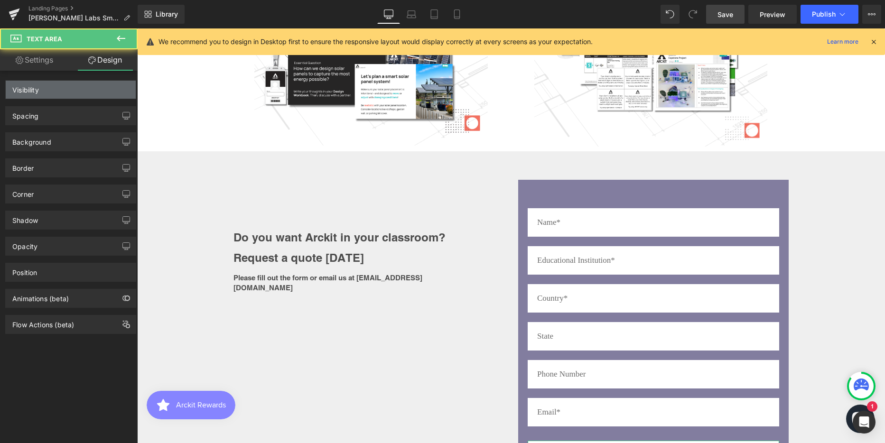
click at [29, 117] on div "Spacing" at bounding box center [25, 113] width 26 height 13
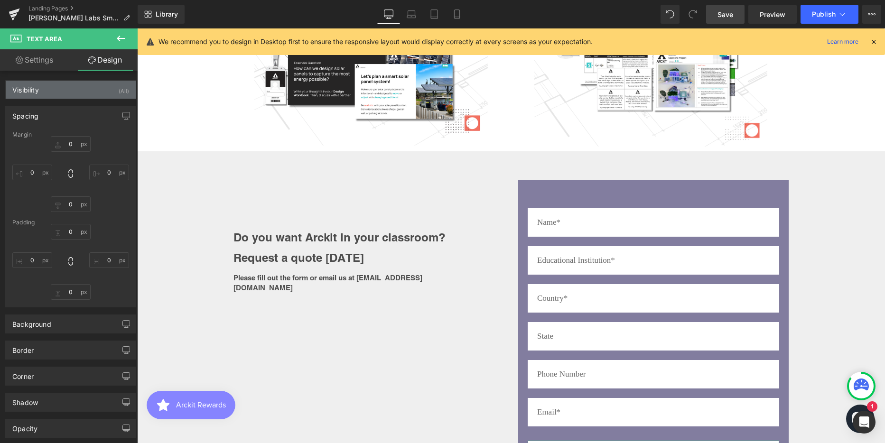
type input "10"
type input "0"
type input "20"
type input "0"
type input "20"
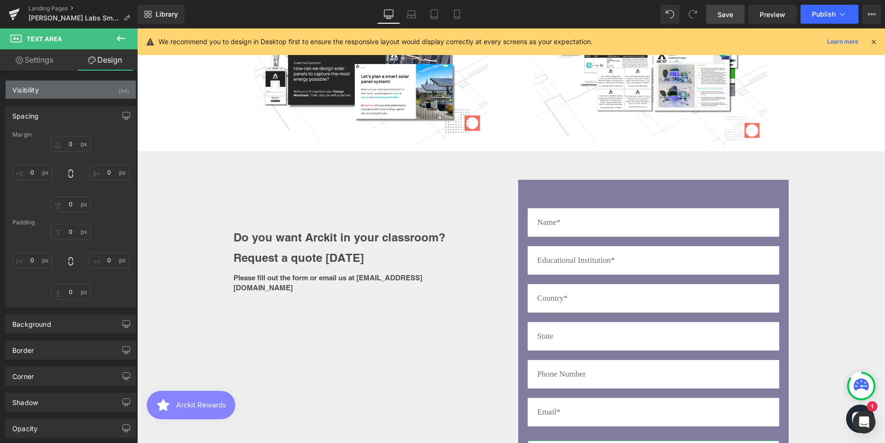
type input "20"
type input "100"
type input "20"
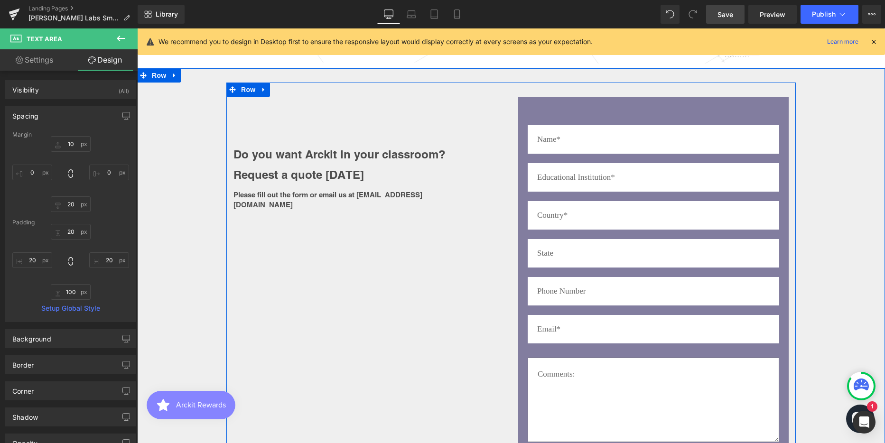
scroll to position [2627, 0]
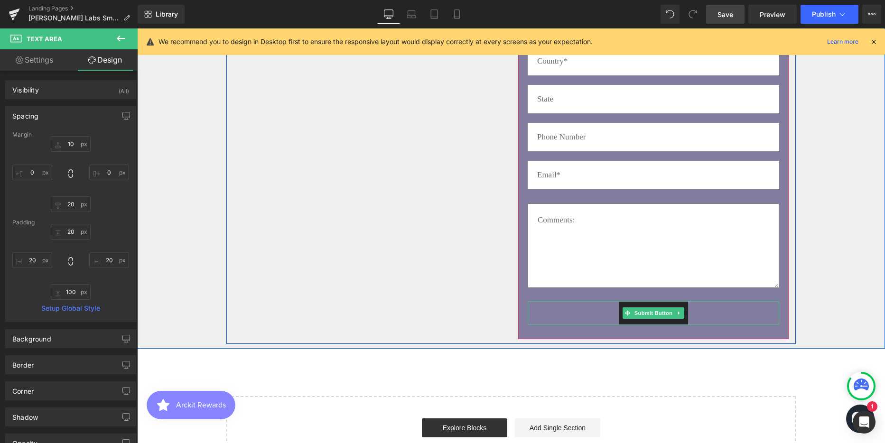
click at [712, 301] on div "SUBMIT" at bounding box center [652, 313] width 251 height 24
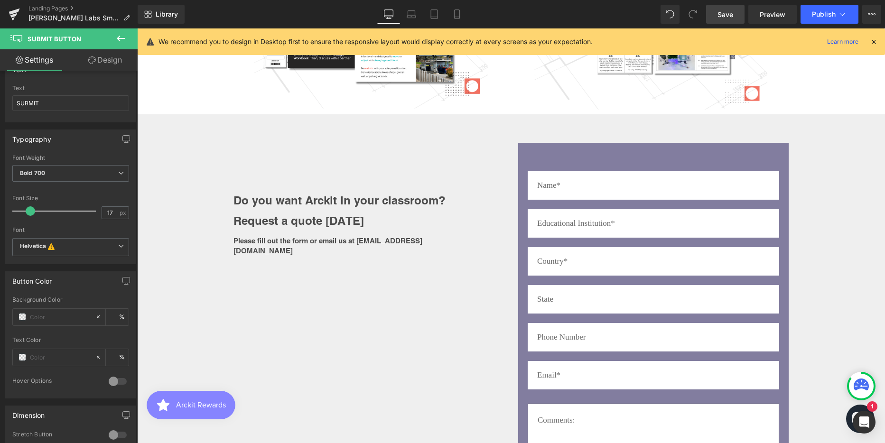
scroll to position [2342, 0]
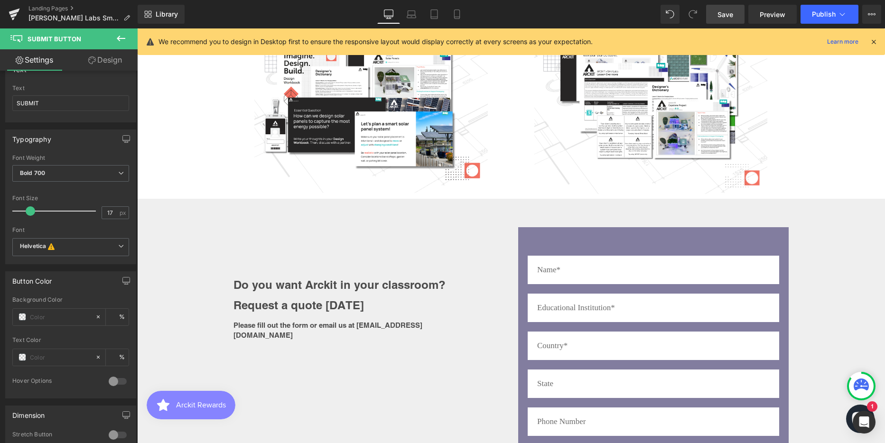
click at [120, 35] on icon at bounding box center [120, 38] width 11 height 11
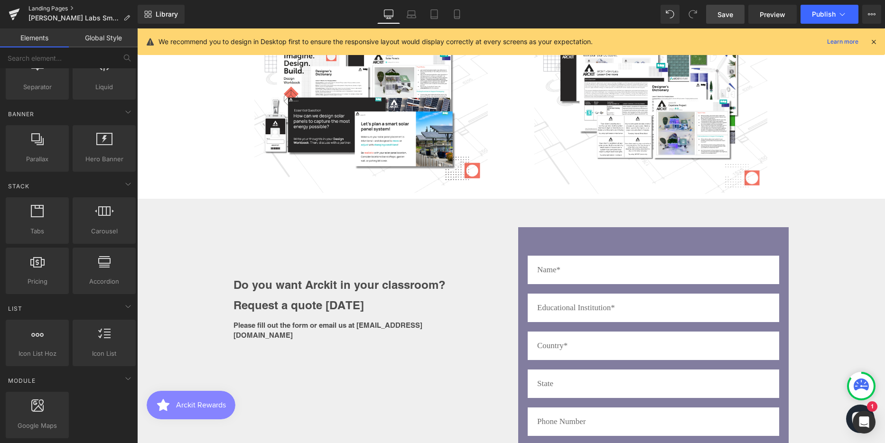
click at [47, 10] on link "Landing Pages" at bounding box center [82, 9] width 109 height 8
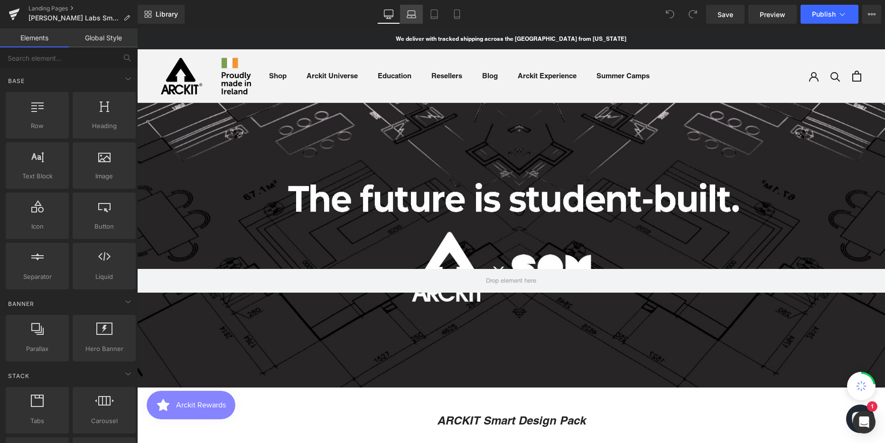
click at [409, 14] on icon at bounding box center [411, 13] width 9 height 9
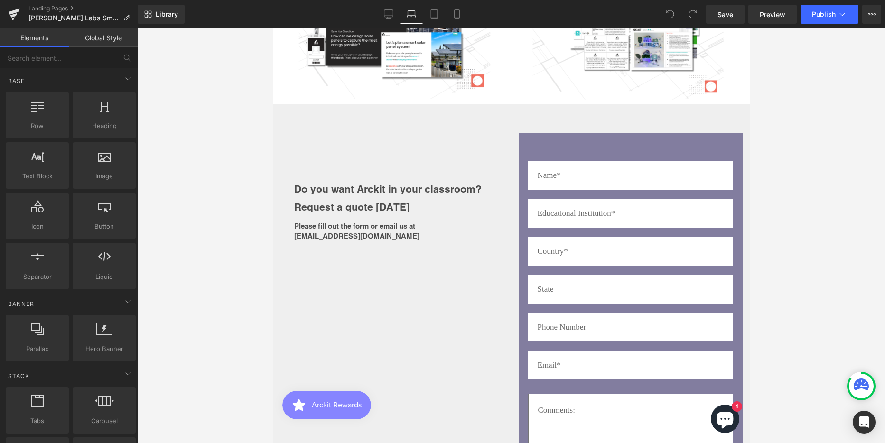
scroll to position [2656, 0]
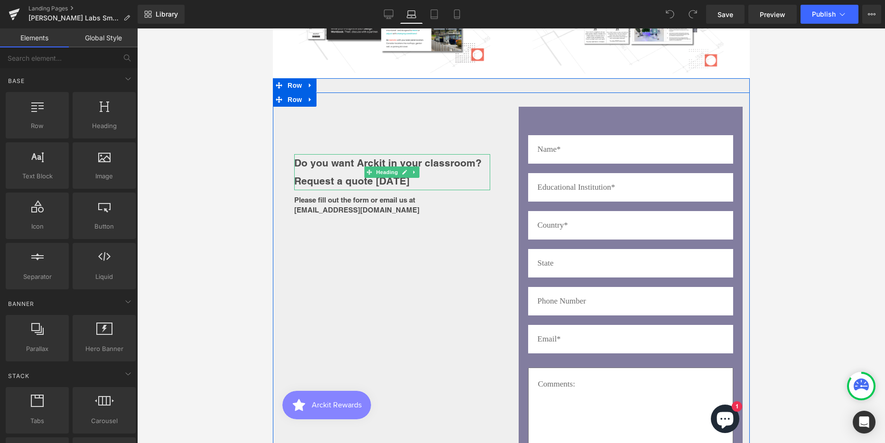
click at [342, 157] on strong "Do you want Arckit in your classroom?" at bounding box center [387, 163] width 187 height 12
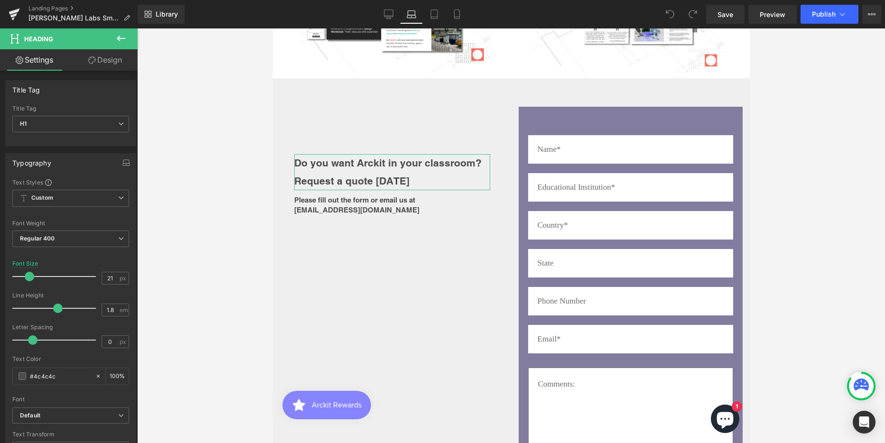
click at [110, 56] on link "Design" at bounding box center [105, 59] width 69 height 21
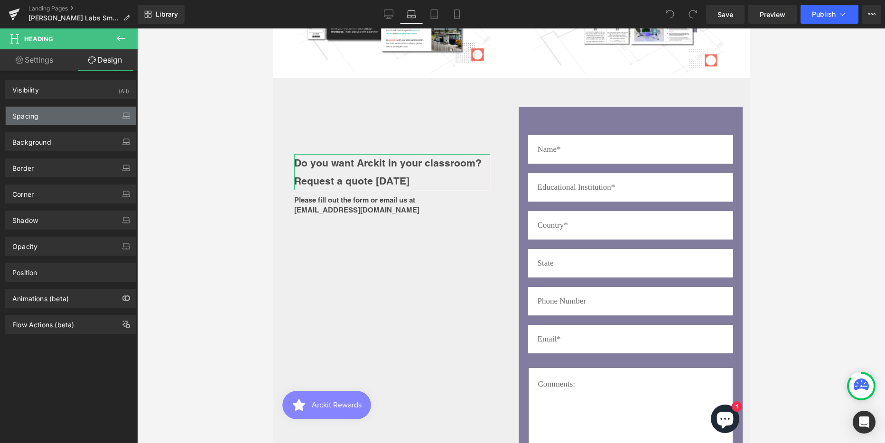
type input "100"
type input "30"
type input "0"
type input "30"
type input "0"
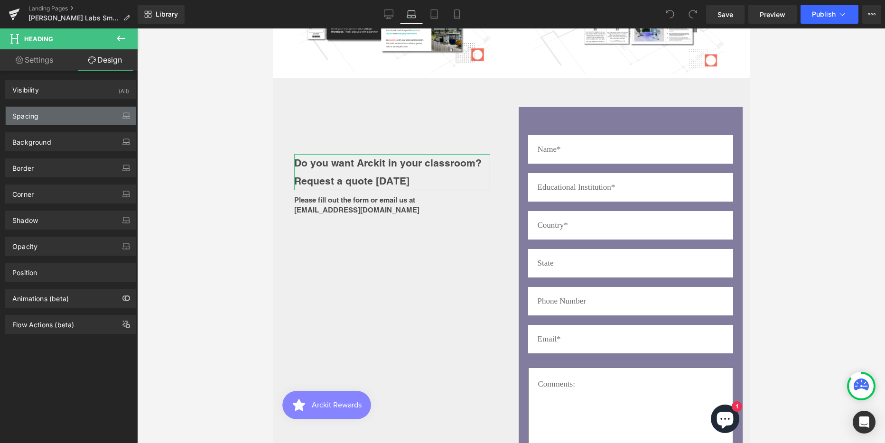
type input "0"
click at [57, 114] on div "Spacing" at bounding box center [71, 116] width 130 height 18
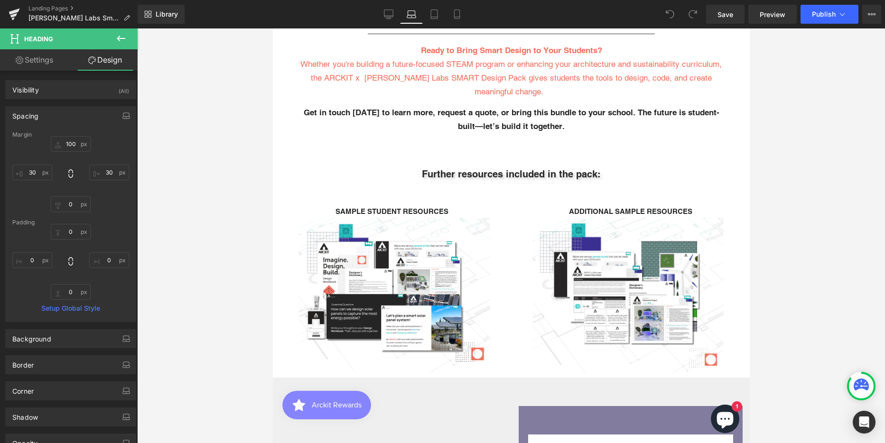
scroll to position [2229, 0]
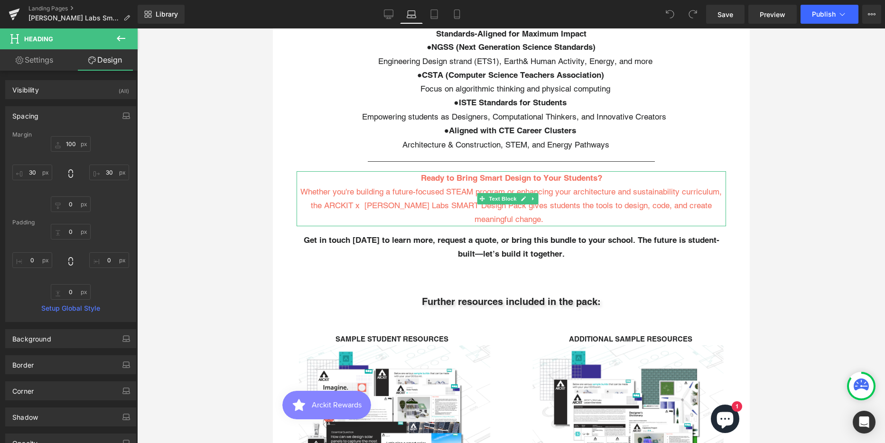
click at [453, 187] on span "Whether you're building a future-focused STEAM program or enhancing your archit…" at bounding box center [510, 205] width 421 height 37
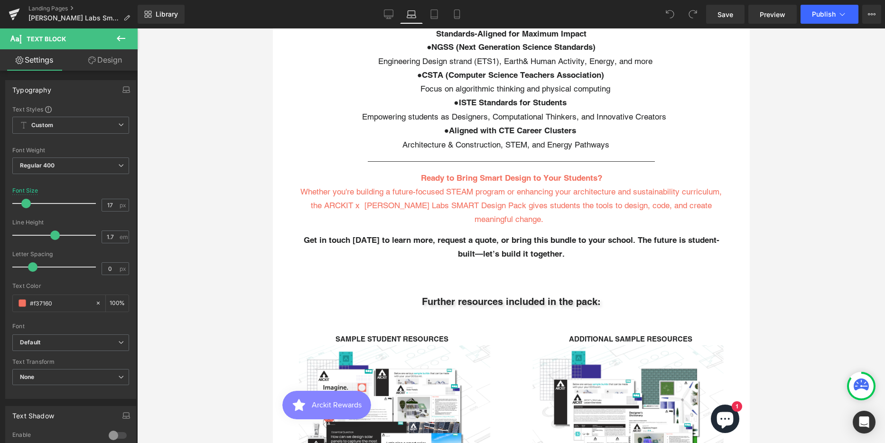
drag, startPoint x: 111, startPoint y: 54, endPoint x: 55, endPoint y: 98, distance: 71.6
click at [111, 54] on link "Design" at bounding box center [105, 59] width 69 height 21
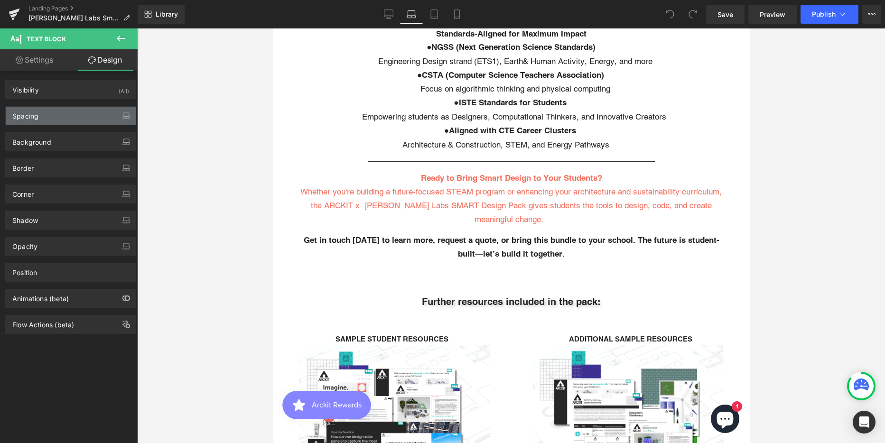
type input "0"
type input "50"
type input "0"
type input "50"
type input "0"
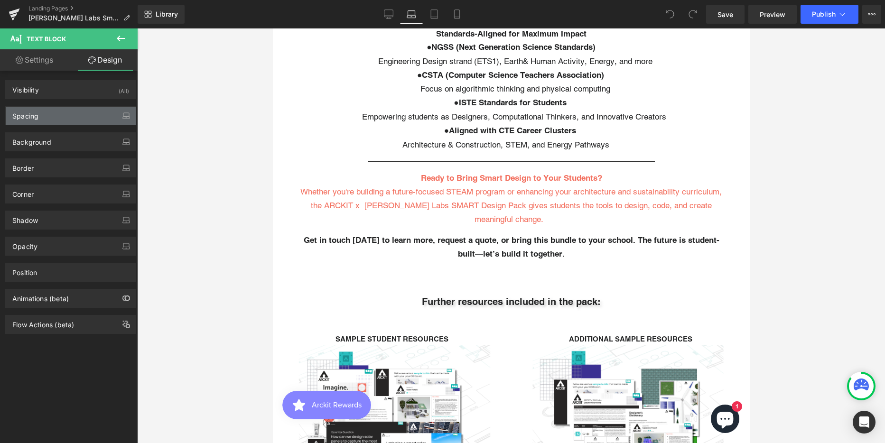
type input "0"
click at [34, 116] on div "Spacing" at bounding box center [25, 113] width 26 height 13
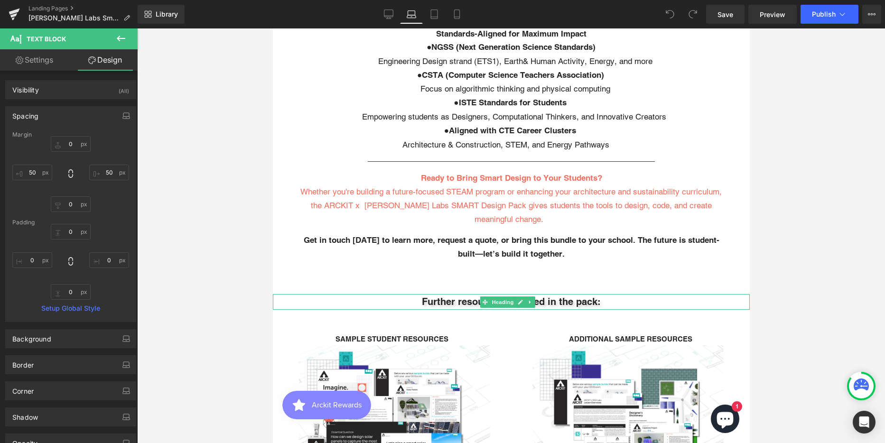
click at [467, 296] on strong "Further resources included in the pack:" at bounding box center [510, 301] width 179 height 11
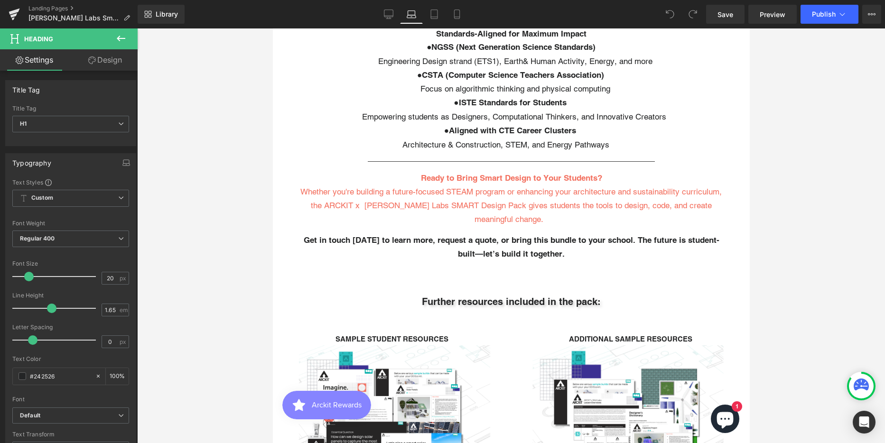
click at [112, 60] on link "Design" at bounding box center [105, 59] width 69 height 21
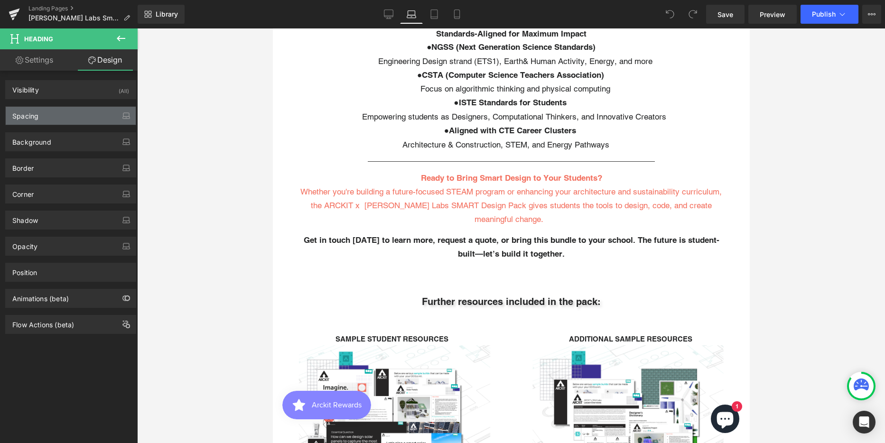
click at [19, 112] on div "Spacing" at bounding box center [25, 113] width 26 height 13
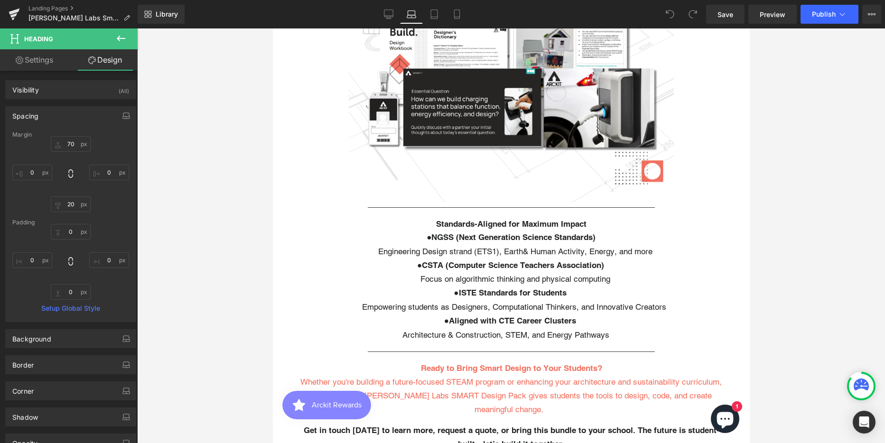
scroll to position [1897, 0]
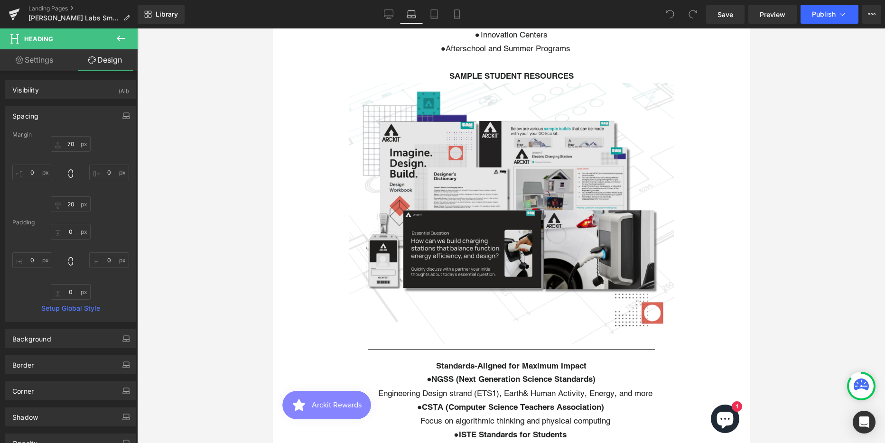
click at [446, 217] on img at bounding box center [511, 213] width 358 height 261
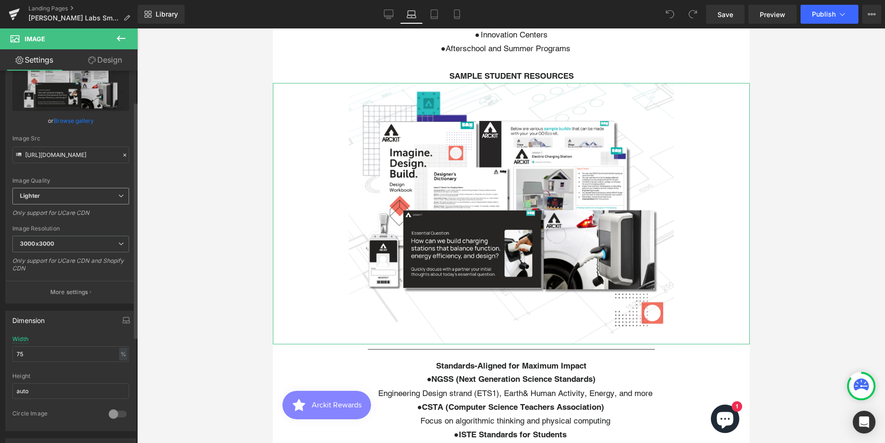
scroll to position [142, 0]
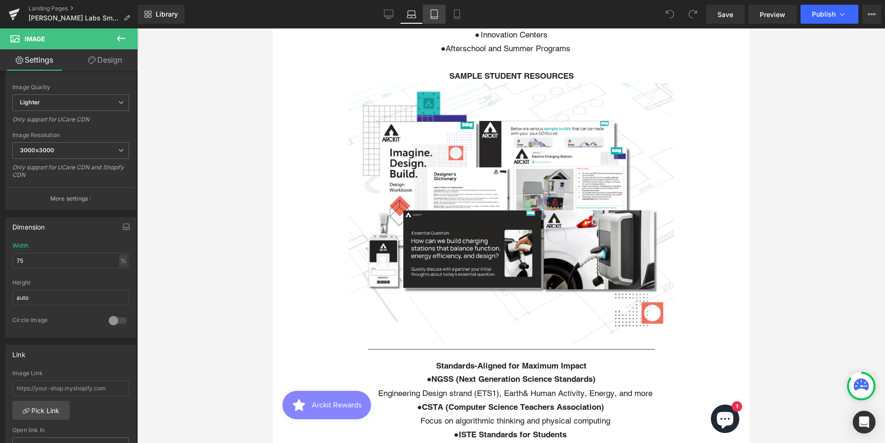
click at [433, 18] on icon at bounding box center [433, 13] width 9 height 9
type input "90"
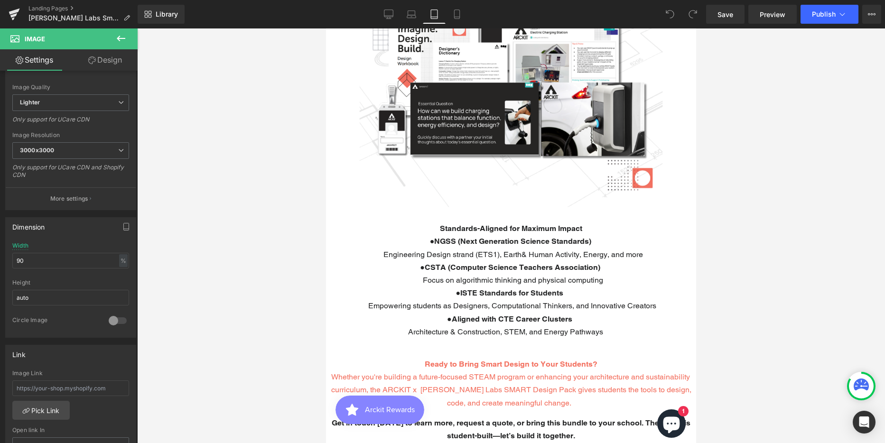
scroll to position [1776, 0]
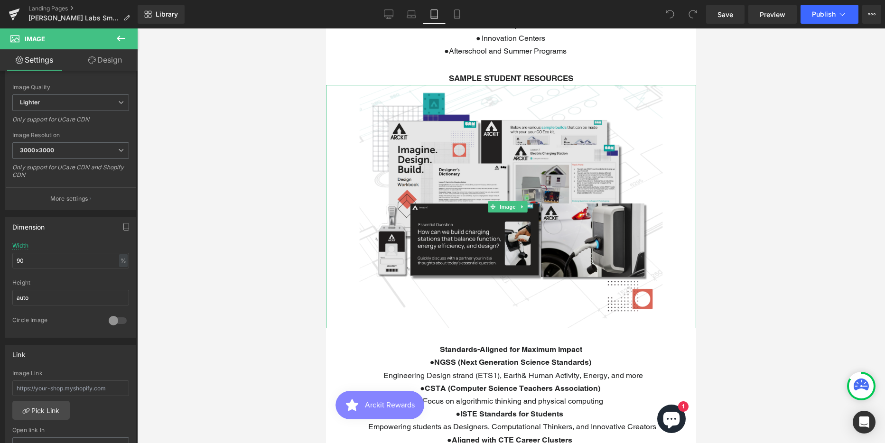
click at [507, 171] on img at bounding box center [510, 206] width 333 height 243
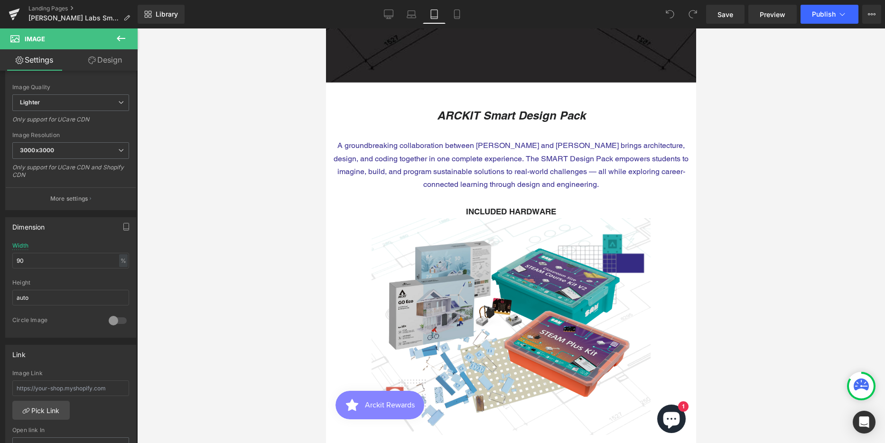
scroll to position [306, 0]
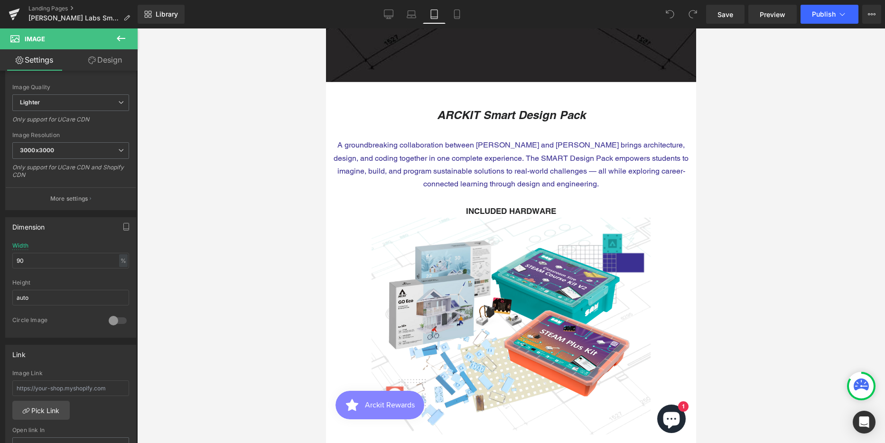
click at [439, 159] on p "A groundbreaking collaboration between [PERSON_NAME] and [PERSON_NAME] brings a…" at bounding box center [511, 165] width 361 height 52
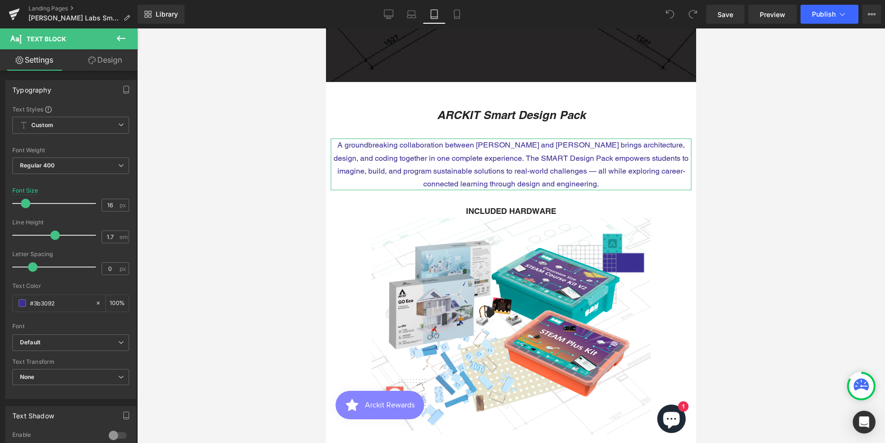
click at [107, 57] on link "Design" at bounding box center [105, 59] width 69 height 21
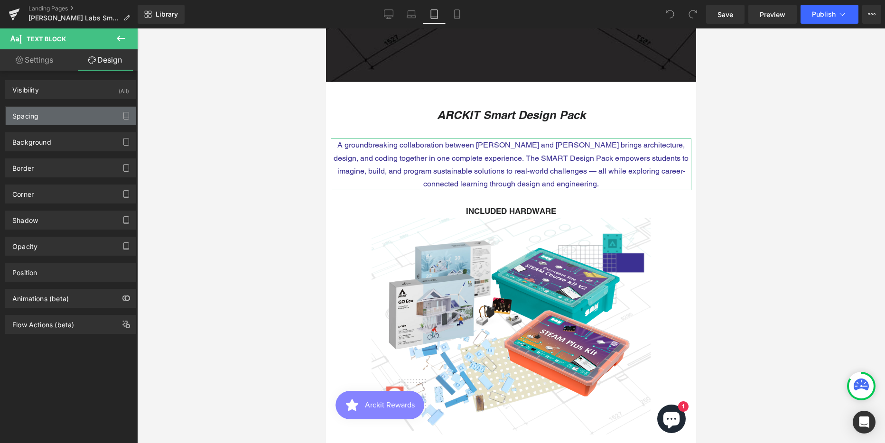
type input "30"
type input "10"
type input "0"
type input "10"
type input "0"
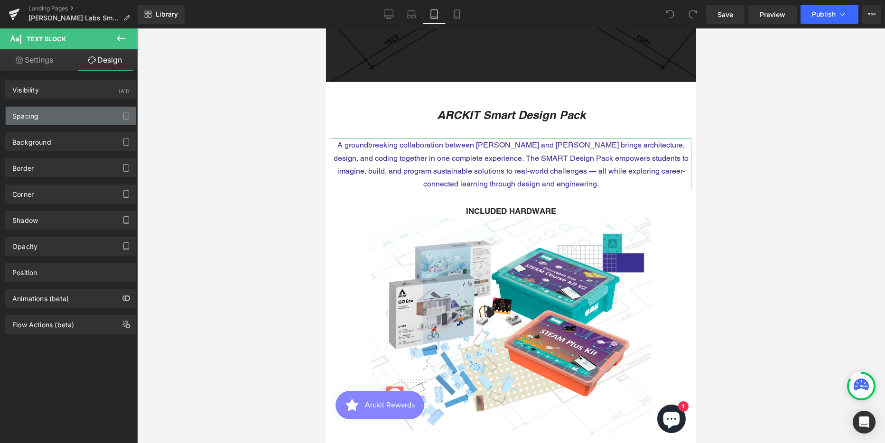
type input "0"
click at [25, 112] on div "Spacing" at bounding box center [25, 113] width 26 height 13
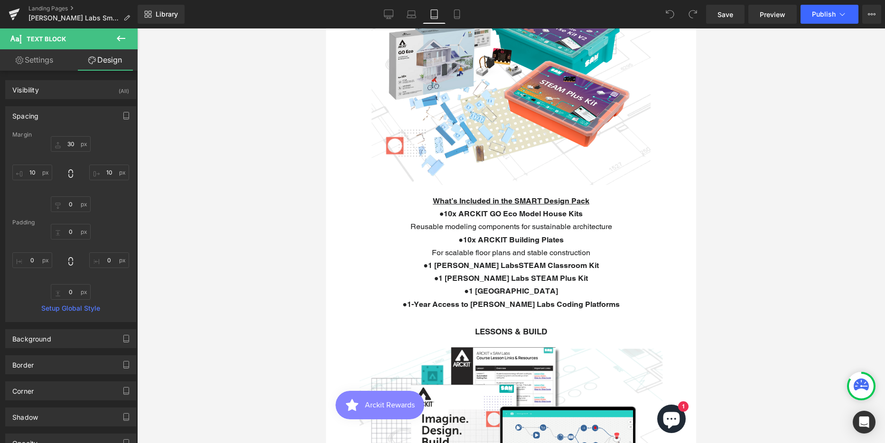
scroll to position [591, 0]
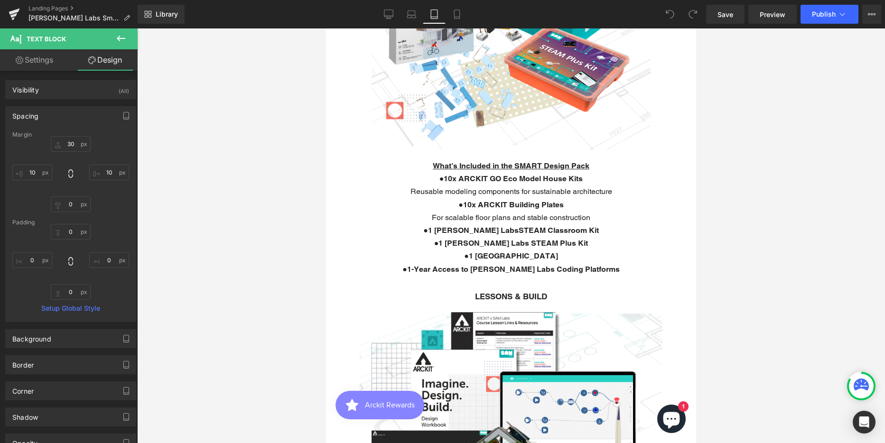
click at [466, 200] on b "10x ARCKIT Building Plates" at bounding box center [513, 204] width 101 height 9
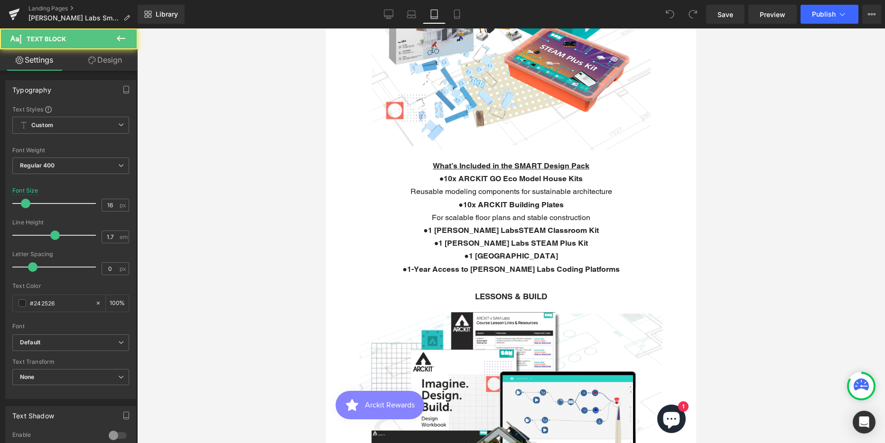
click at [111, 61] on link "Design" at bounding box center [105, 59] width 69 height 21
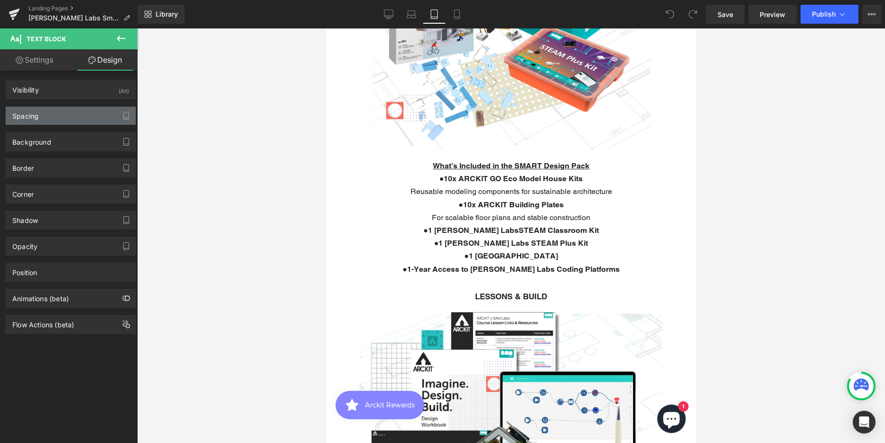
click at [42, 113] on div "Spacing" at bounding box center [71, 116] width 130 height 18
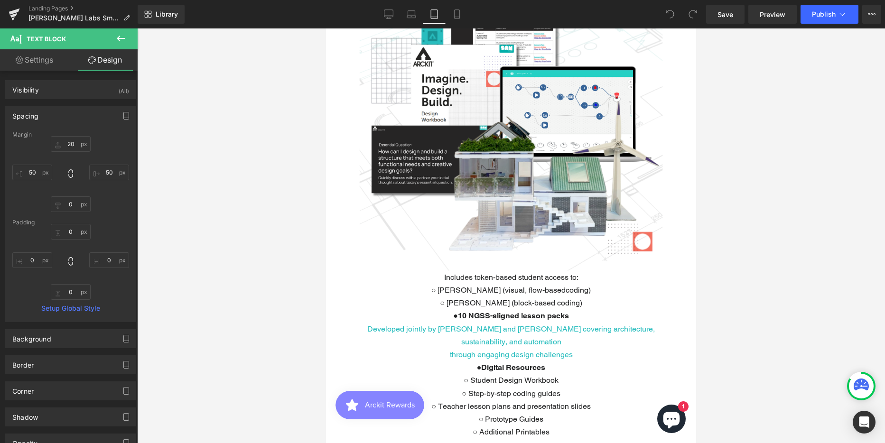
scroll to position [1065, 0]
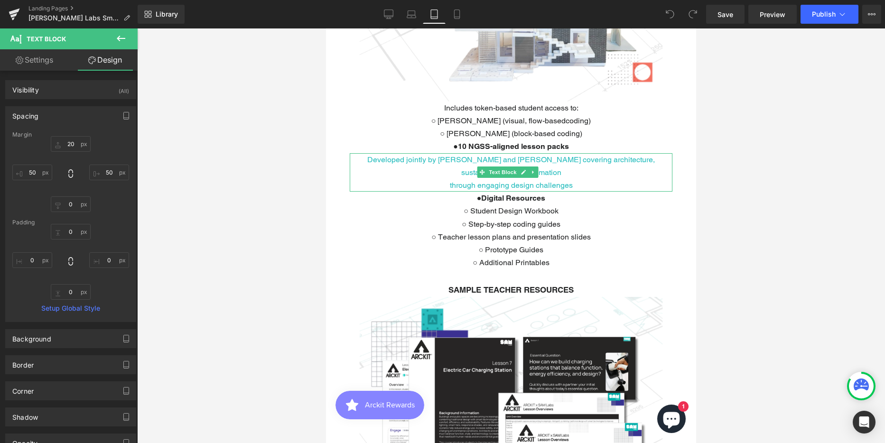
click at [421, 153] on p "Developed jointly by [PERSON_NAME] and [PERSON_NAME] covering architecture, sus…" at bounding box center [511, 166] width 323 height 26
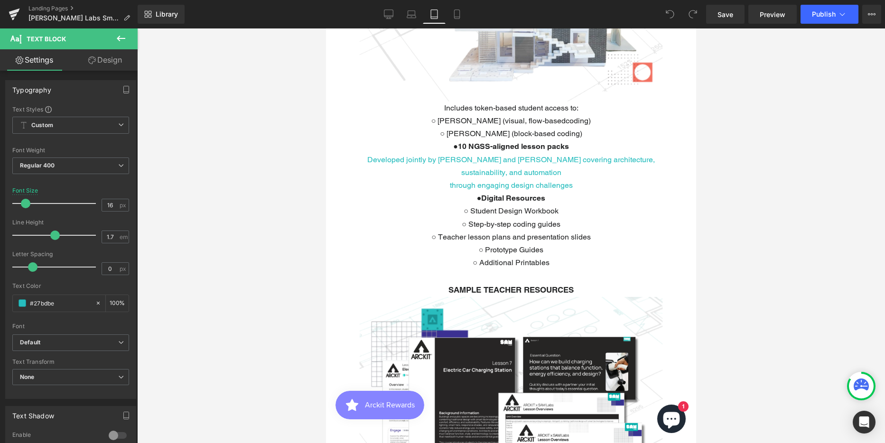
click at [107, 62] on link "Design" at bounding box center [105, 59] width 69 height 21
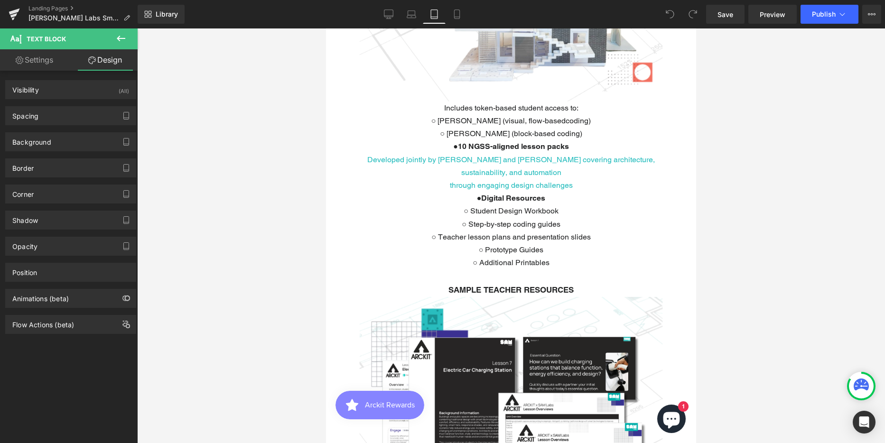
type input "0"
type input "50"
type input "0"
type input "50"
type input "0"
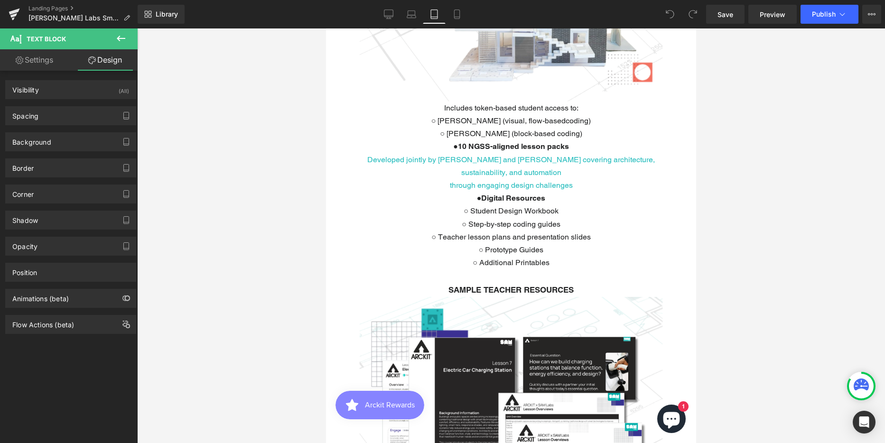
type input "0"
click at [26, 112] on div "Spacing" at bounding box center [25, 113] width 26 height 13
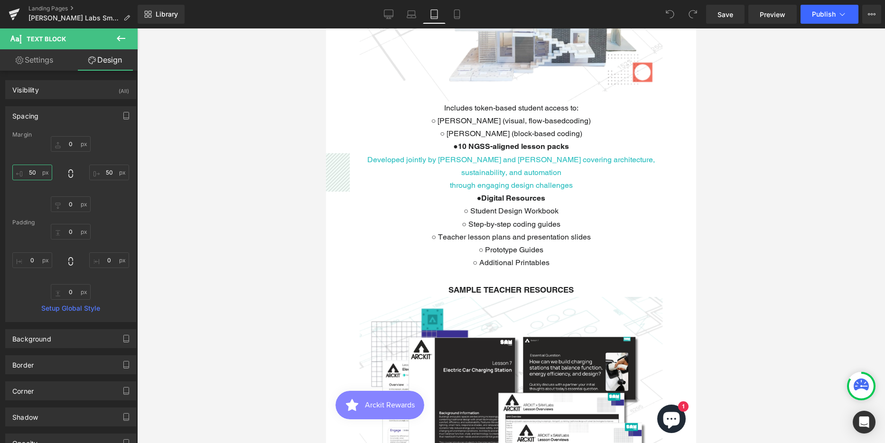
click at [33, 174] on input "50" at bounding box center [32, 173] width 40 height 16
type input "20"
click at [103, 173] on input "50" at bounding box center [109, 173] width 40 height 16
type input "20"
click at [826, 14] on span "Publish" at bounding box center [824, 14] width 24 height 8
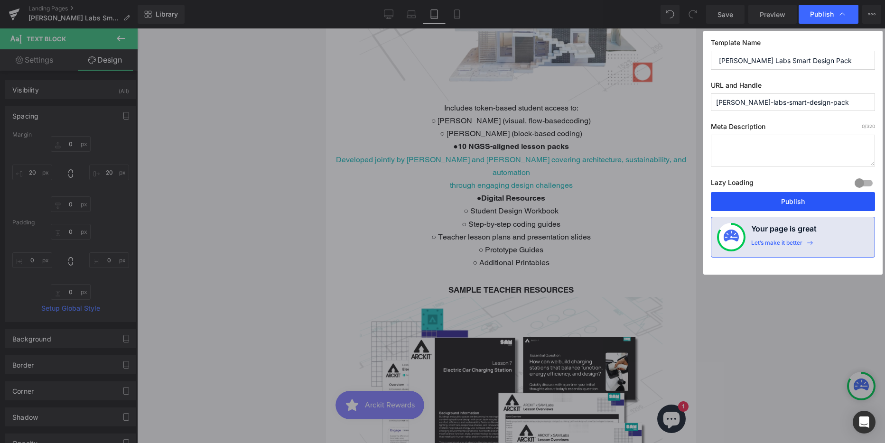
click at [778, 202] on button "Publish" at bounding box center [793, 201] width 164 height 19
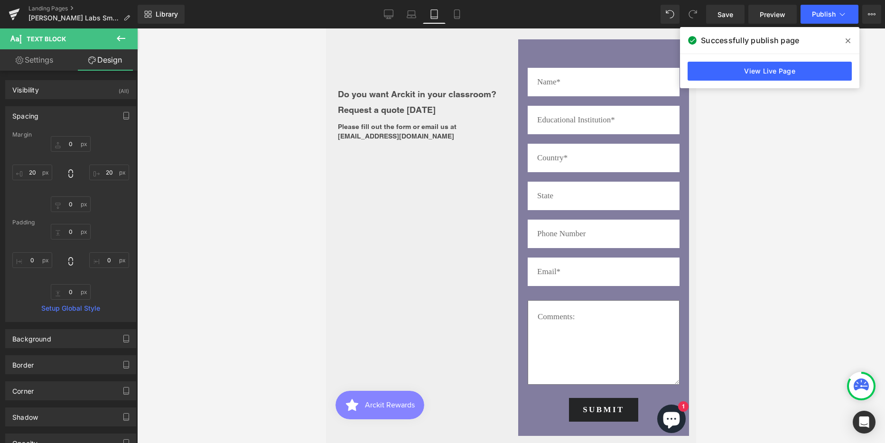
scroll to position [2535, 0]
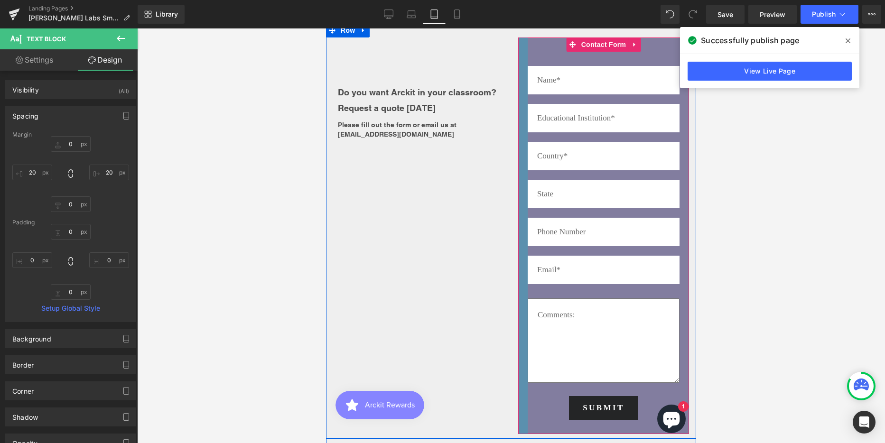
click at [519, 272] on div at bounding box center [522, 235] width 9 height 397
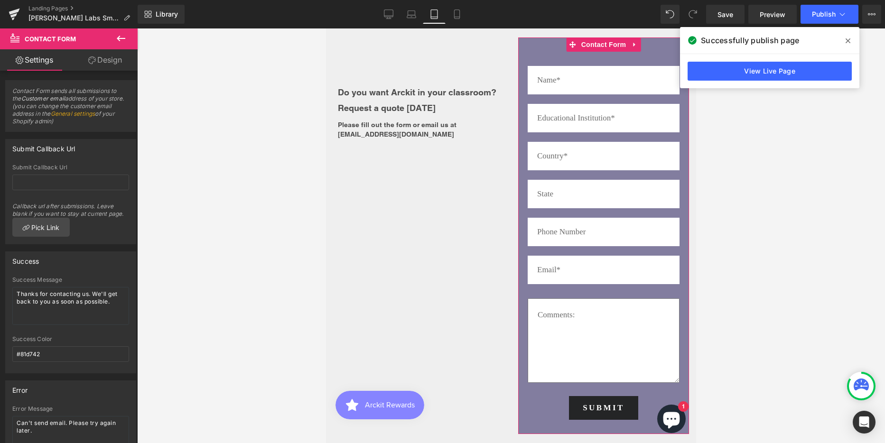
drag, startPoint x: 110, startPoint y: 58, endPoint x: 31, endPoint y: 107, distance: 92.7
click at [110, 58] on link "Design" at bounding box center [105, 59] width 69 height 21
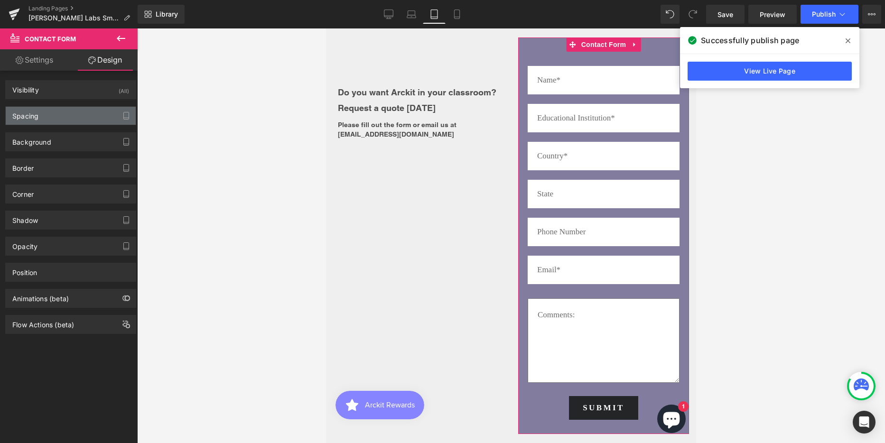
type input "0"
type input "60"
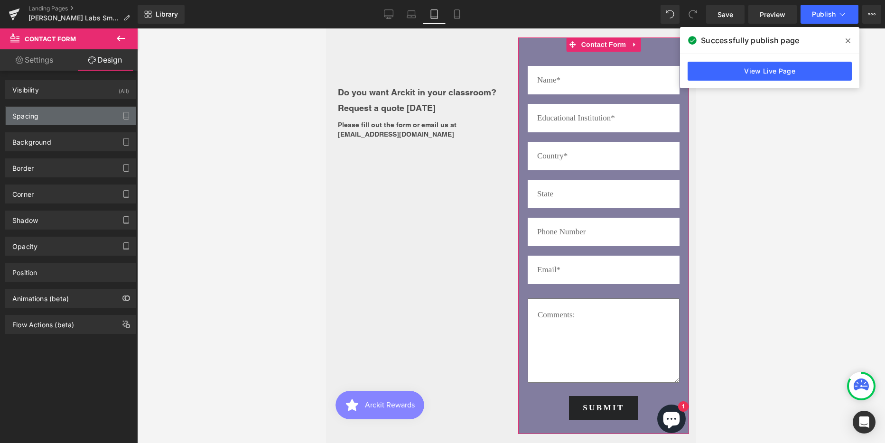
type input "20"
type input "30"
type input "20"
click at [27, 116] on div "Spacing" at bounding box center [25, 113] width 26 height 13
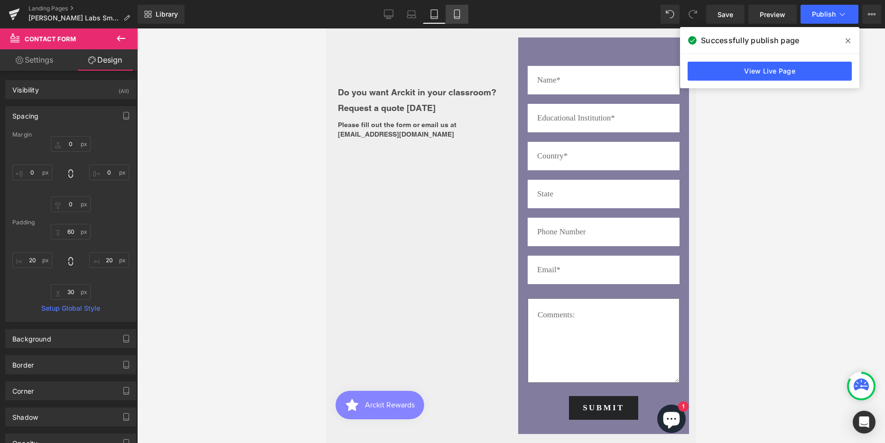
click at [456, 14] on icon at bounding box center [456, 13] width 9 height 9
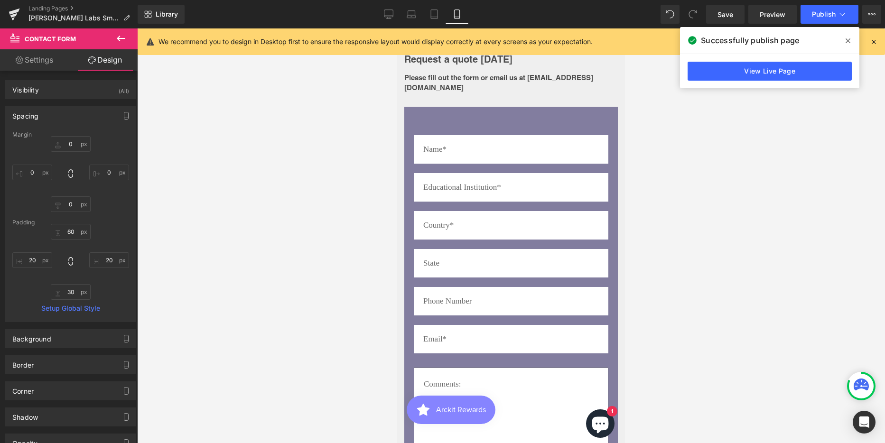
type input "0"
type input "60"
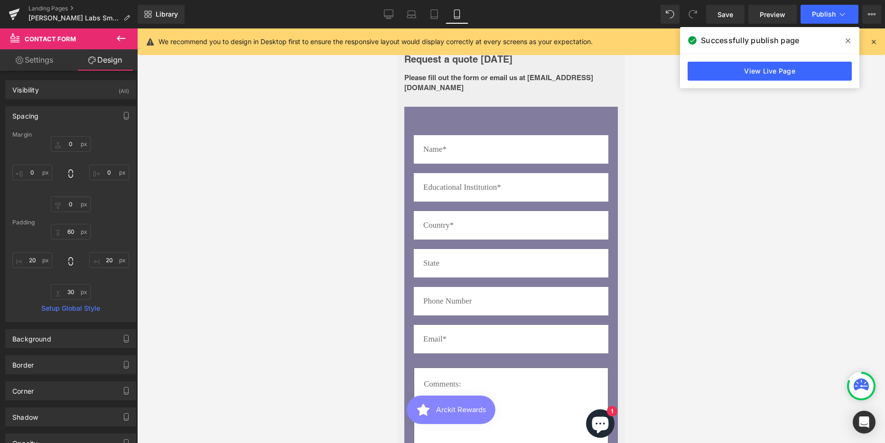
type input "20"
type input "30"
type input "20"
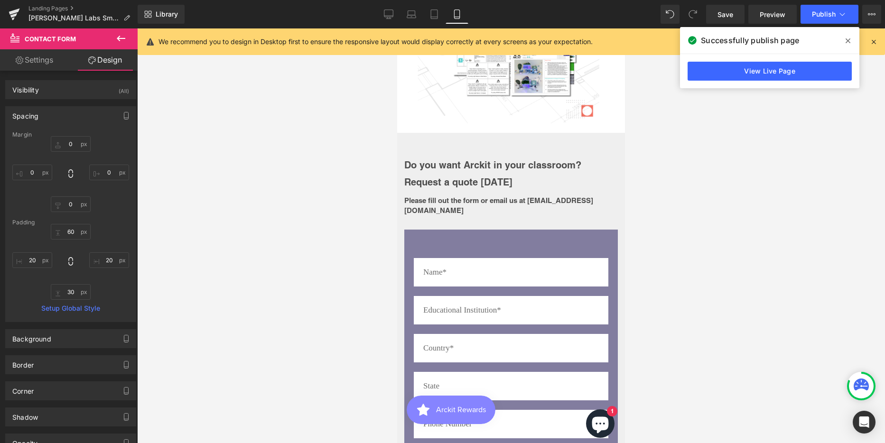
scroll to position [2419, 0]
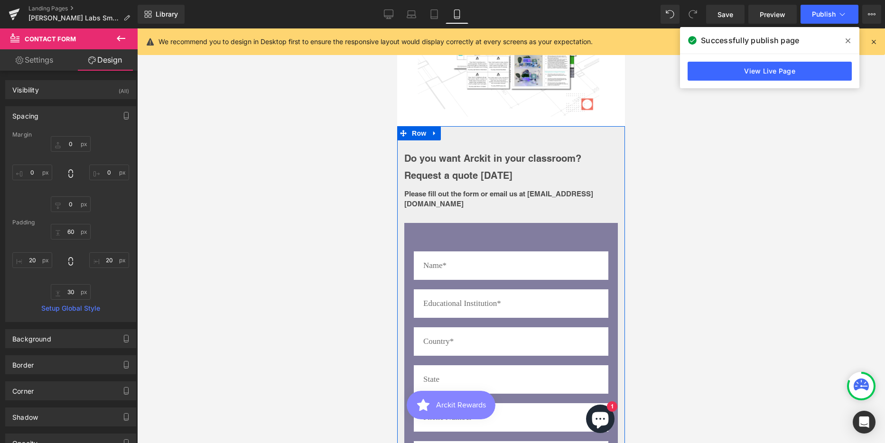
click at [490, 126] on div "Do you want Arckit in your classroom? Request a quote today Heading Please fill…" at bounding box center [511, 377] width 228 height 503
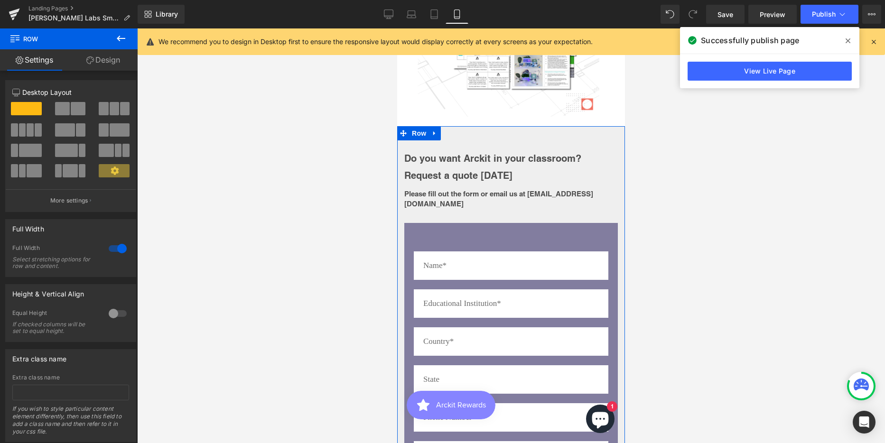
click at [110, 58] on link "Design" at bounding box center [103, 59] width 69 height 21
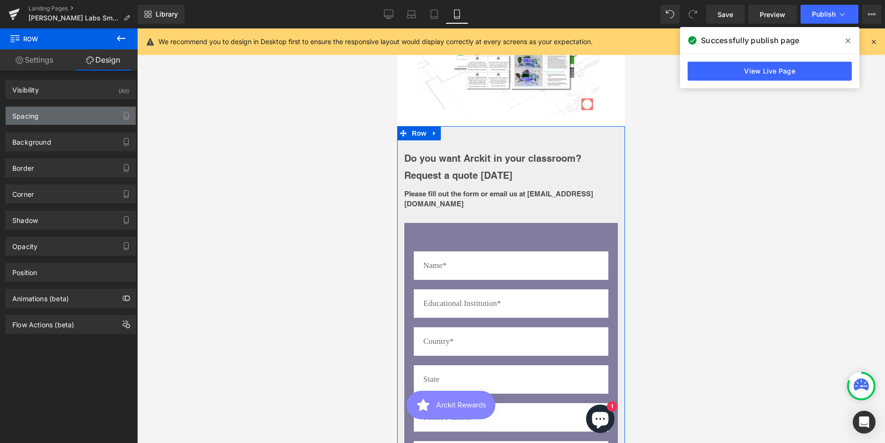
click at [19, 118] on div "Spacing" at bounding box center [25, 113] width 26 height 13
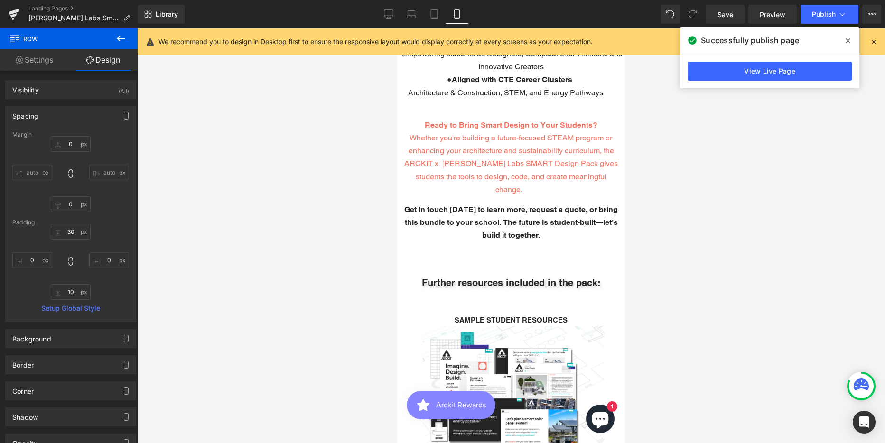
scroll to position [1803, 0]
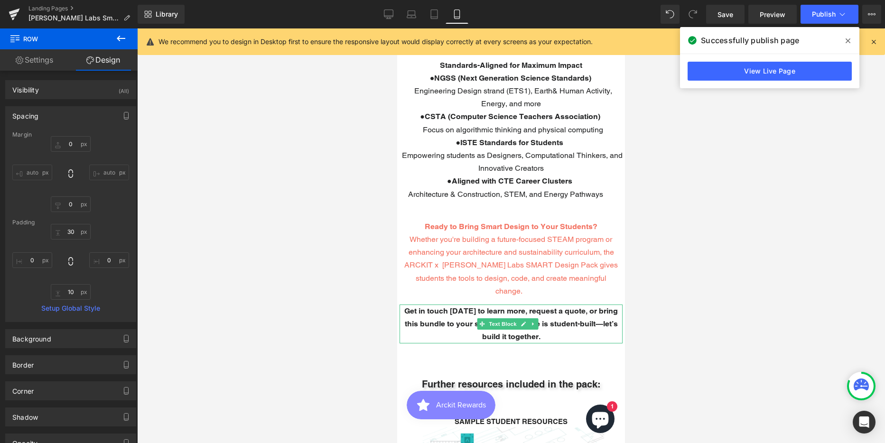
click at [468, 305] on p "Get in touch [DATE] to learn more, request a quote, or bring this bundle to you…" at bounding box center [510, 324] width 223 height 39
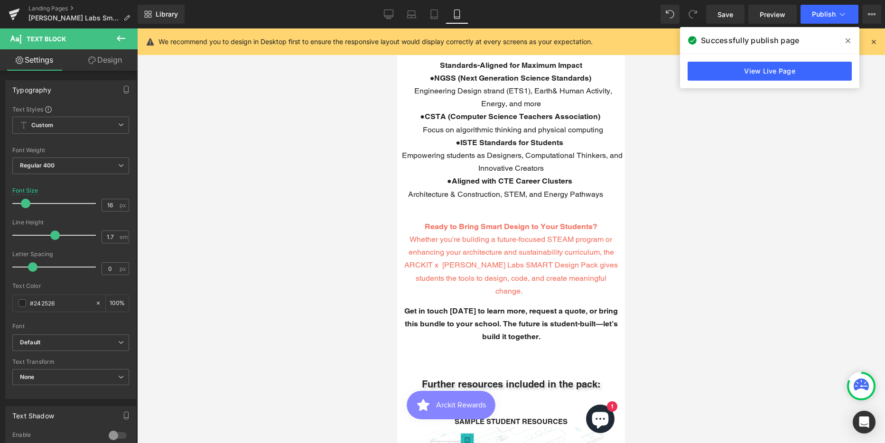
drag, startPoint x: 108, startPoint y: 59, endPoint x: 18, endPoint y: 118, distance: 107.2
click at [108, 59] on link "Design" at bounding box center [105, 59] width 69 height 21
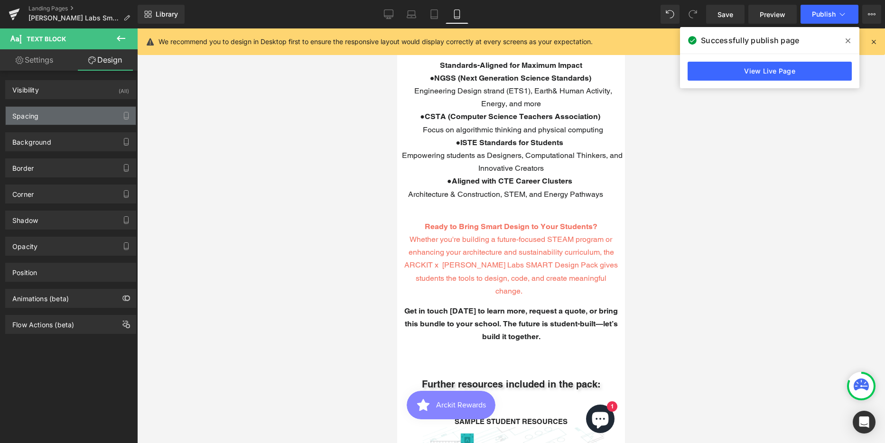
type input "15"
type input "5"
type input "0"
type input "5"
type input "0"
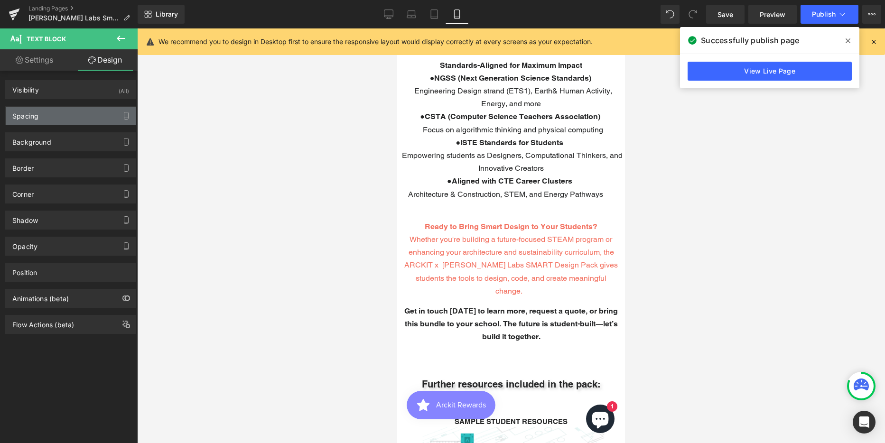
type input "0"
click at [19, 115] on div "Spacing" at bounding box center [25, 113] width 26 height 13
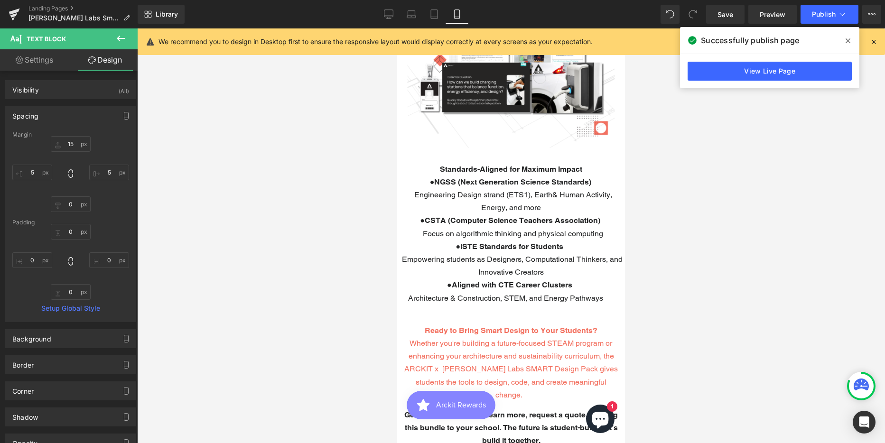
scroll to position [1613, 0]
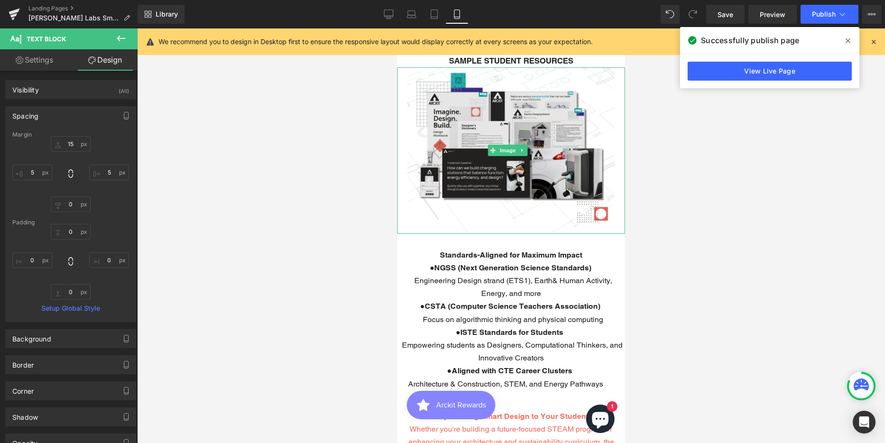
click at [501, 144] on img at bounding box center [511, 150] width 228 height 166
